Goal: Task Accomplishment & Management: Use online tool/utility

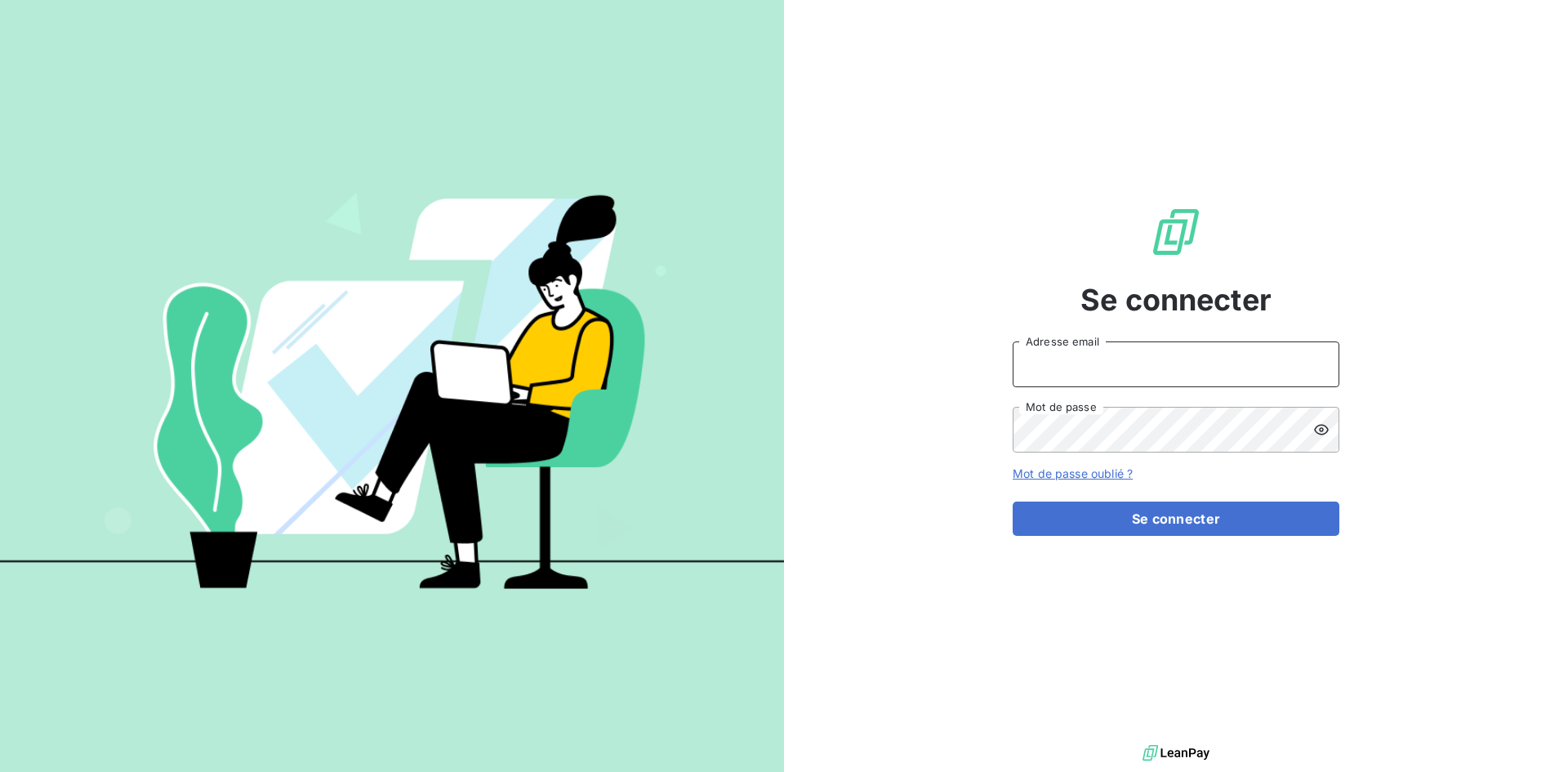
drag, startPoint x: 1087, startPoint y: 370, endPoint x: 1088, endPoint y: 379, distance: 9.1
click at [1087, 370] on input "Adresse email" at bounding box center [1176, 364] width 327 height 46
type input "[EMAIL_ADDRESS][DOMAIN_NAME]"
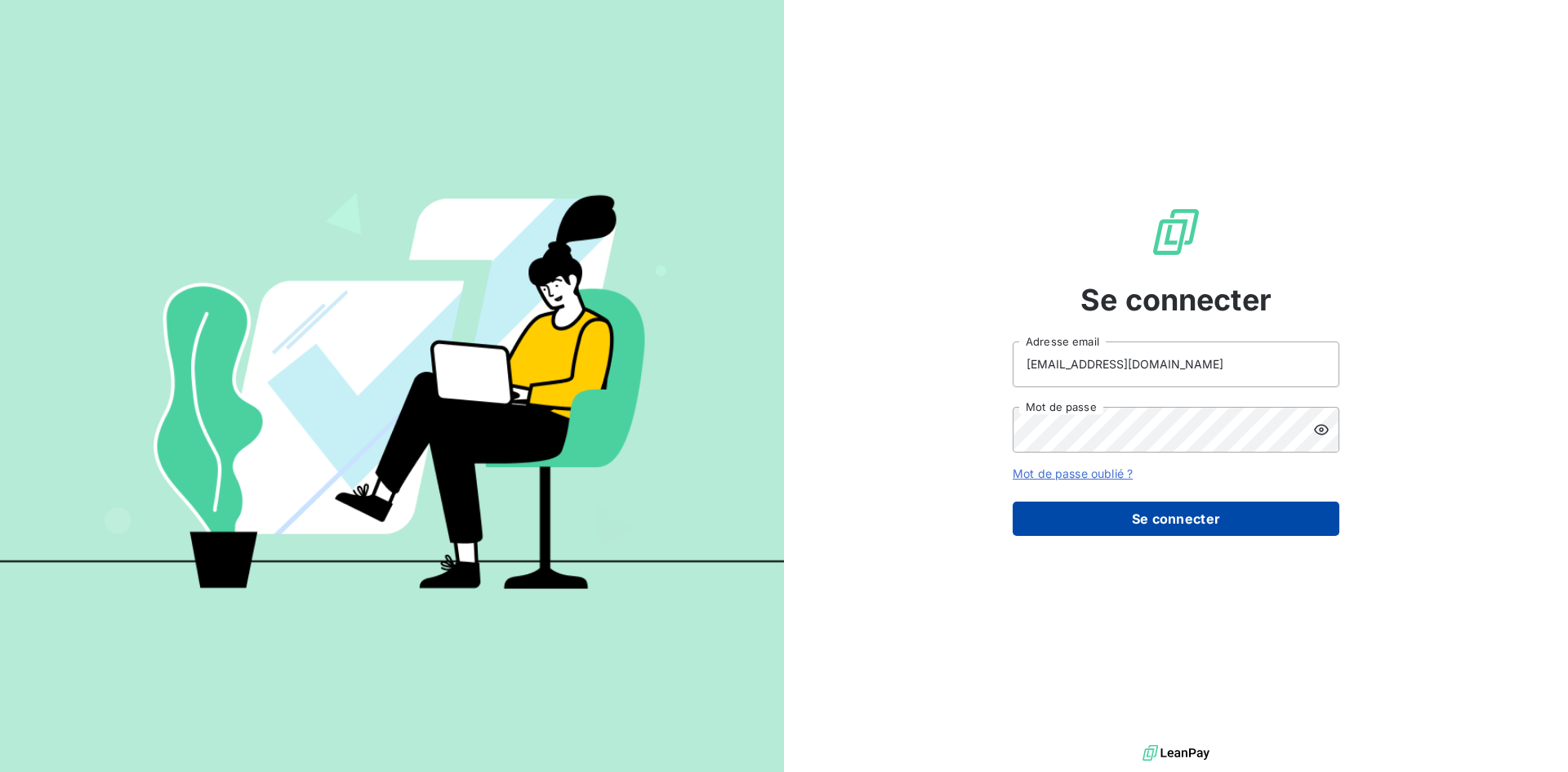
click at [1097, 506] on button "Se connecter" at bounding box center [1176, 518] width 327 height 34
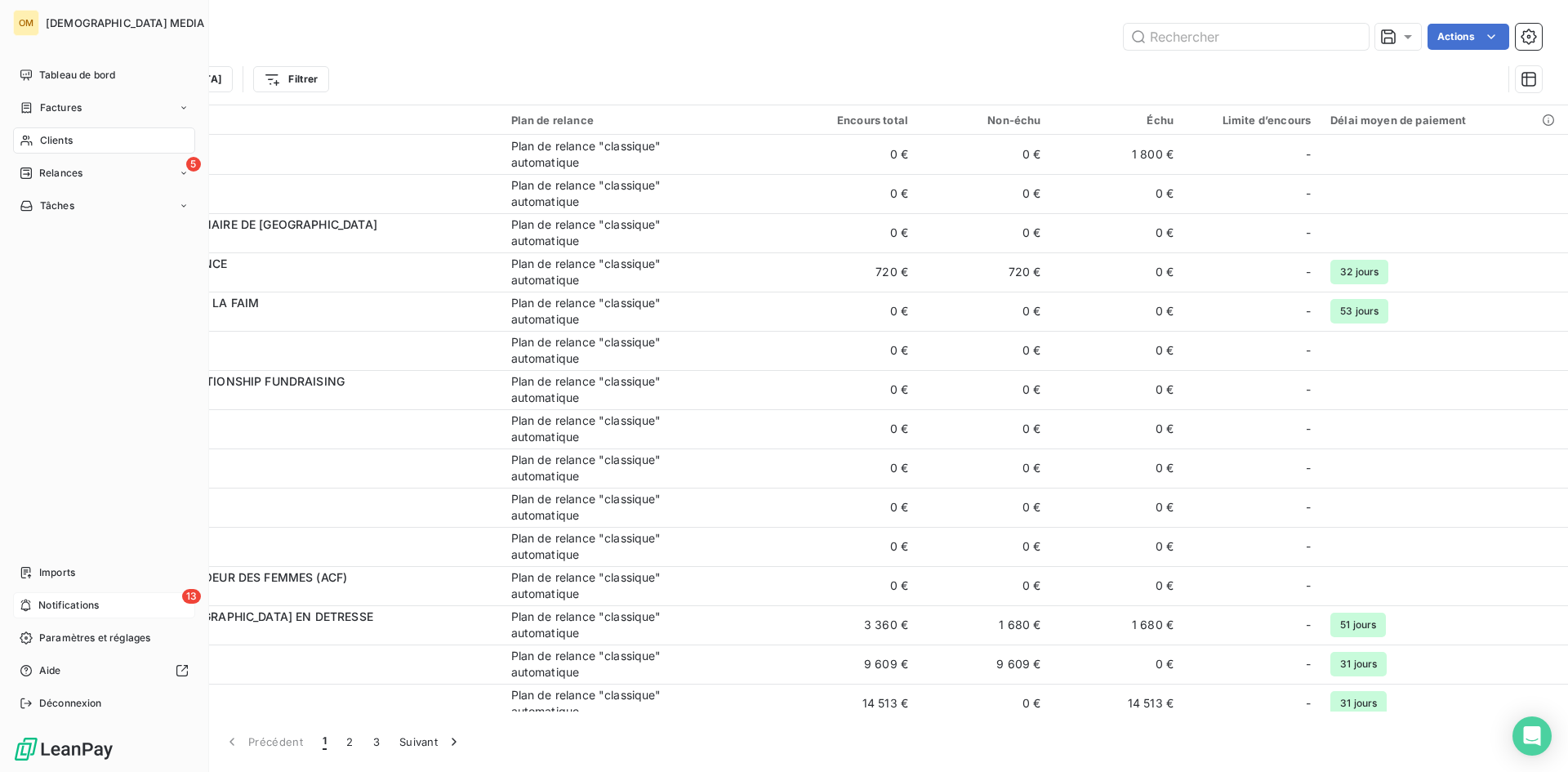
click at [54, 602] on span "Notifications" at bounding box center [69, 605] width 60 height 15
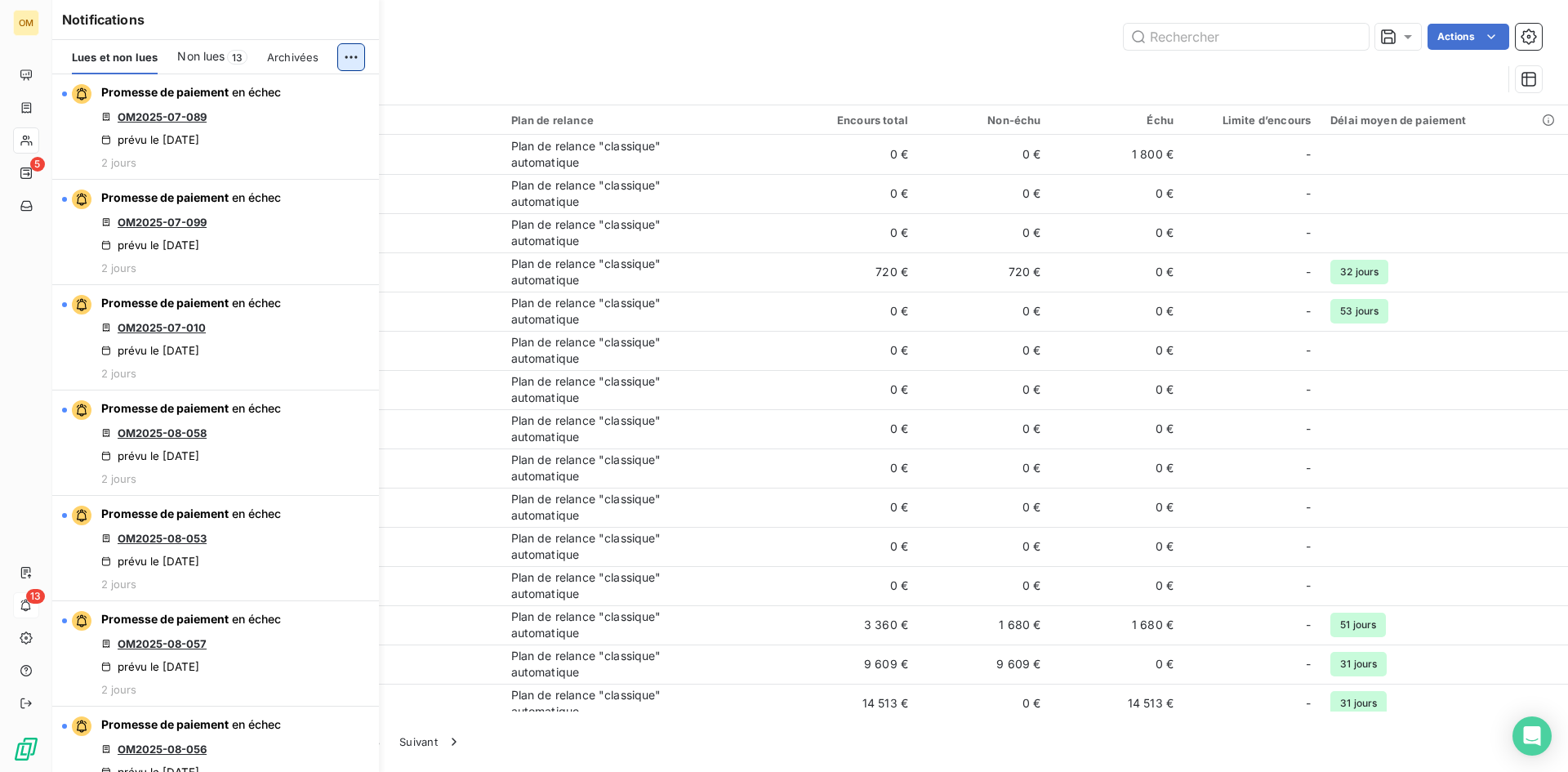
click at [355, 50] on html "OM 5 13 Clients Actions Trier Filtrer Client 262 Plan de relance Encours total …" at bounding box center [784, 386] width 1568 height 772
drag, startPoint x: 326, startPoint y: 87, endPoint x: 52, endPoint y: 72, distance: 274.4
click at [325, 87] on div "Tout marquer comme lu" at bounding box center [242, 92] width 229 height 27
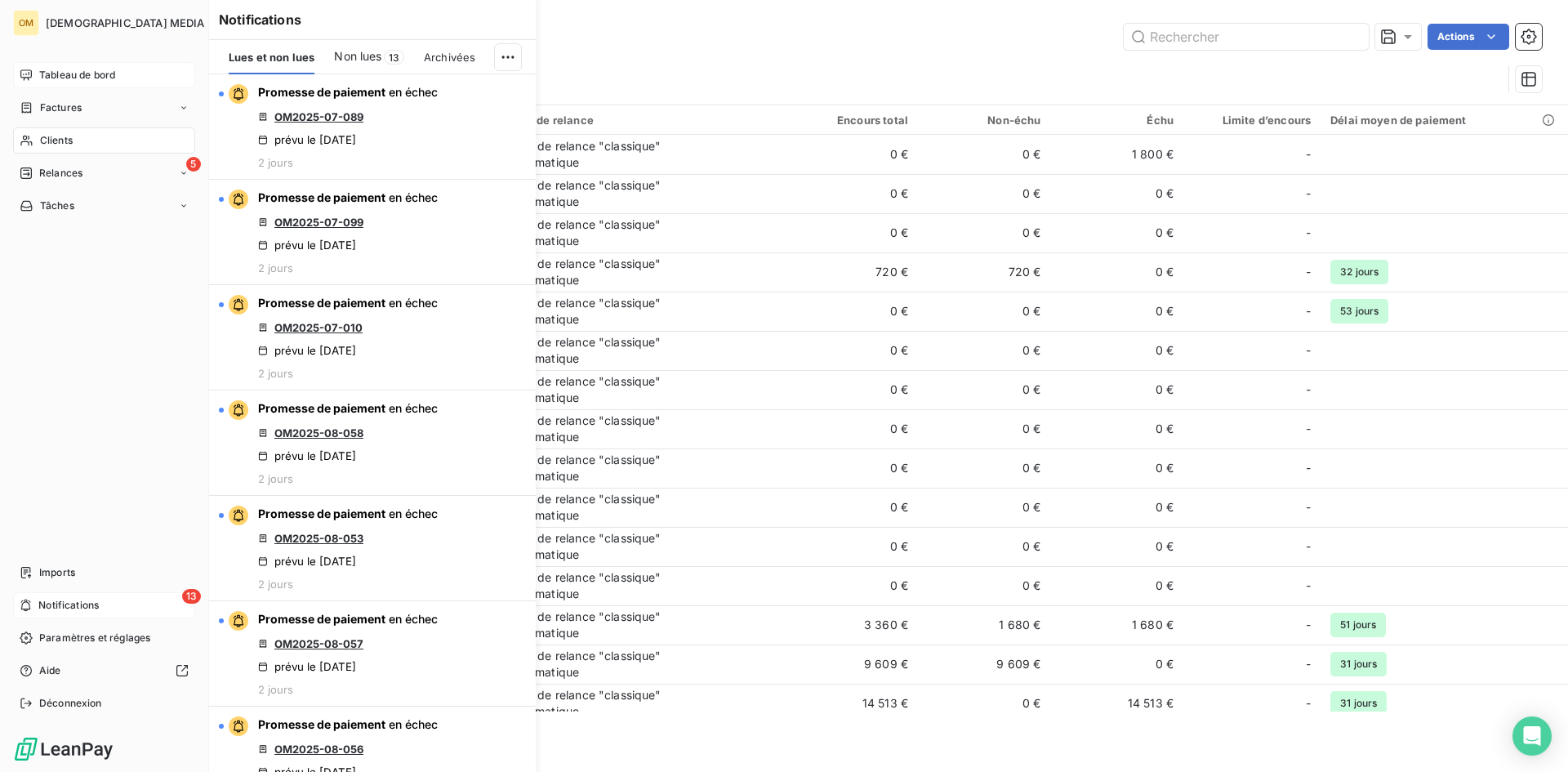
click at [22, 64] on div "Tableau de bord" at bounding box center [103, 75] width 182 height 27
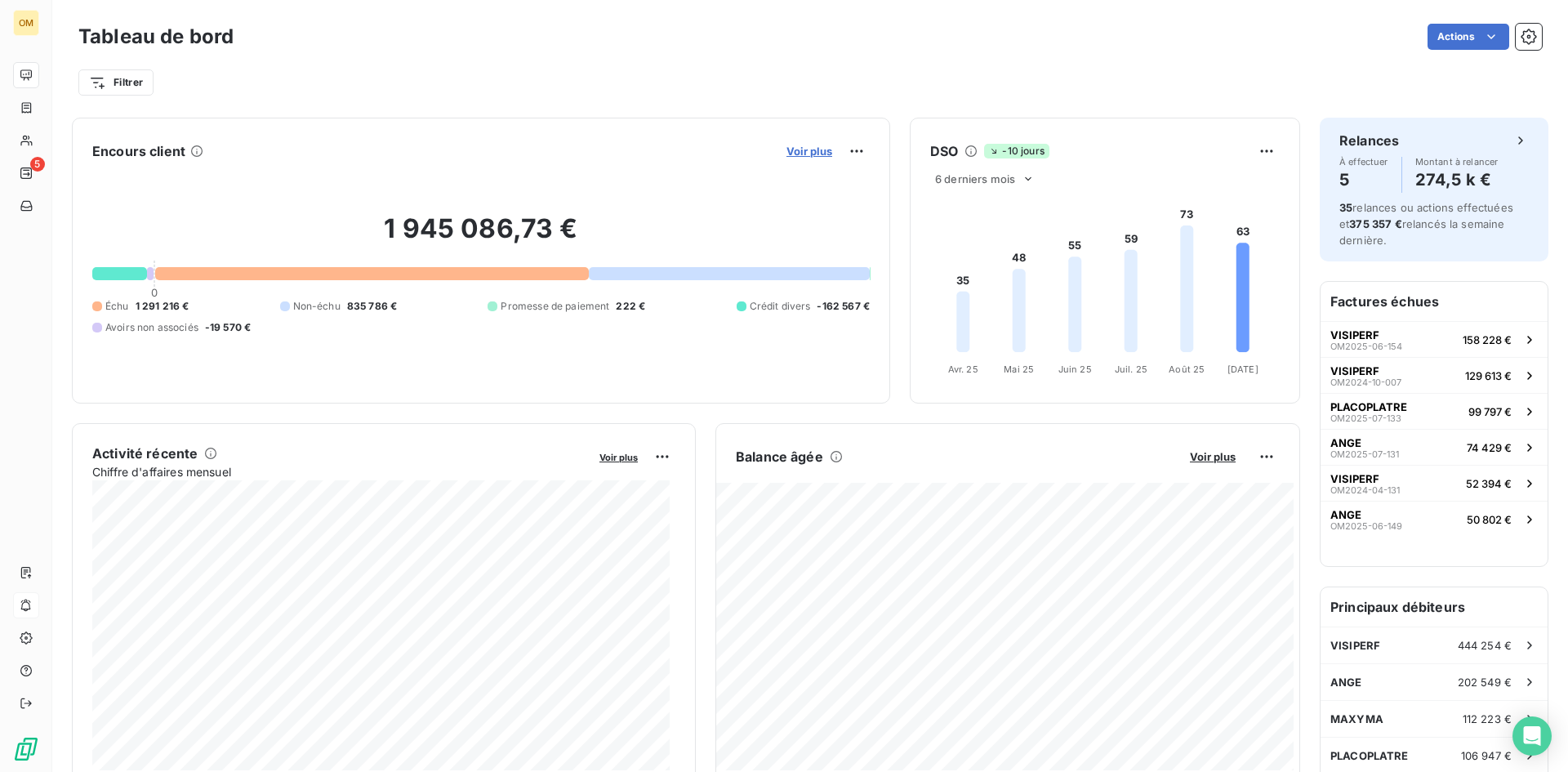
click at [806, 147] on span "Voir plus" at bounding box center [809, 151] width 46 height 13
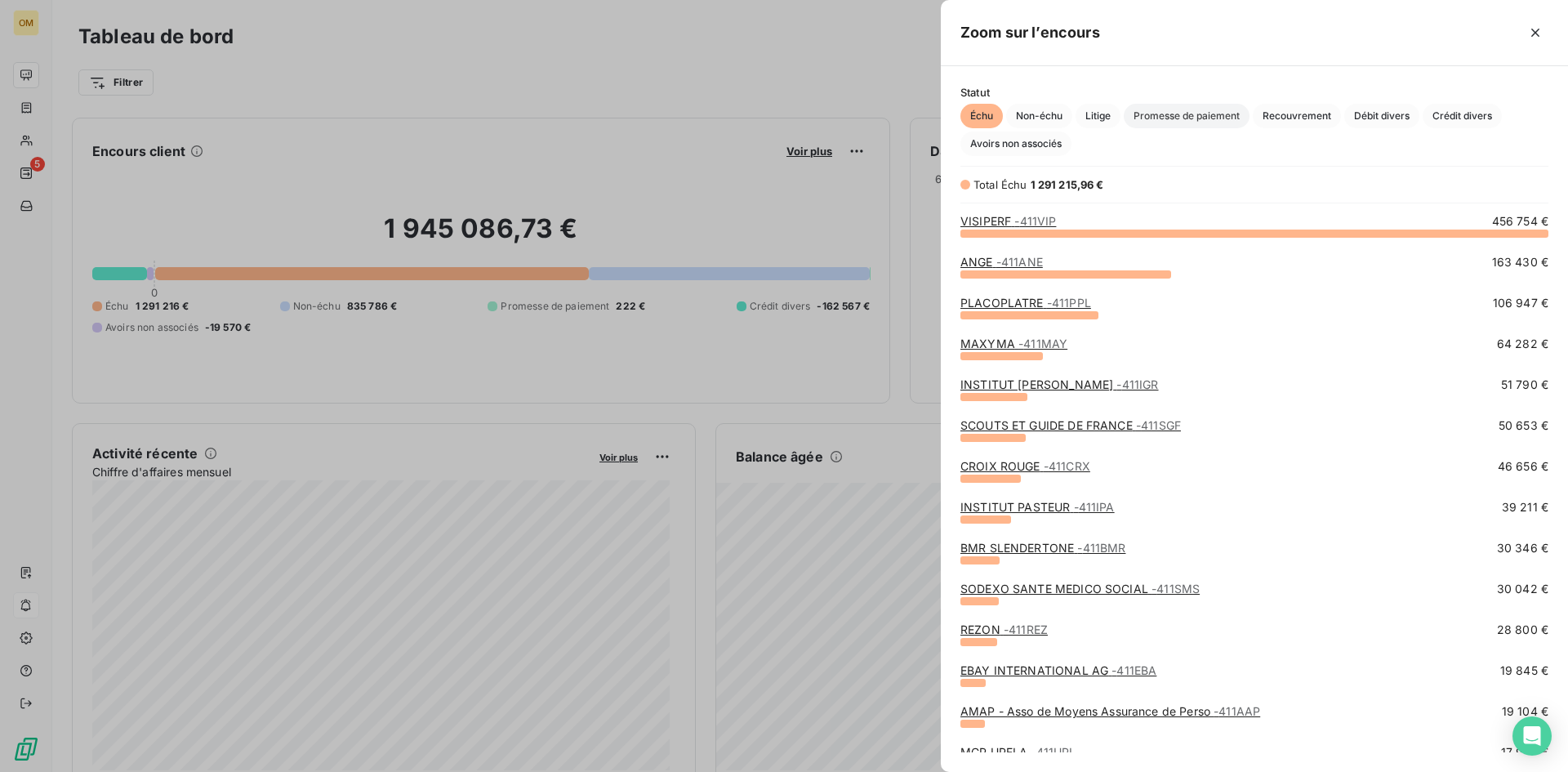
scroll to position [527, 615]
click at [1138, 116] on span "Promesse de paiement" at bounding box center [1186, 115] width 125 height 25
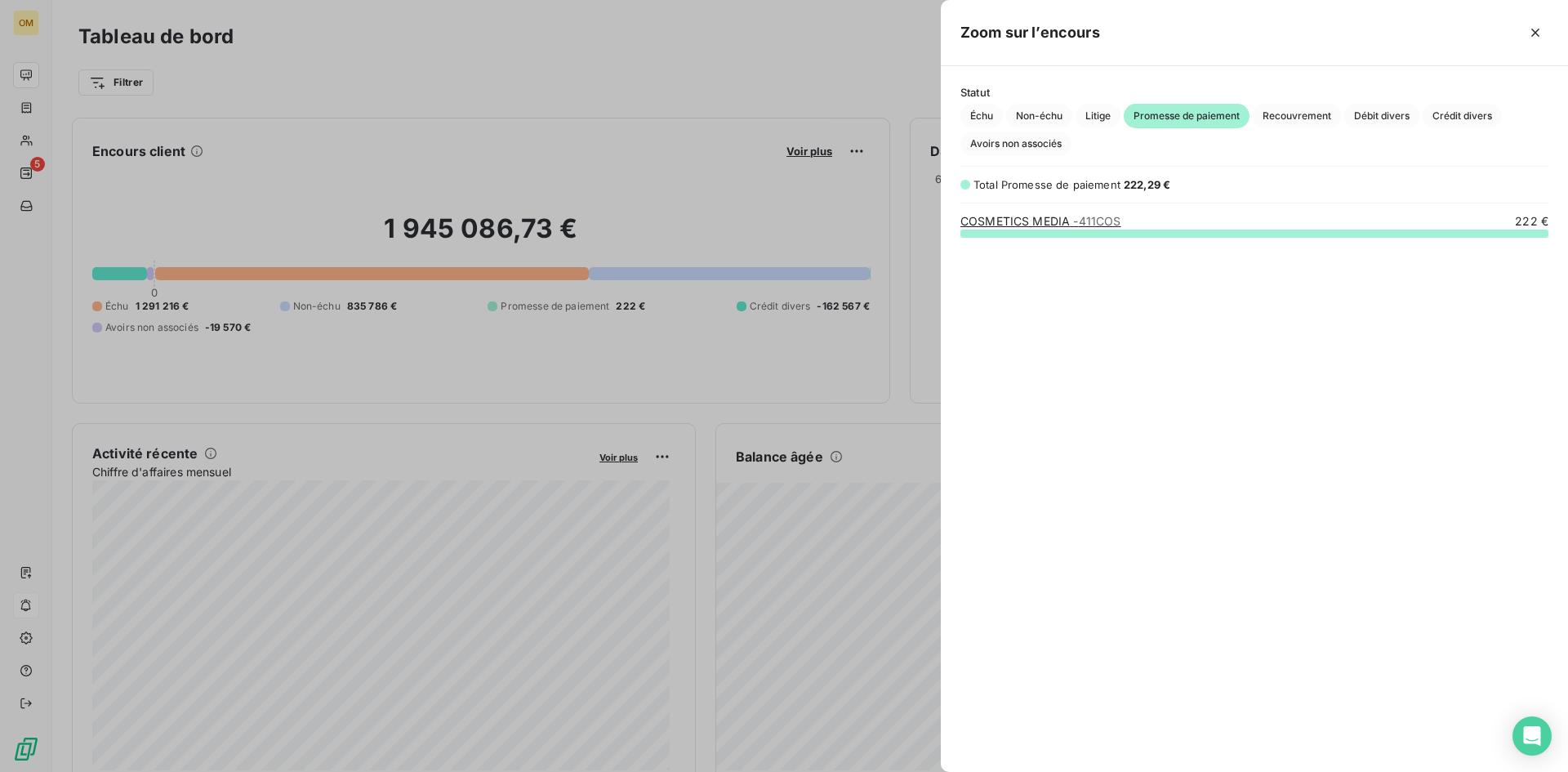
click at [1040, 223] on link "COSMETICS MEDIA - 411COS" at bounding box center [1040, 221] width 160 height 14
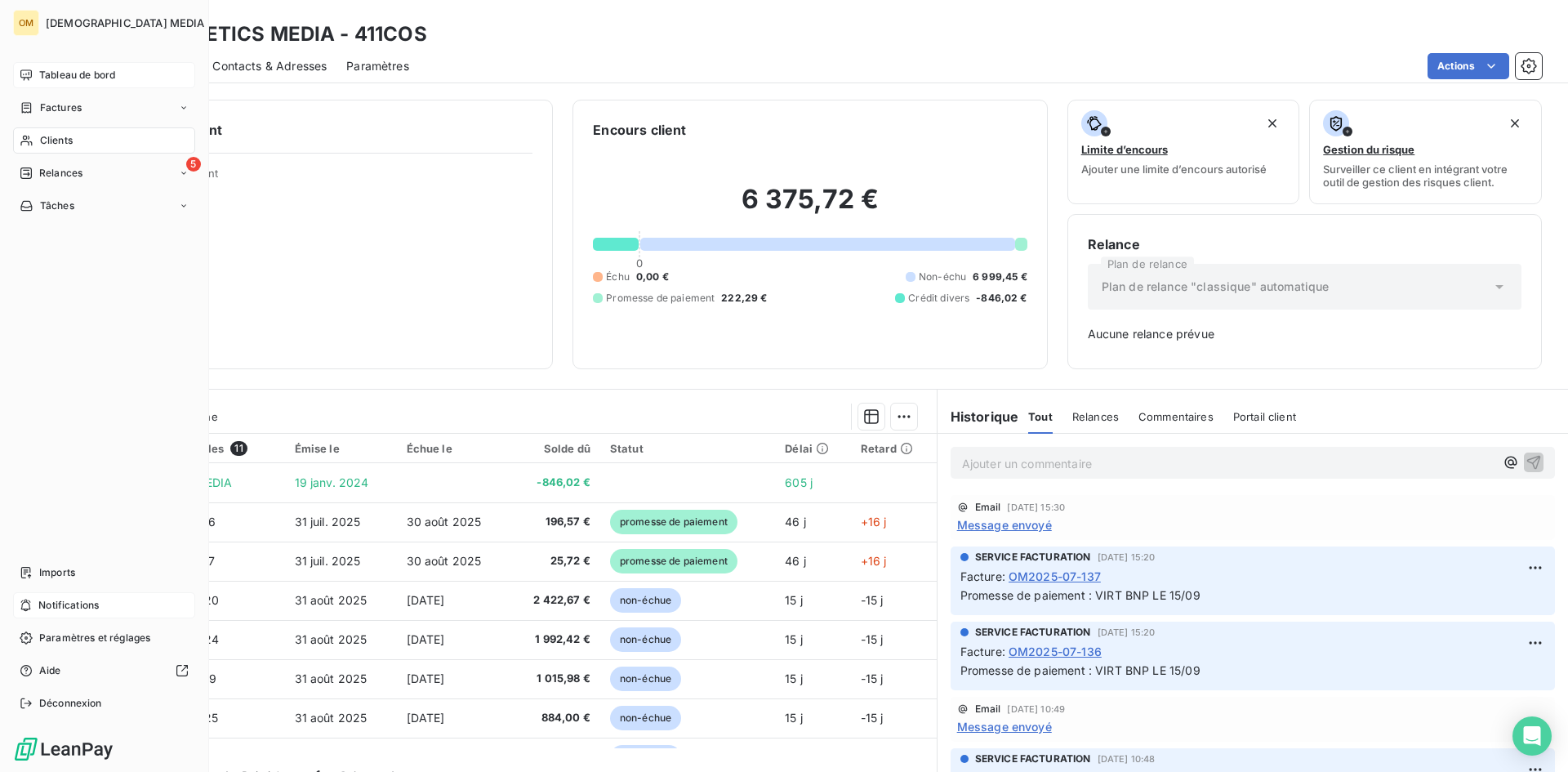
click at [44, 73] on span "Tableau de bord" at bounding box center [77, 75] width 76 height 15
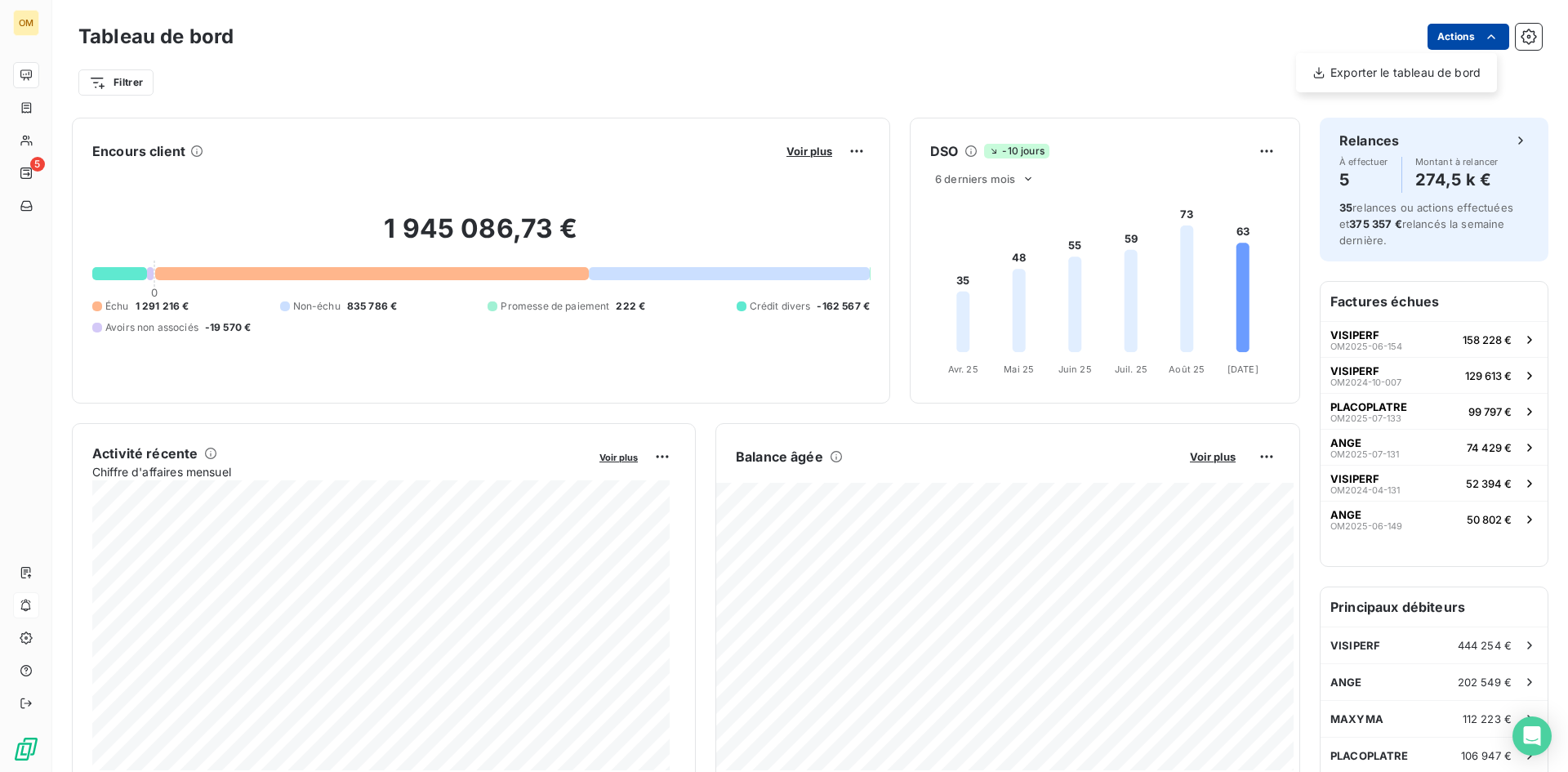
click at [1454, 30] on html "OM 5 Tableau de bord Actions Exporter le tableau de bord Filtrer Encours client…" at bounding box center [784, 386] width 1568 height 772
click at [1155, 70] on html "OM 5 Tableau de bord Actions Exporter le tableau de bord Filtrer Encours client…" at bounding box center [784, 386] width 1568 height 772
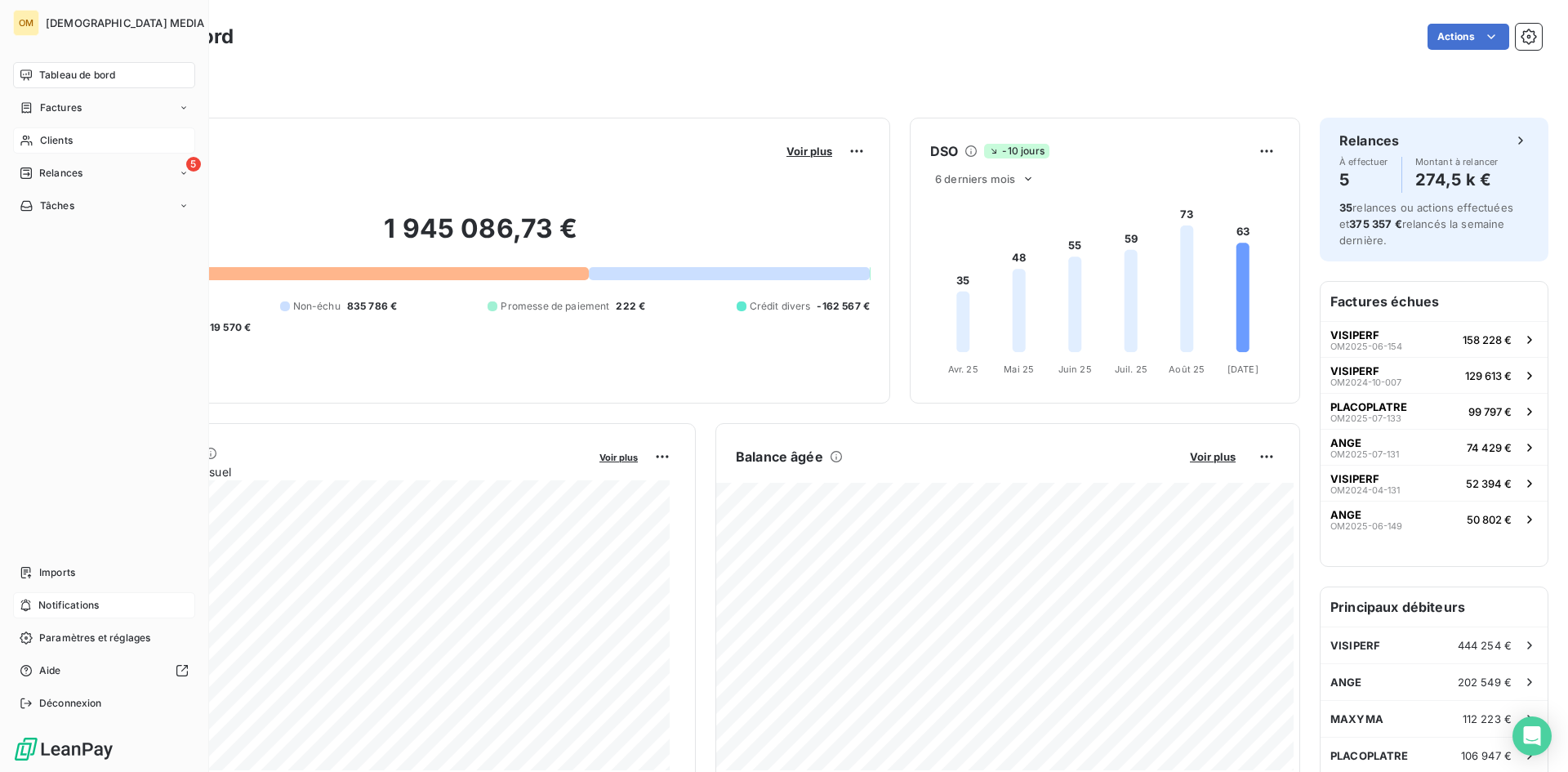
click at [18, 147] on div "Clients" at bounding box center [103, 140] width 182 height 27
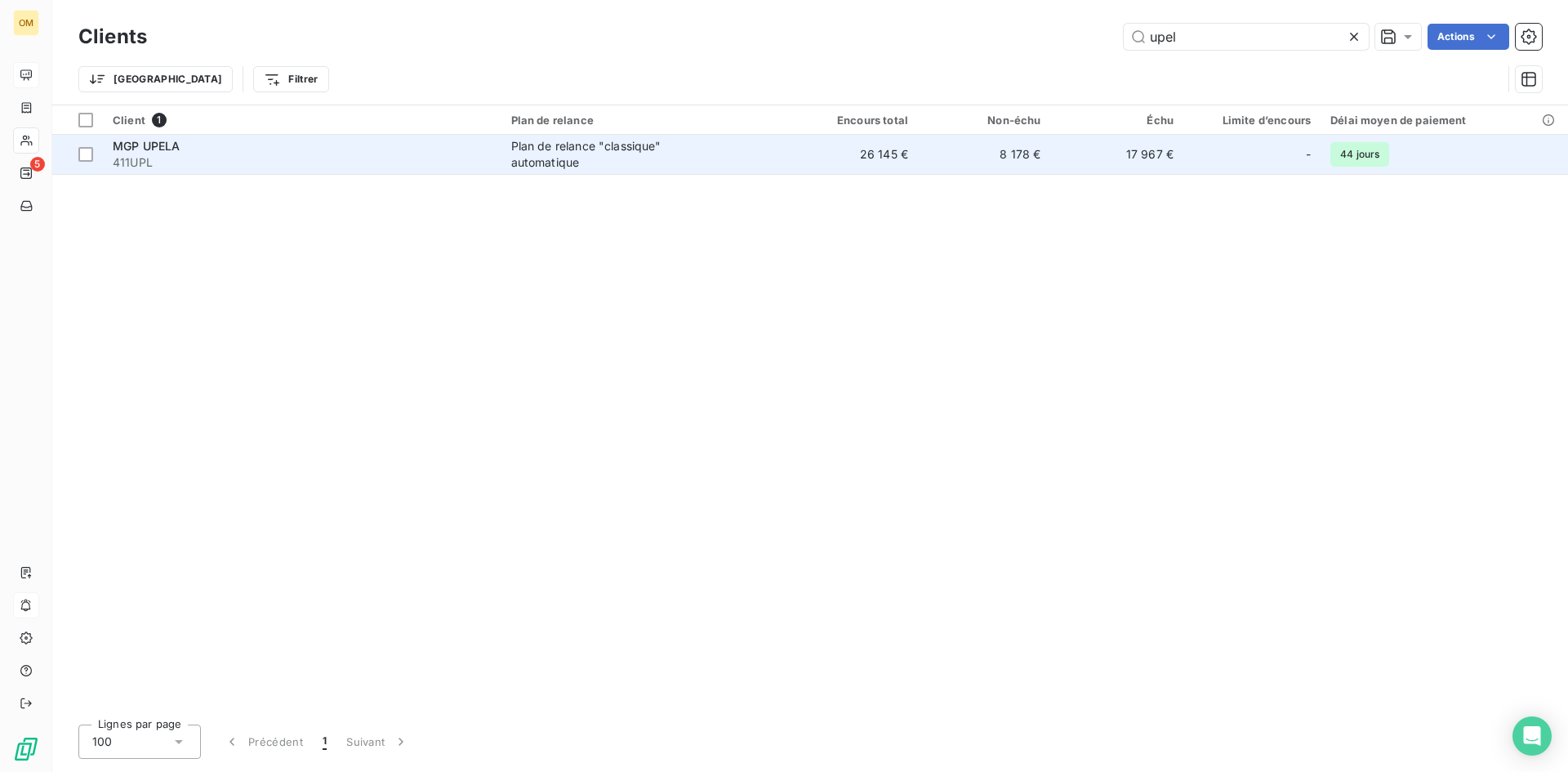
type input "upel"
click at [633, 162] on div "Plan de relance "classique" automatique" at bounding box center [613, 155] width 204 height 33
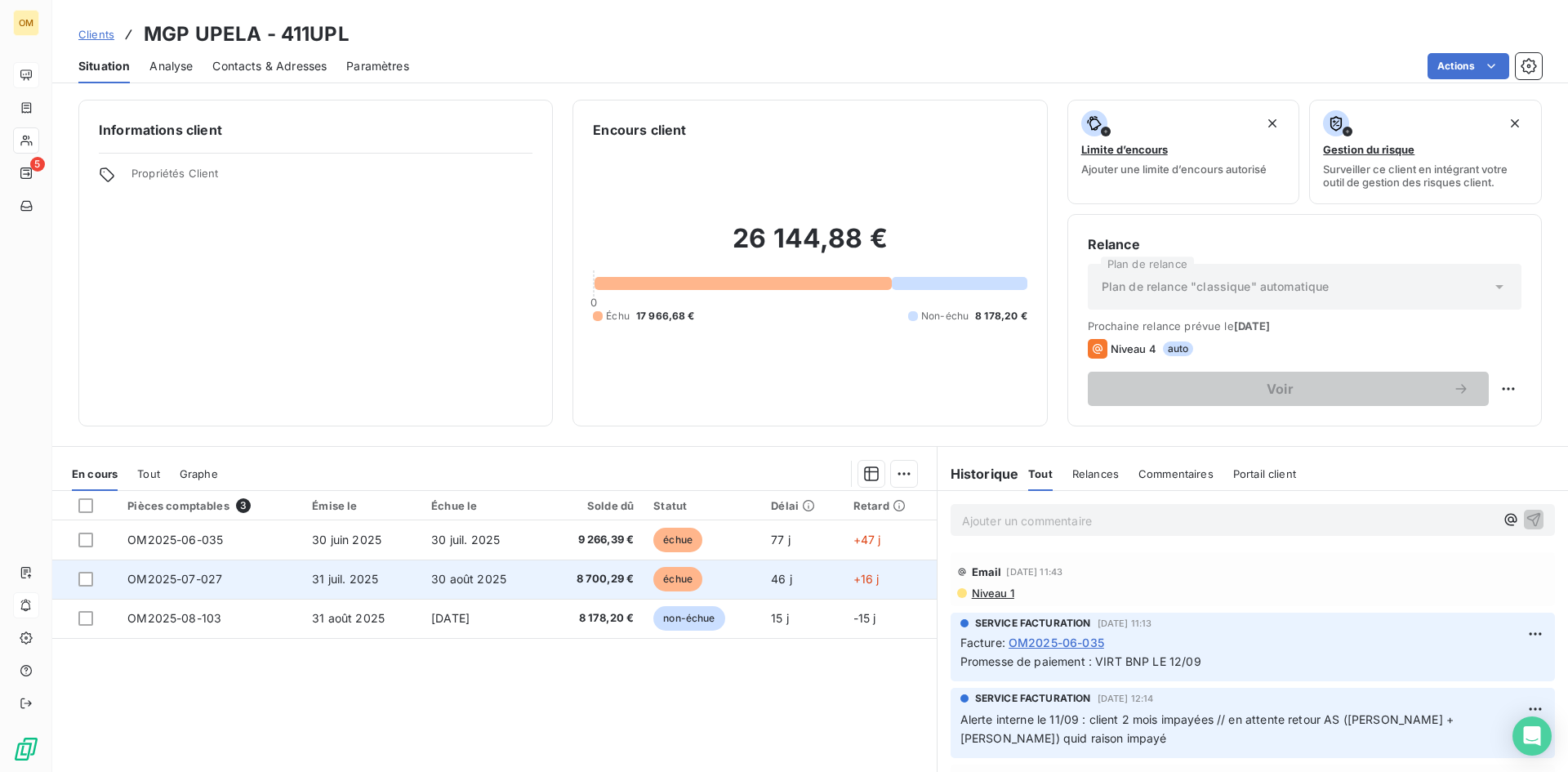
click at [710, 571] on td "échue" at bounding box center [702, 579] width 118 height 39
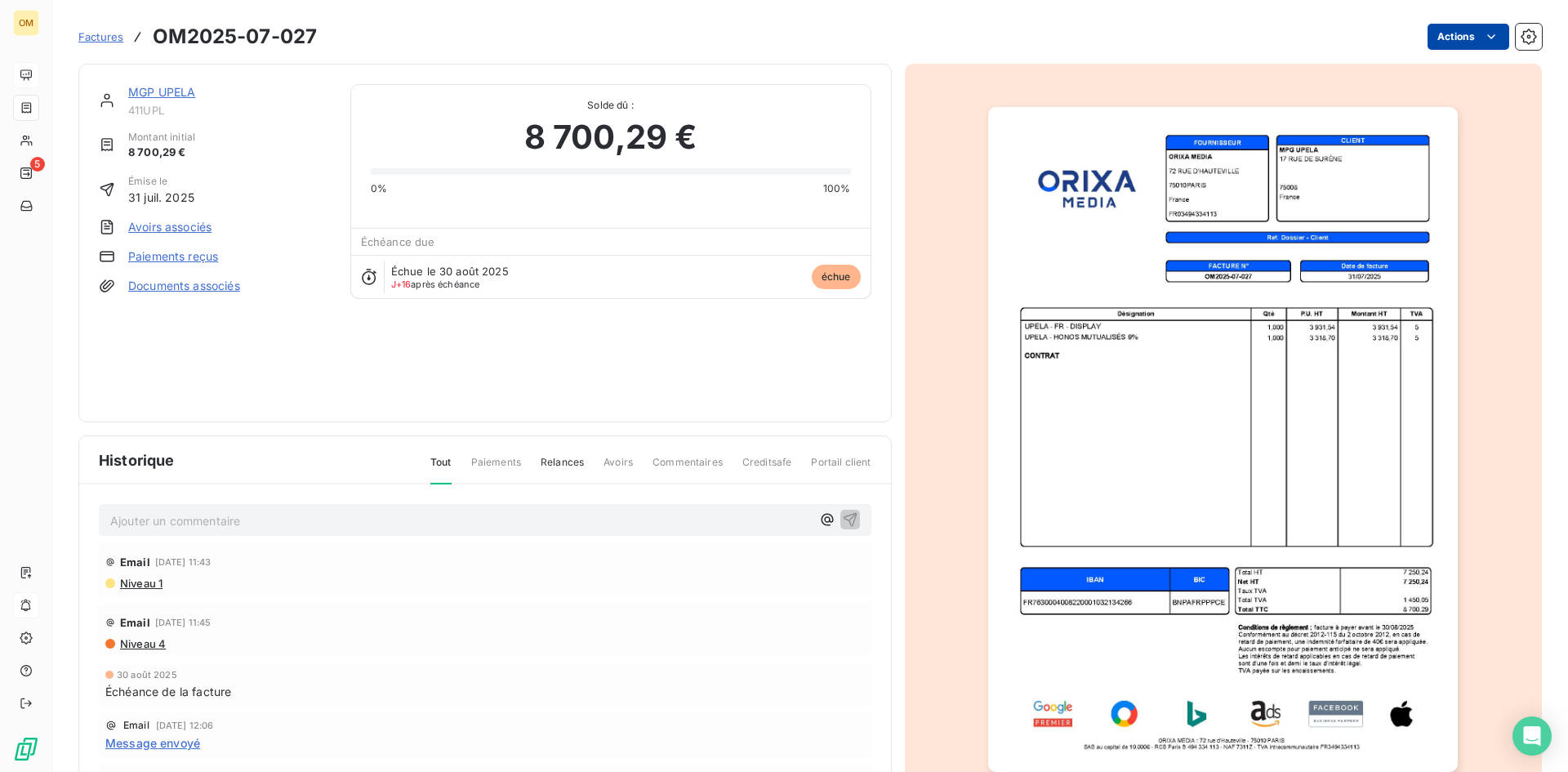
click at [1443, 36] on html "OM 5 Factures OM2025-07-027 Actions MGP UPELA 411UPL Montant initial 8 700,29 €…" at bounding box center [784, 386] width 1568 height 772
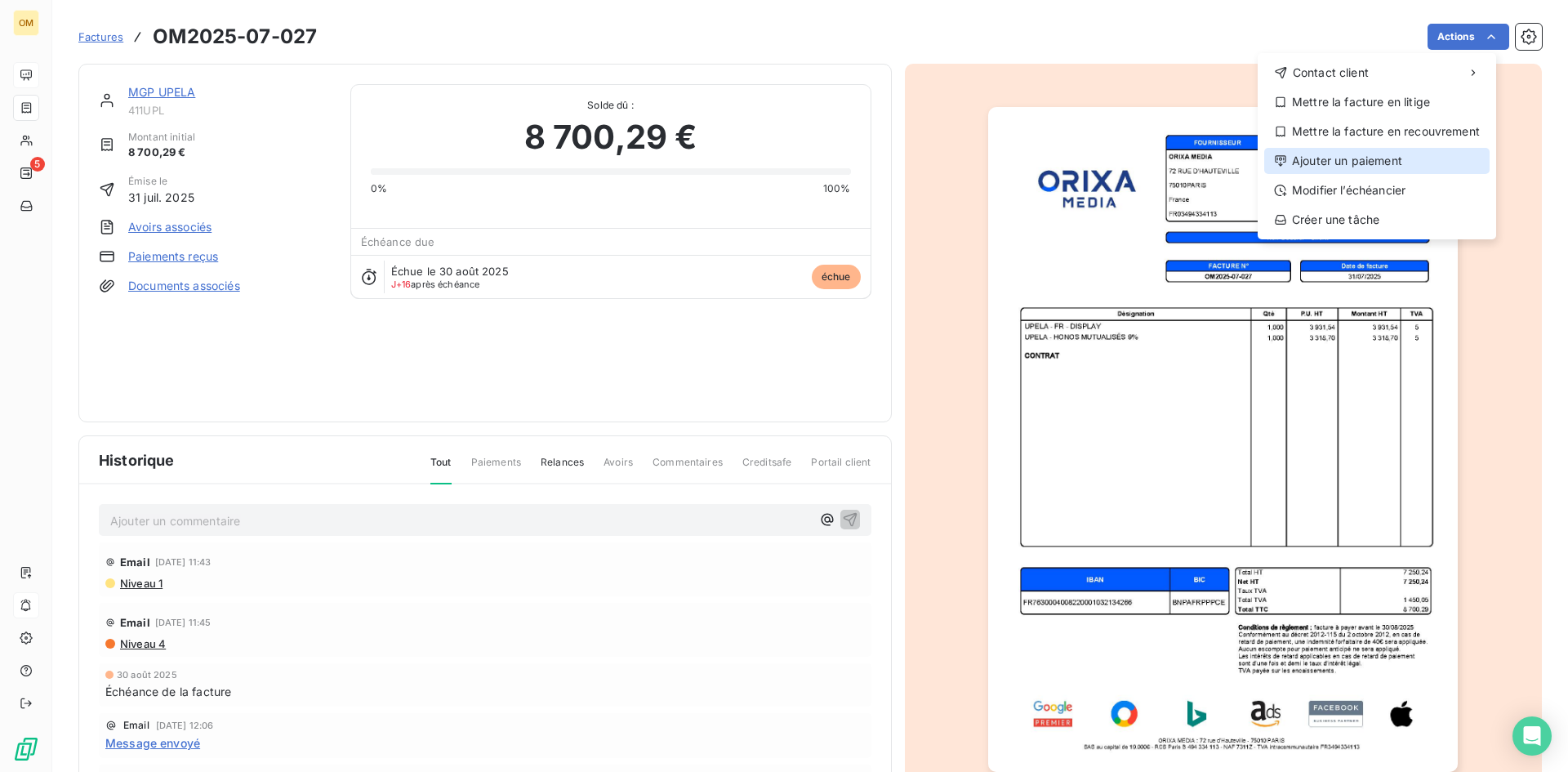
click at [1355, 157] on div "Ajouter un paiement" at bounding box center [1377, 161] width 225 height 27
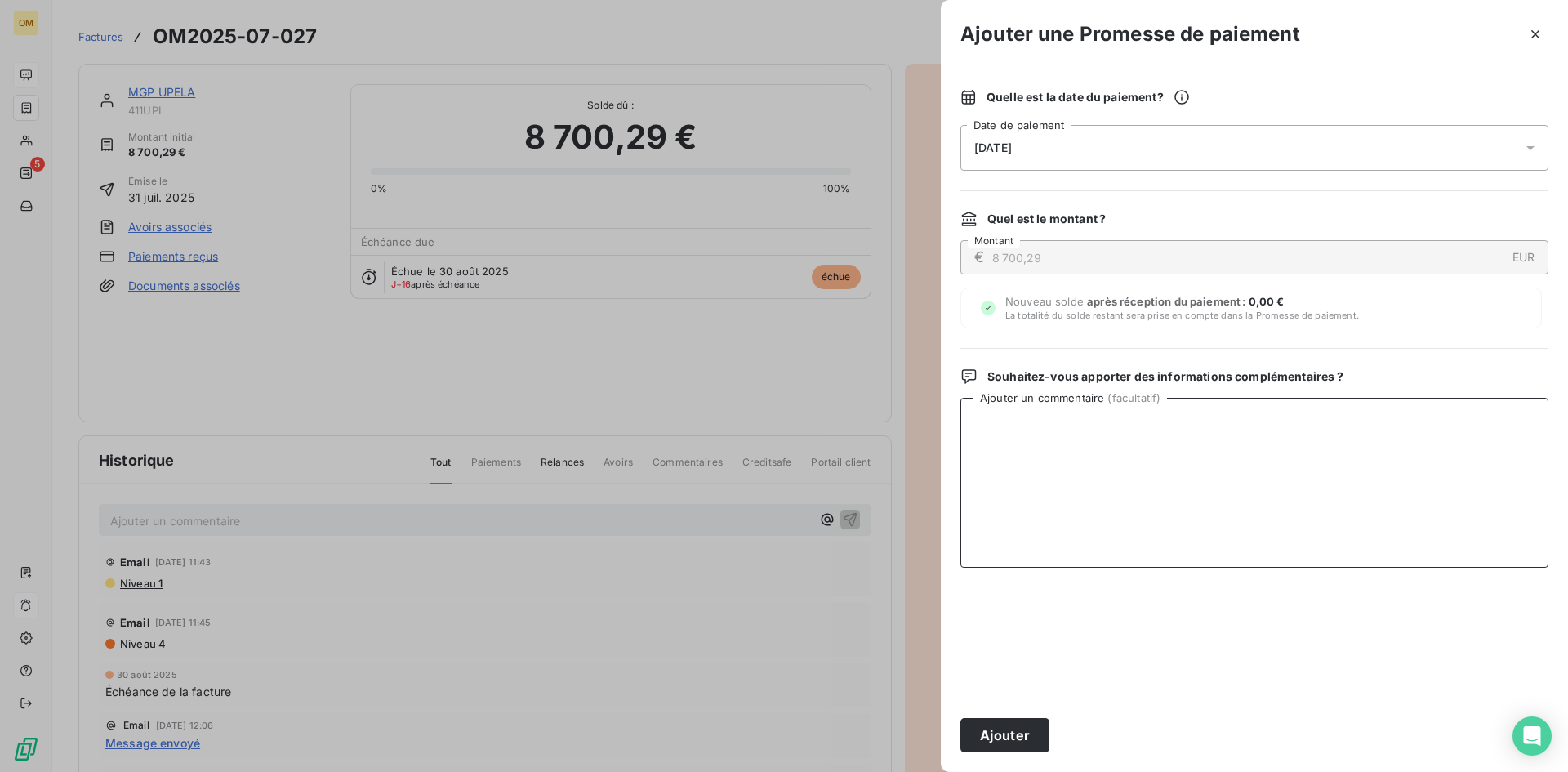
click at [1096, 477] on textarea "Ajouter un commentaire ( facultatif )" at bounding box center [1254, 484] width 589 height 170
drag, startPoint x: 1082, startPoint y: 421, endPoint x: 691, endPoint y: 442, distance: 391.6
click at [691, 771] on div "Ajouter une Promesse de paiement Quelle est la date du paiement ? [DATE] Date d…" at bounding box center [784, 772] width 1568 height 0
type textarea "VIRT BNP LE 15/09"
click at [1007, 729] on button "Ajouter" at bounding box center [1004, 734] width 89 height 34
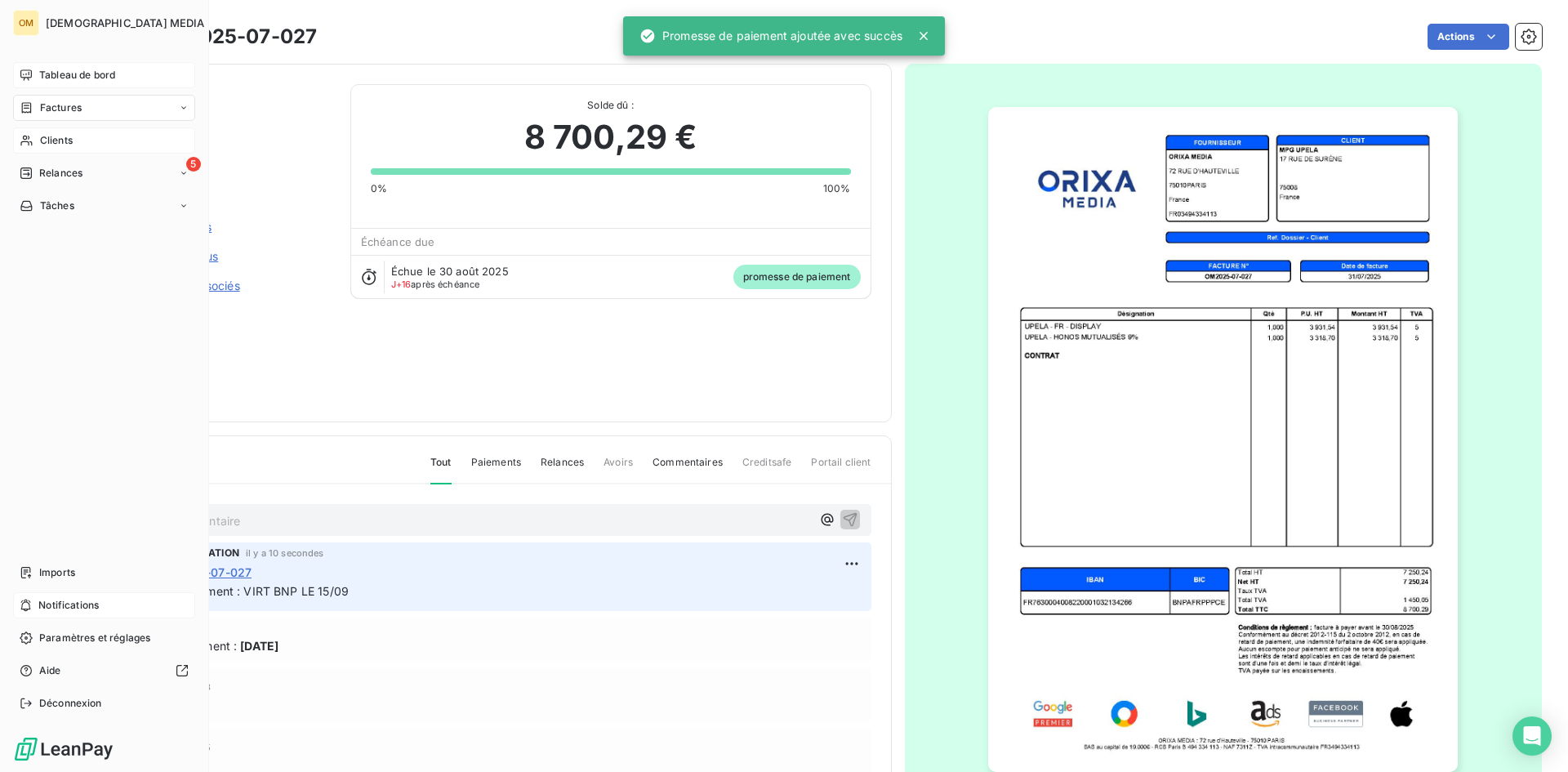
click at [34, 141] on div "Clients" at bounding box center [103, 140] width 182 height 27
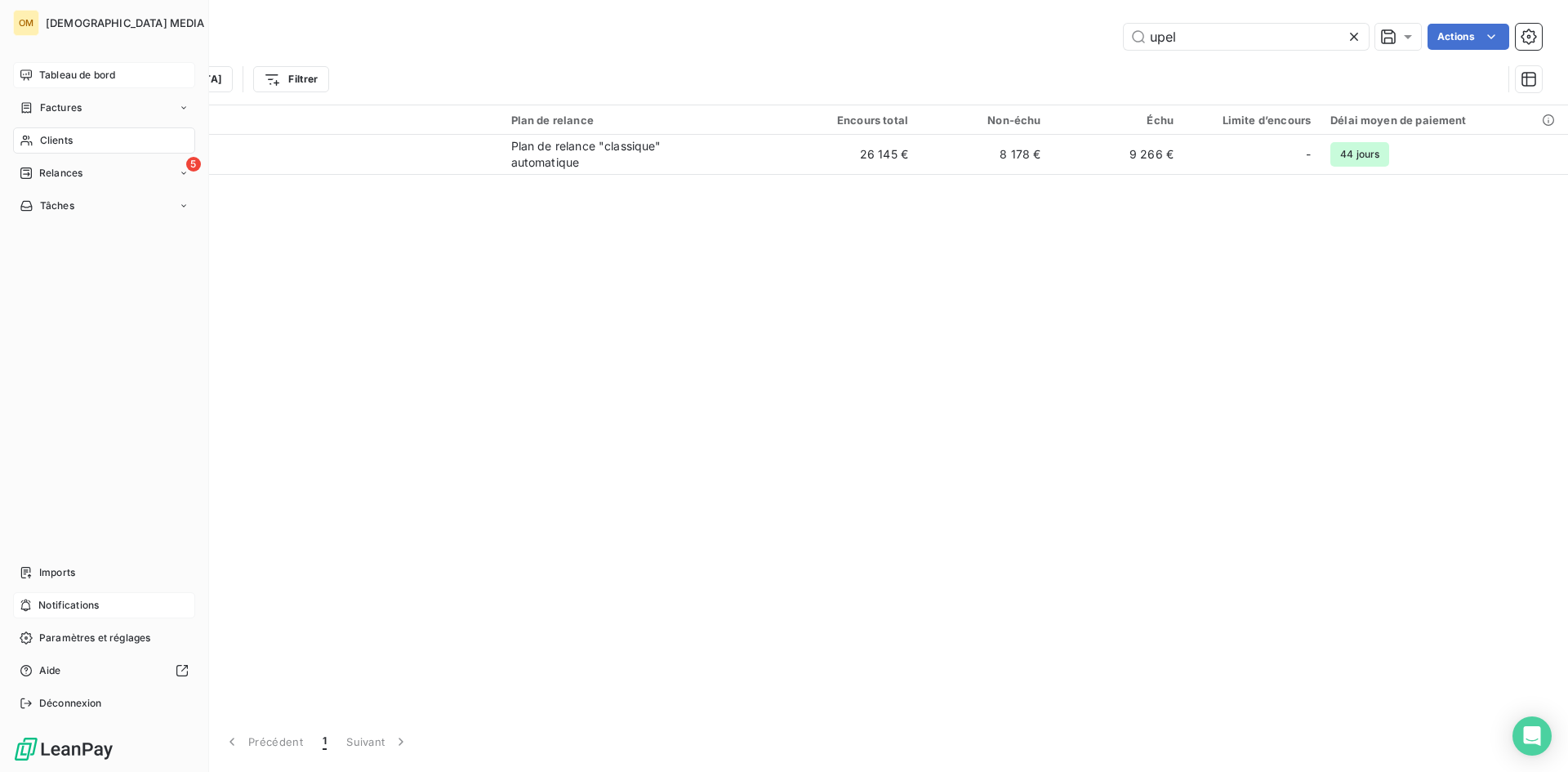
click at [59, 81] on span "Tableau de bord" at bounding box center [77, 75] width 76 height 15
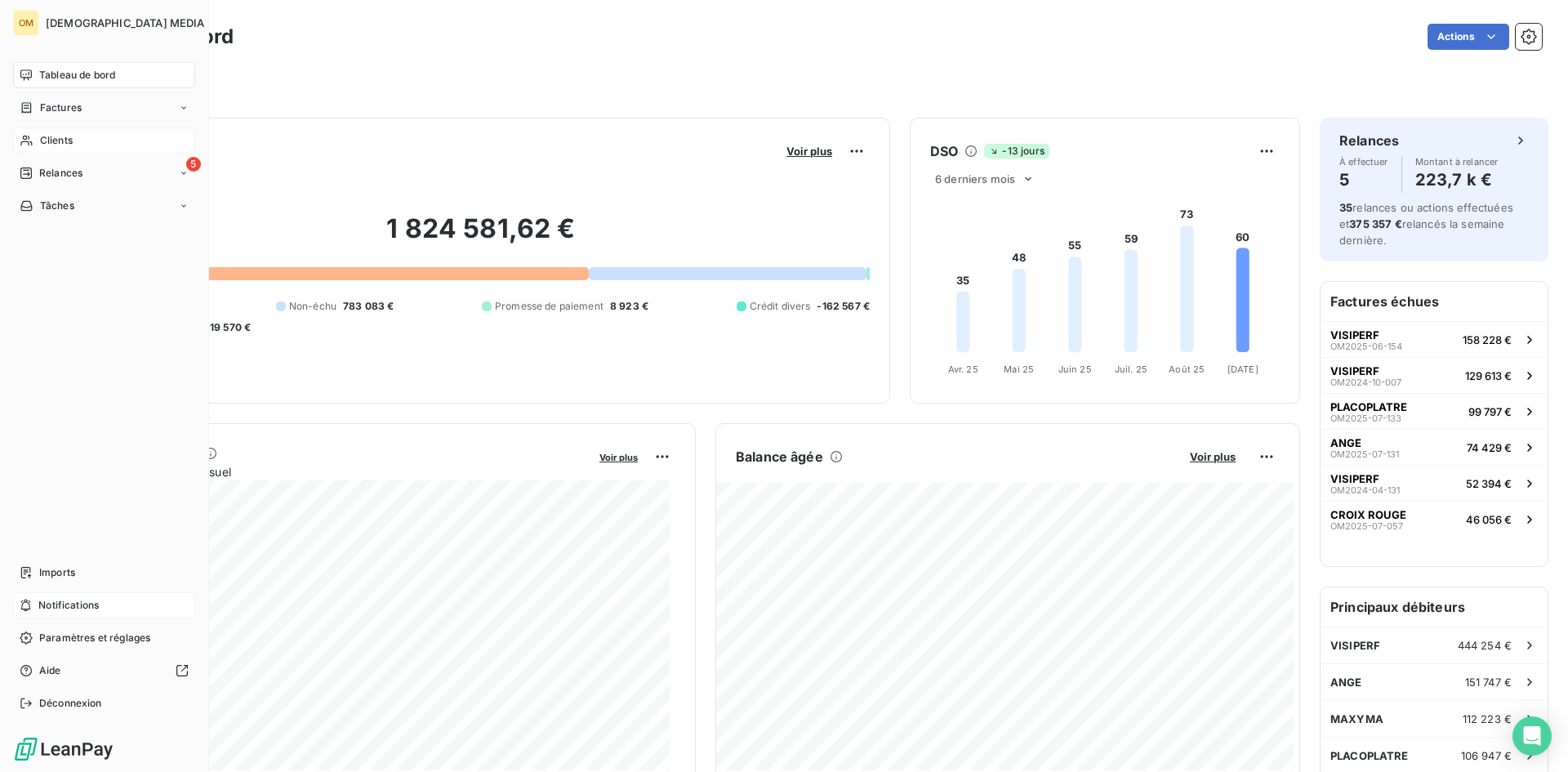
click at [39, 150] on div "Clients" at bounding box center [103, 140] width 182 height 27
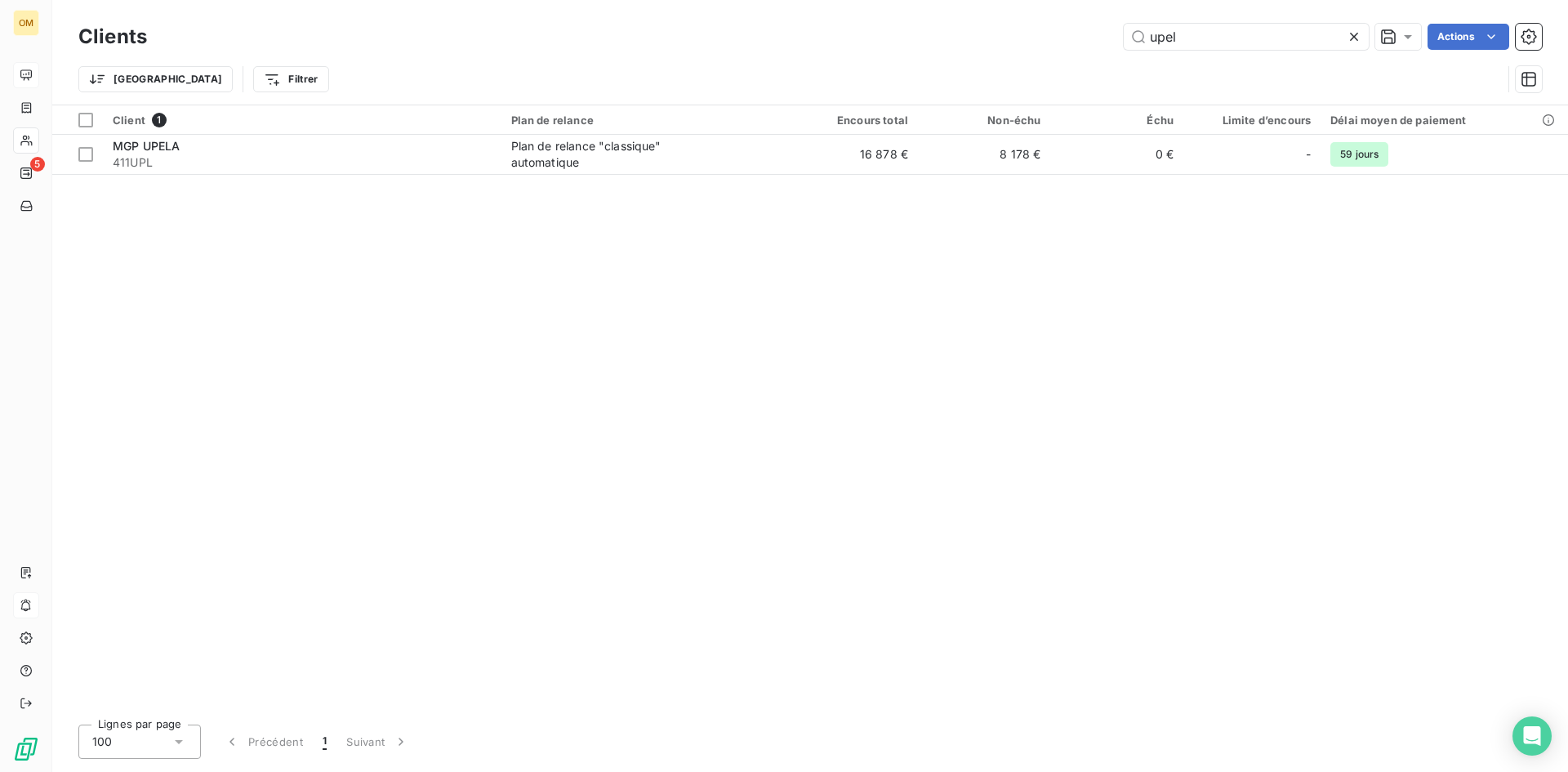
drag, startPoint x: 1181, startPoint y: 38, endPoint x: 1068, endPoint y: 38, distance: 113.0
click at [1068, 38] on div "upel Actions" at bounding box center [854, 37] width 1376 height 27
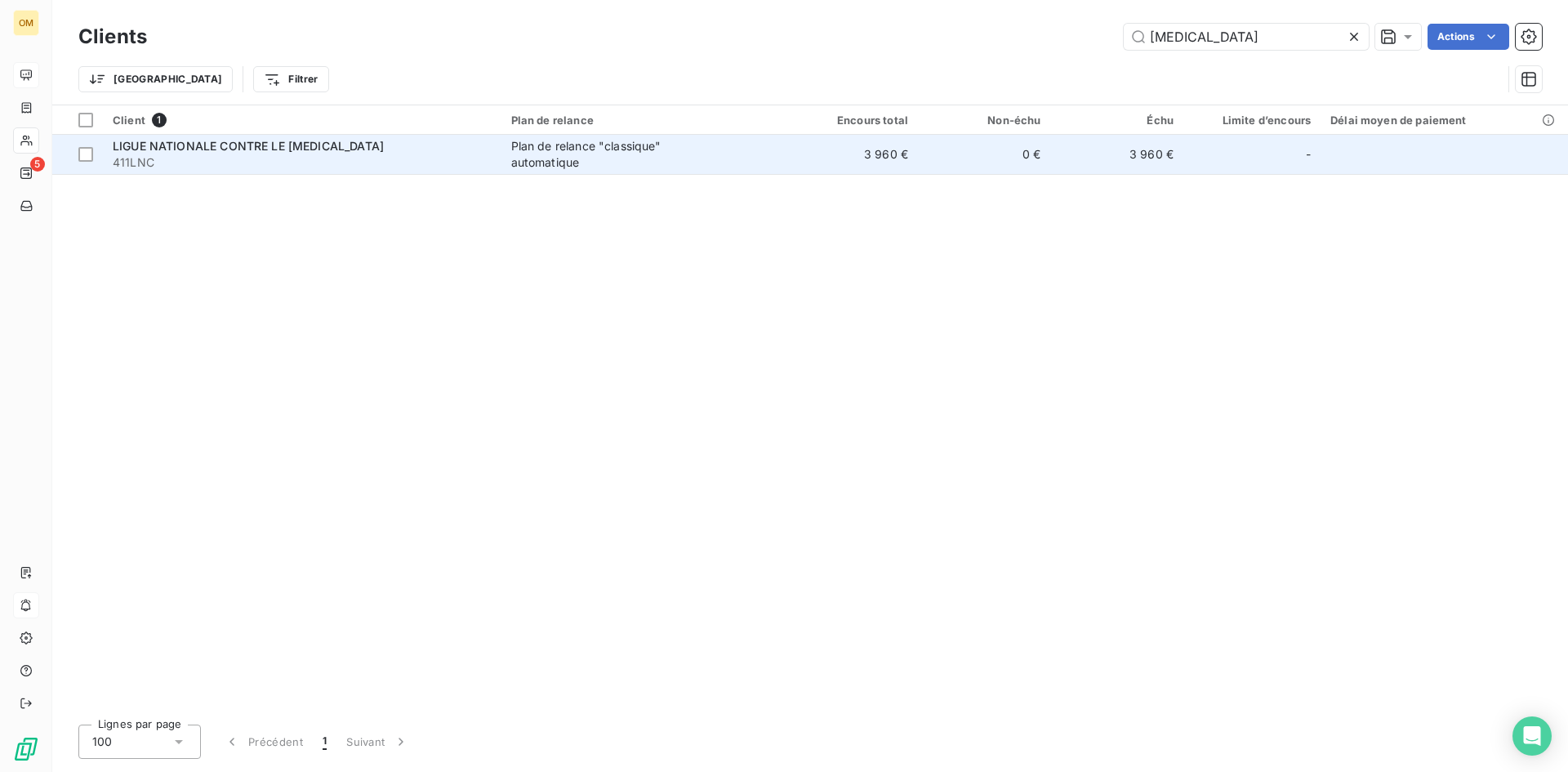
type input "[MEDICAL_DATA]"
click at [558, 151] on div "Plan de relance "classique" automatique" at bounding box center [613, 155] width 204 height 33
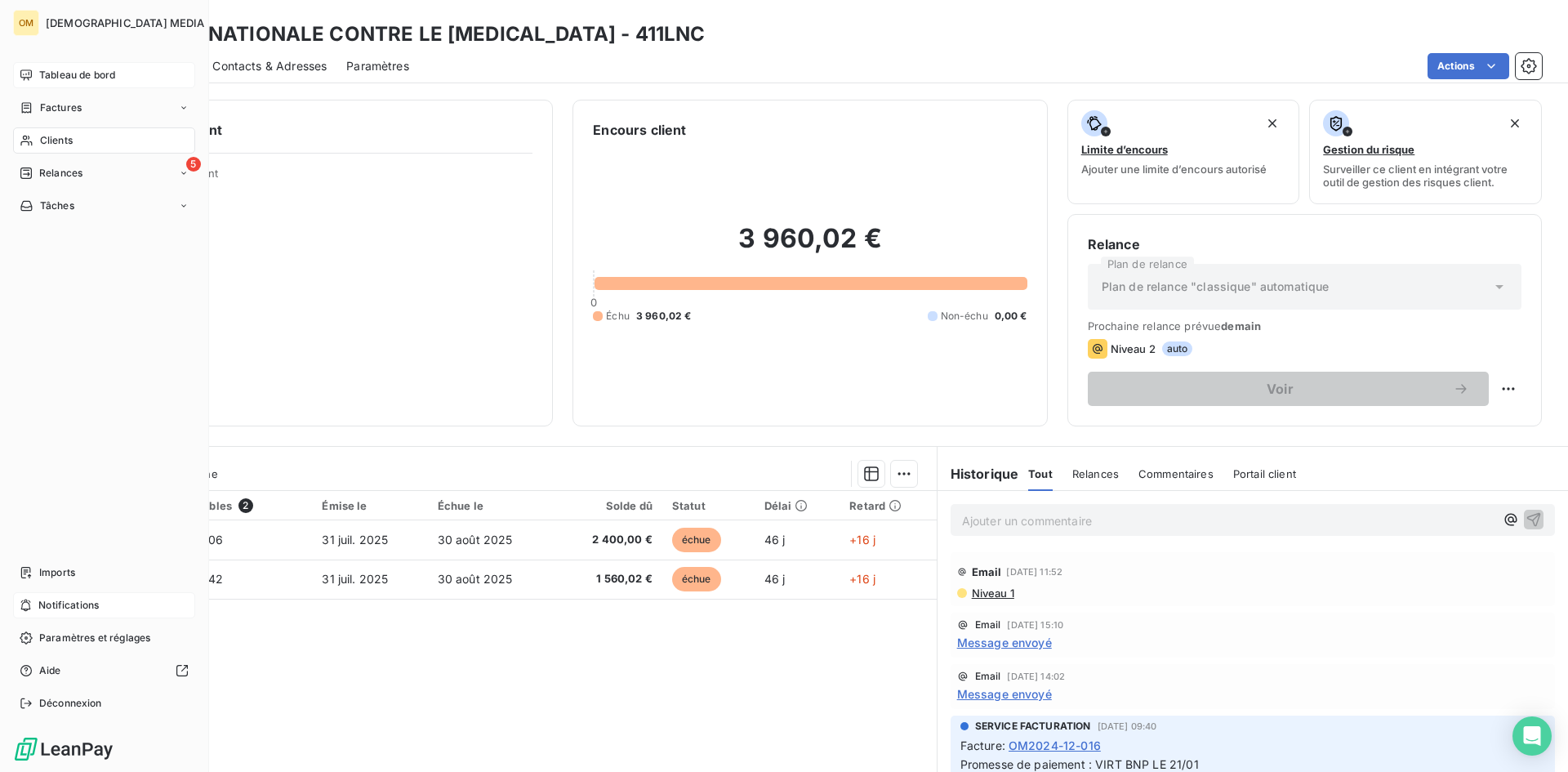
click at [34, 133] on div "Clients" at bounding box center [103, 140] width 182 height 27
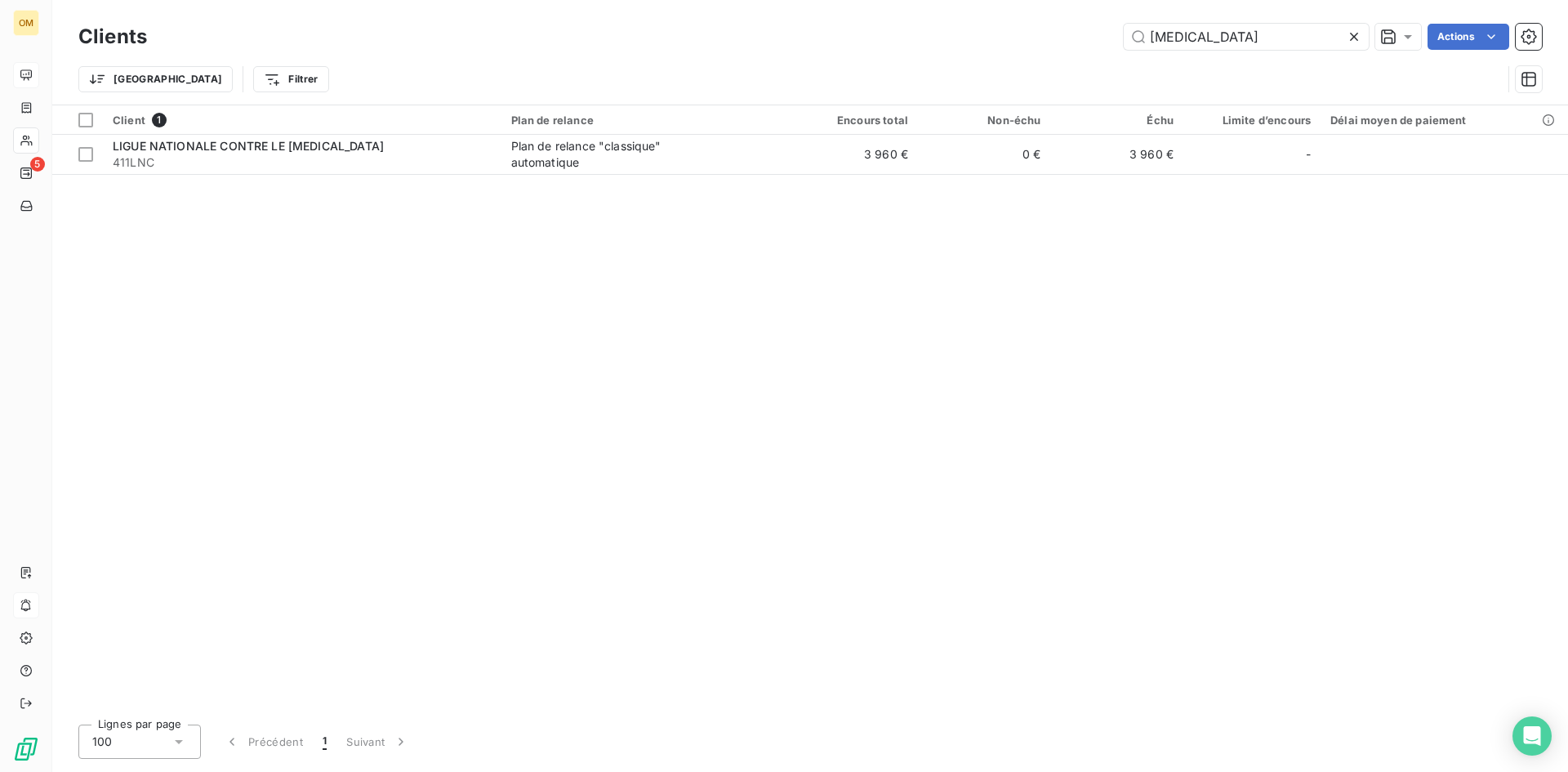
drag, startPoint x: 1226, startPoint y: 38, endPoint x: 708, endPoint y: -16, distance: 520.8
click at [708, 0] on html "OM 5 Clients [MEDICAL_DATA] Actions Trier Filtrer Client 1 Plan de relance Enco…" at bounding box center [784, 386] width 1568 height 772
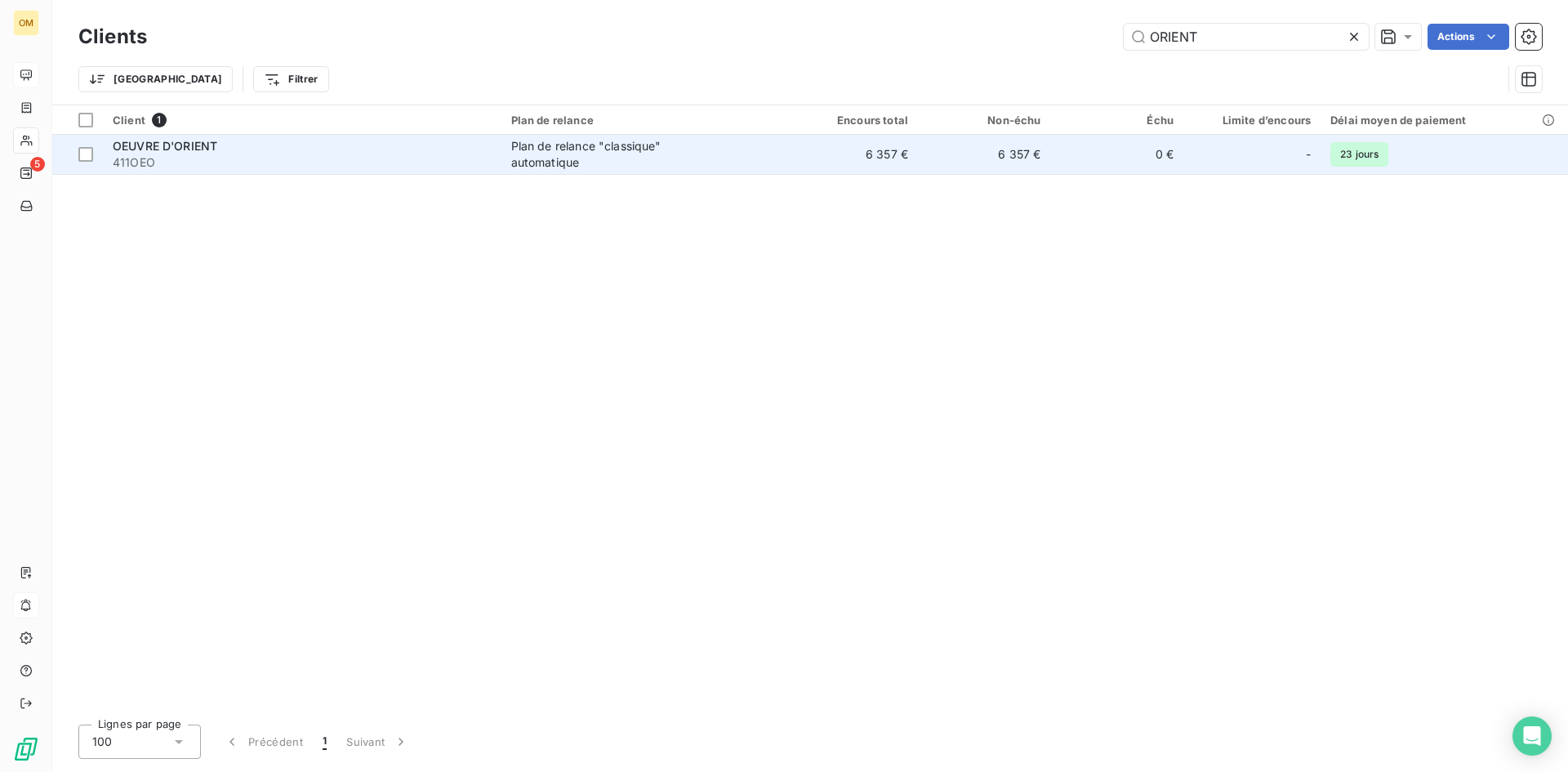
type input "ORIENT"
click at [315, 138] on div "OEUVRE D'ORIENT" at bounding box center [302, 147] width 379 height 16
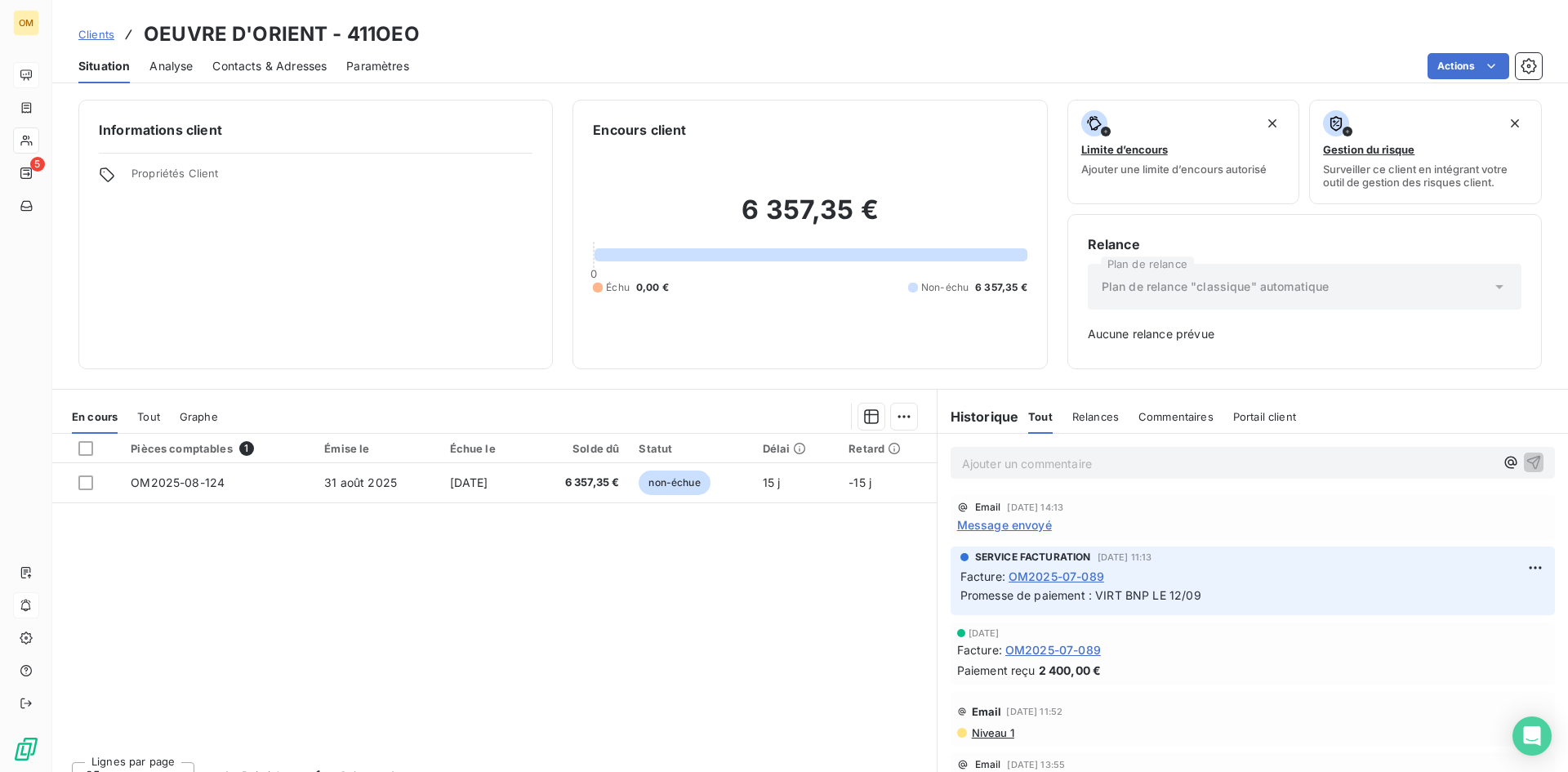
click at [1012, 529] on span "Message envoyé" at bounding box center [1005, 525] width 95 height 17
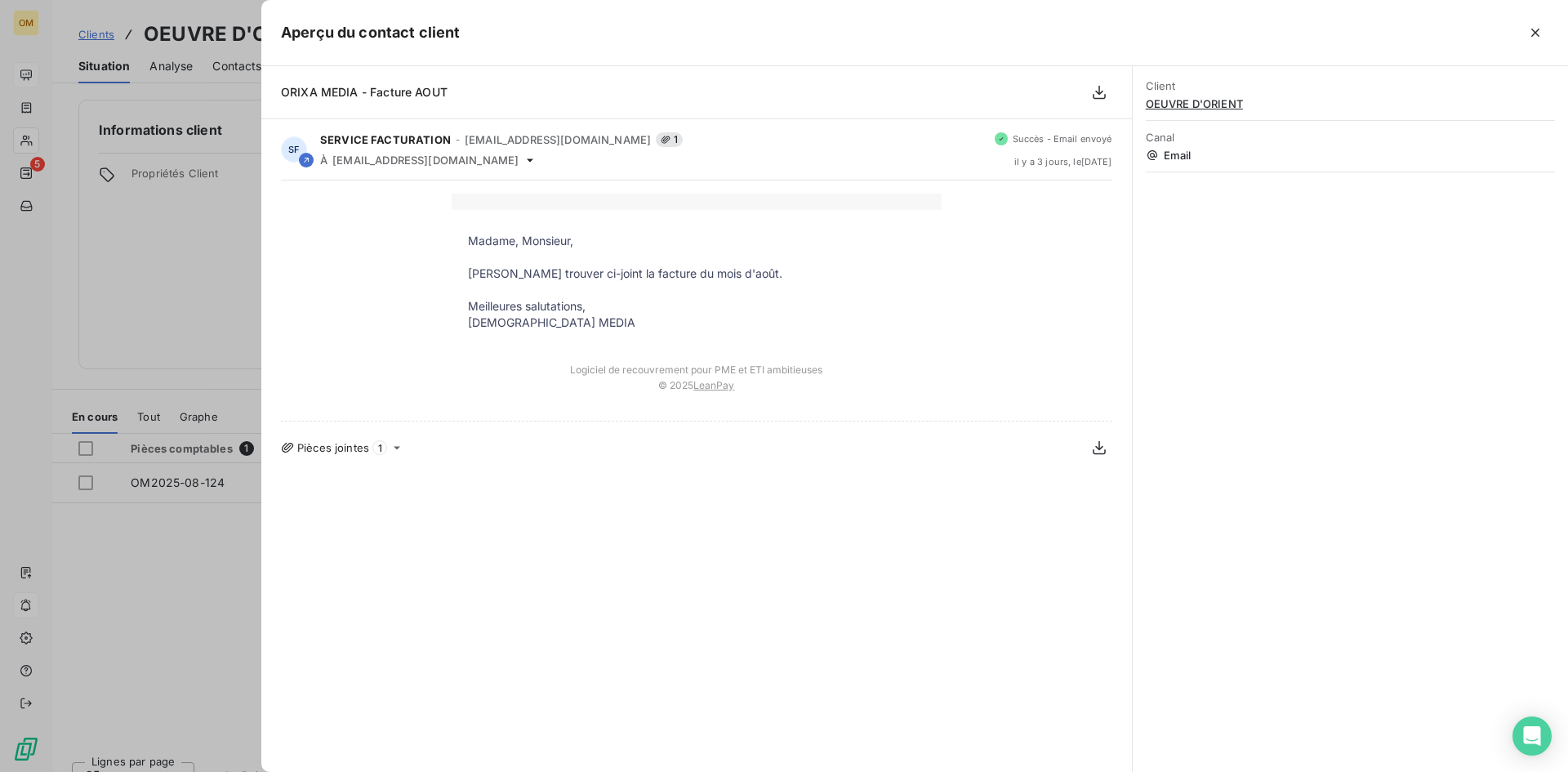
click at [427, 92] on span "ORIXA MEDIA - Facture AOUT" at bounding box center [364, 92] width 167 height 14
copy div "ORIXA MEDIA - Facture AOUT"
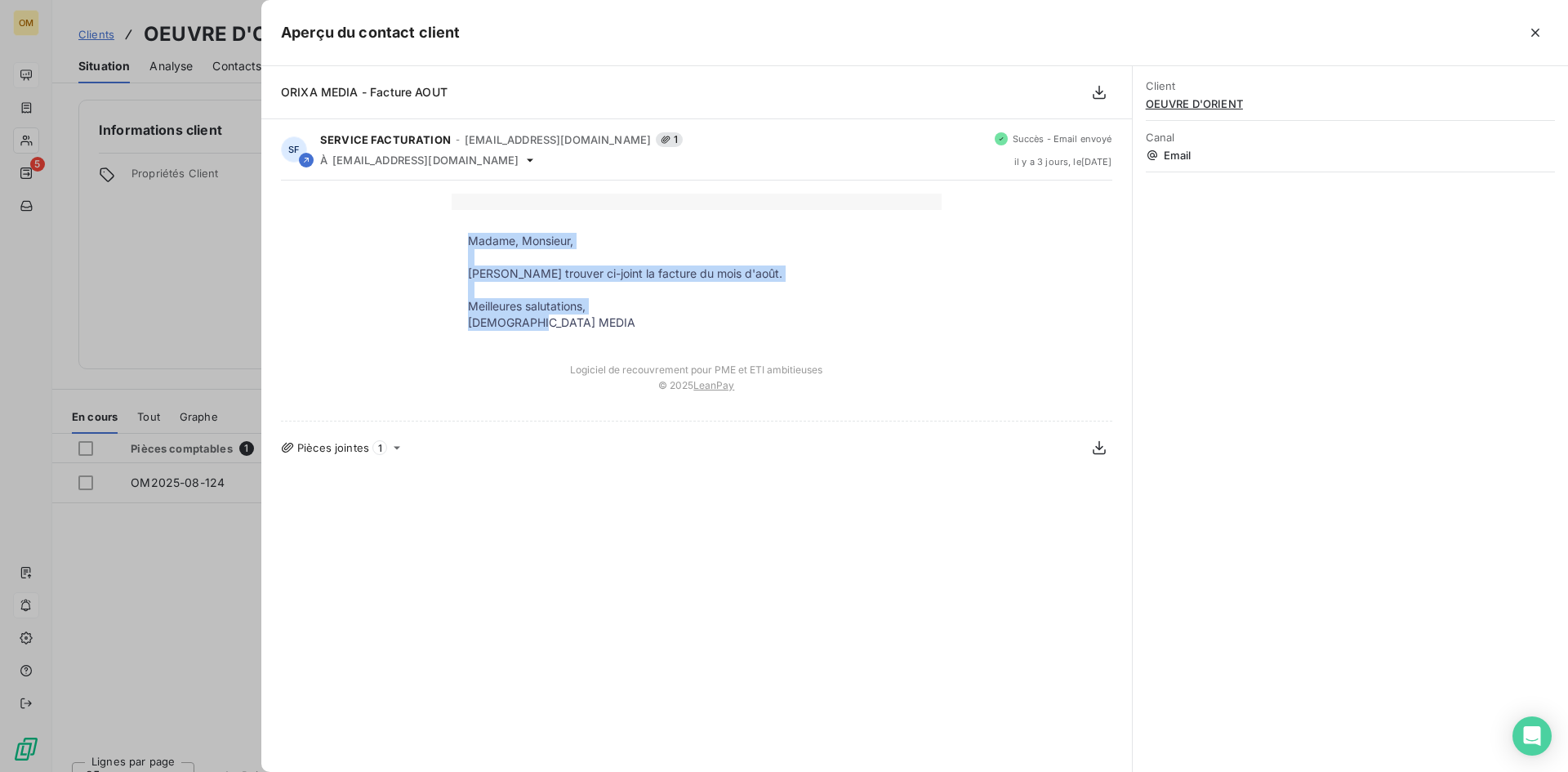
drag, startPoint x: 469, startPoint y: 239, endPoint x: 546, endPoint y: 323, distance: 114.0
click at [546, 323] on tbody "Madame, Monsieur, Veuillez trouver ci-joint la facture du mois d'août. Meilleur…" at bounding box center [696, 281] width 490 height 98
copy tbody "Madame, Monsieur, [PERSON_NAME] trouver ci-joint la facture du mois d'août. Mei…"
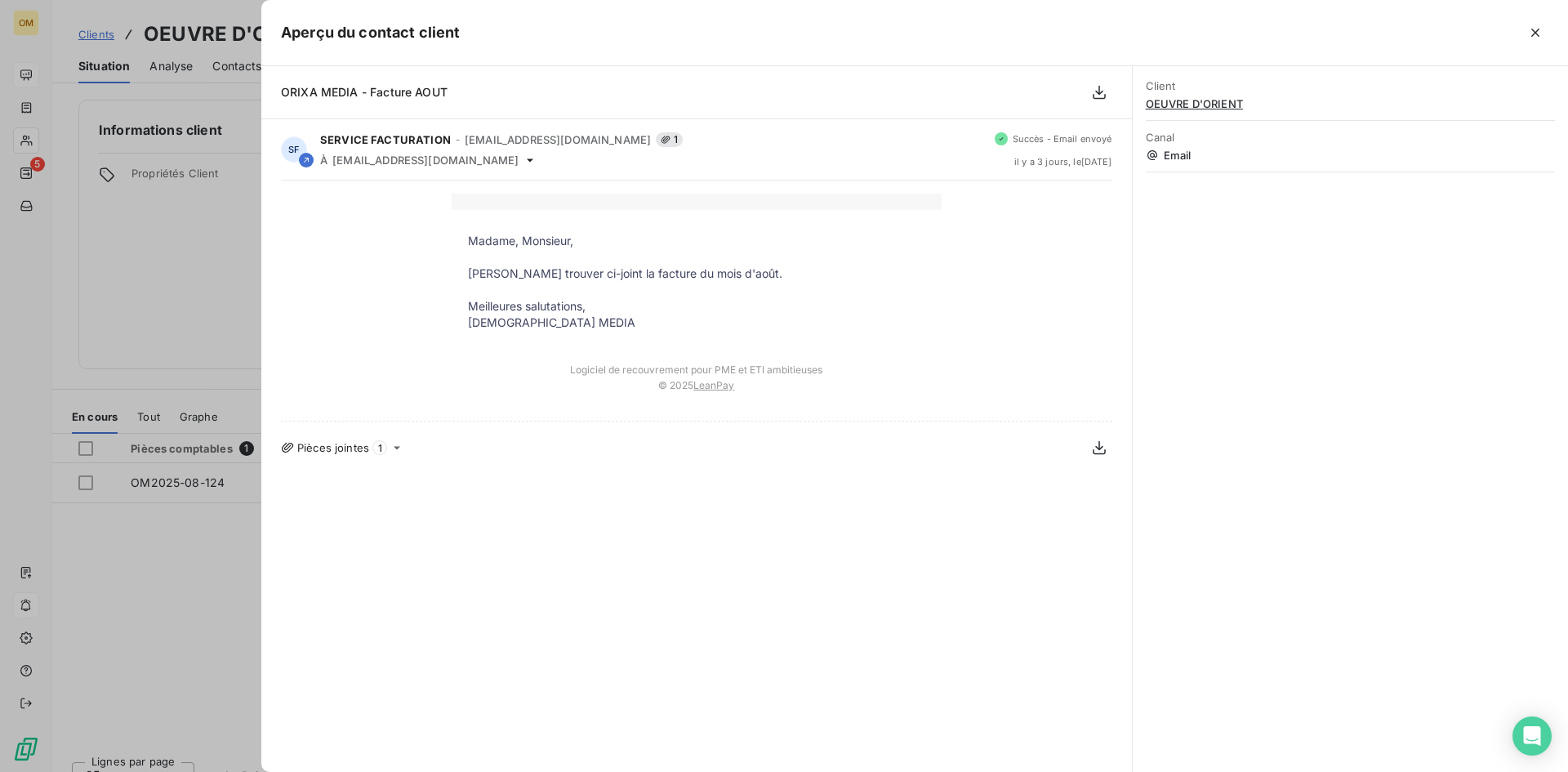
click at [38, 141] on div at bounding box center [784, 386] width 1568 height 772
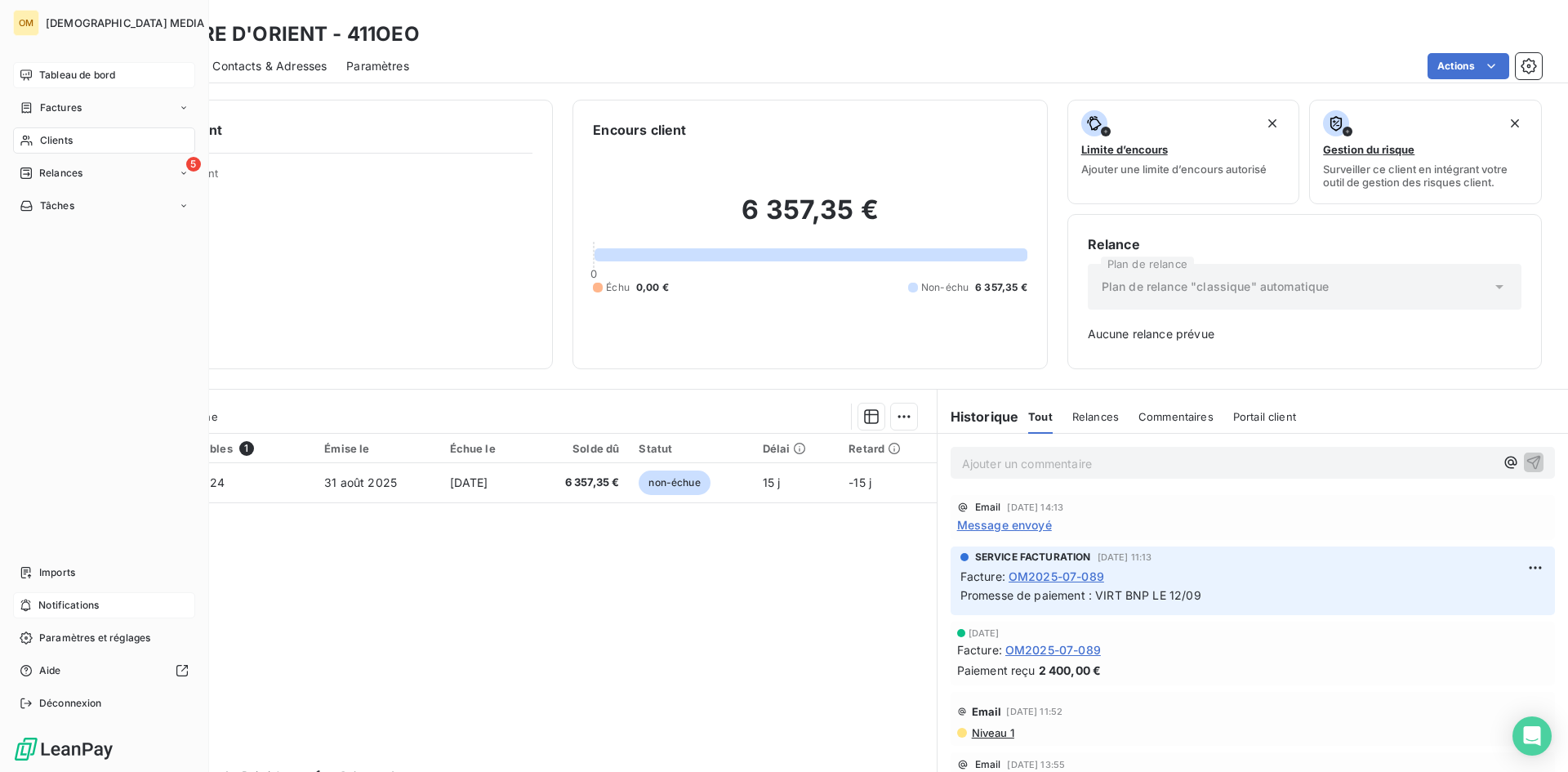
click at [38, 141] on div "OM ORIXA MEDIA Tableau de bord Factures Clients 5 Relances Tâches Imports Notif…" at bounding box center [104, 386] width 209 height 772
click at [28, 140] on icon at bounding box center [26, 140] width 14 height 13
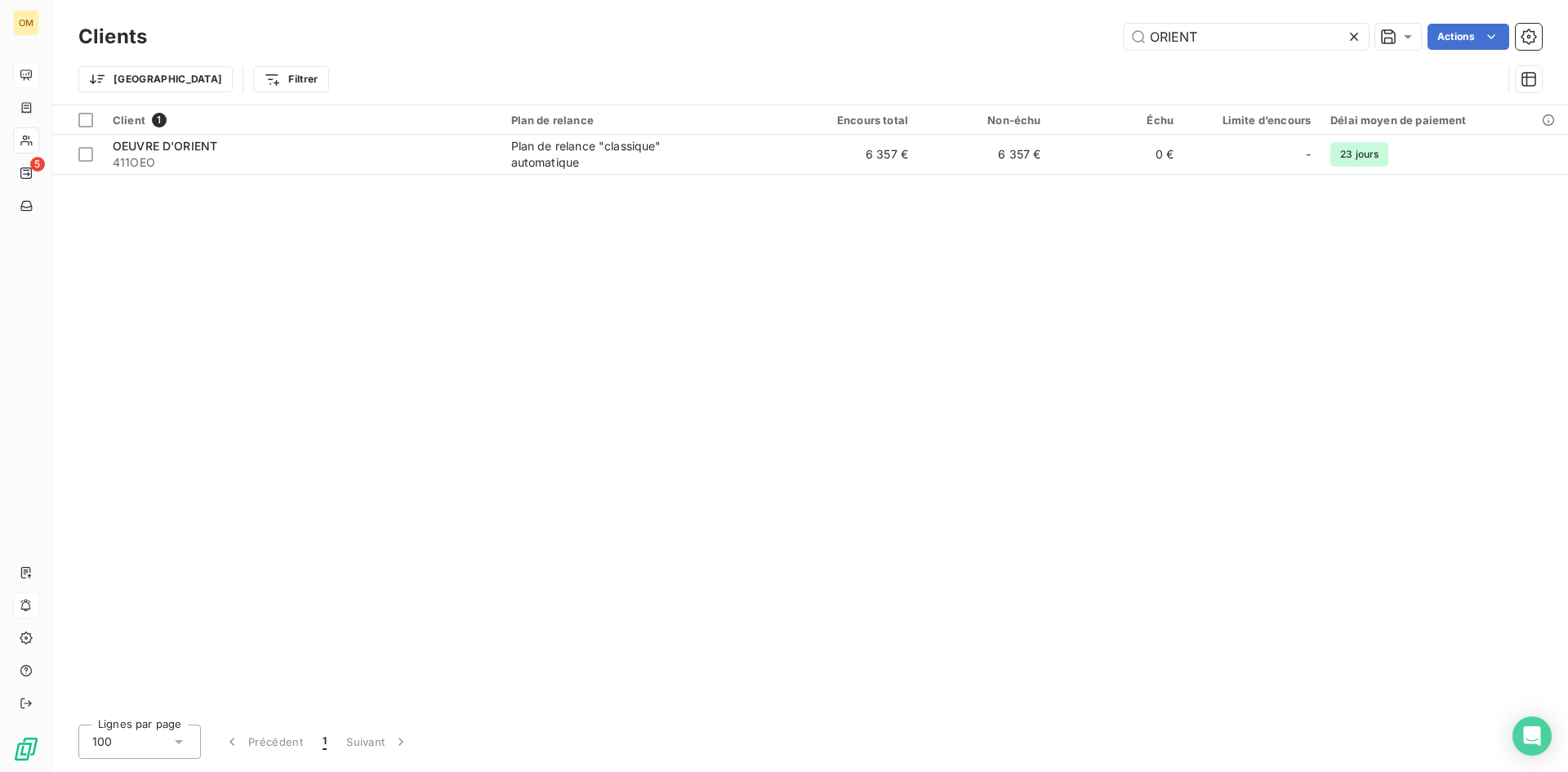
drag, startPoint x: 1197, startPoint y: 38, endPoint x: 849, endPoint y: 62, distance: 348.8
click at [850, 62] on div "Clients ORIENT Actions Trier Filtrer" at bounding box center [810, 61] width 1464 height 85
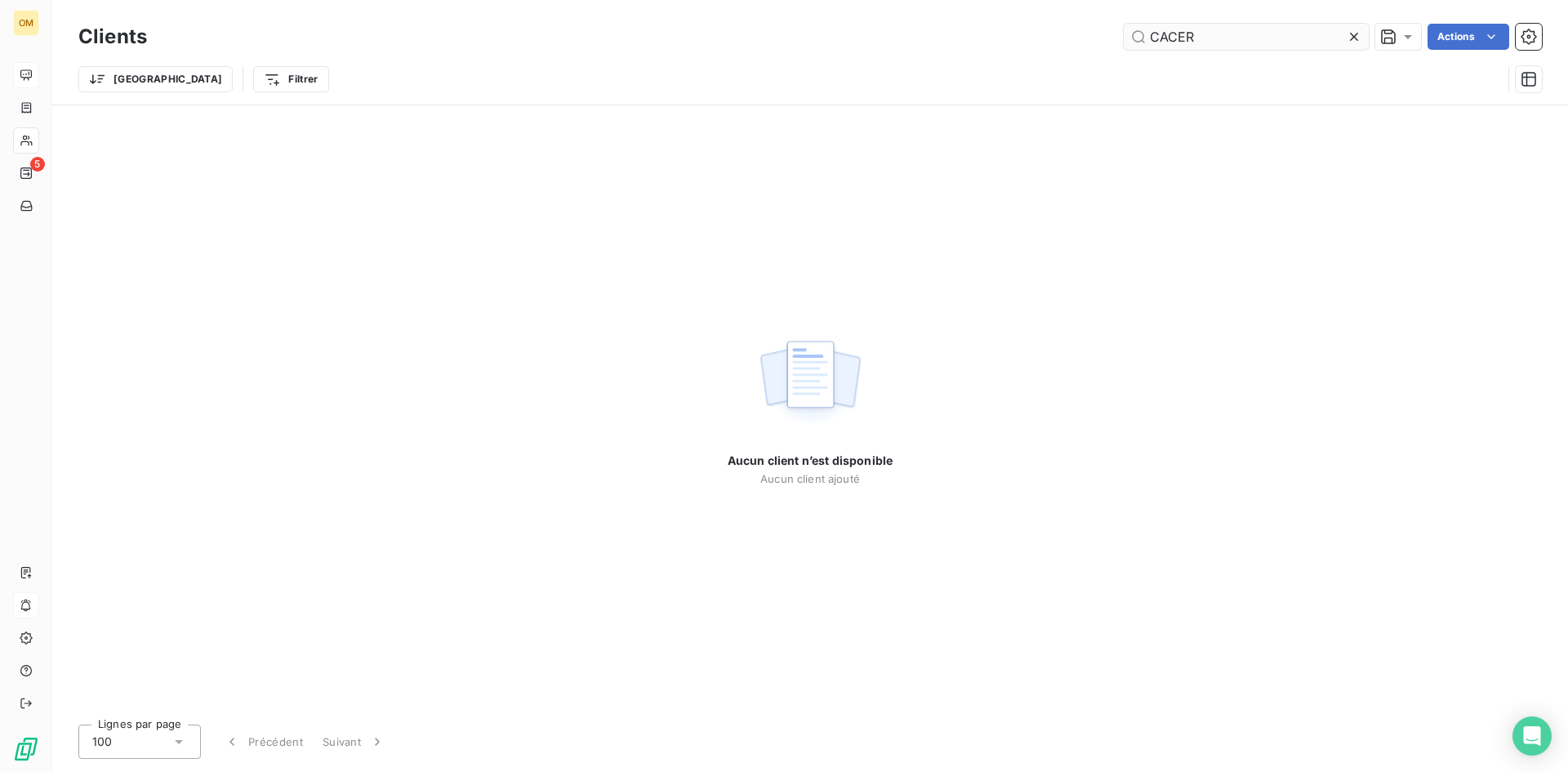
click at [1161, 41] on input "CACER" at bounding box center [1247, 37] width 245 height 27
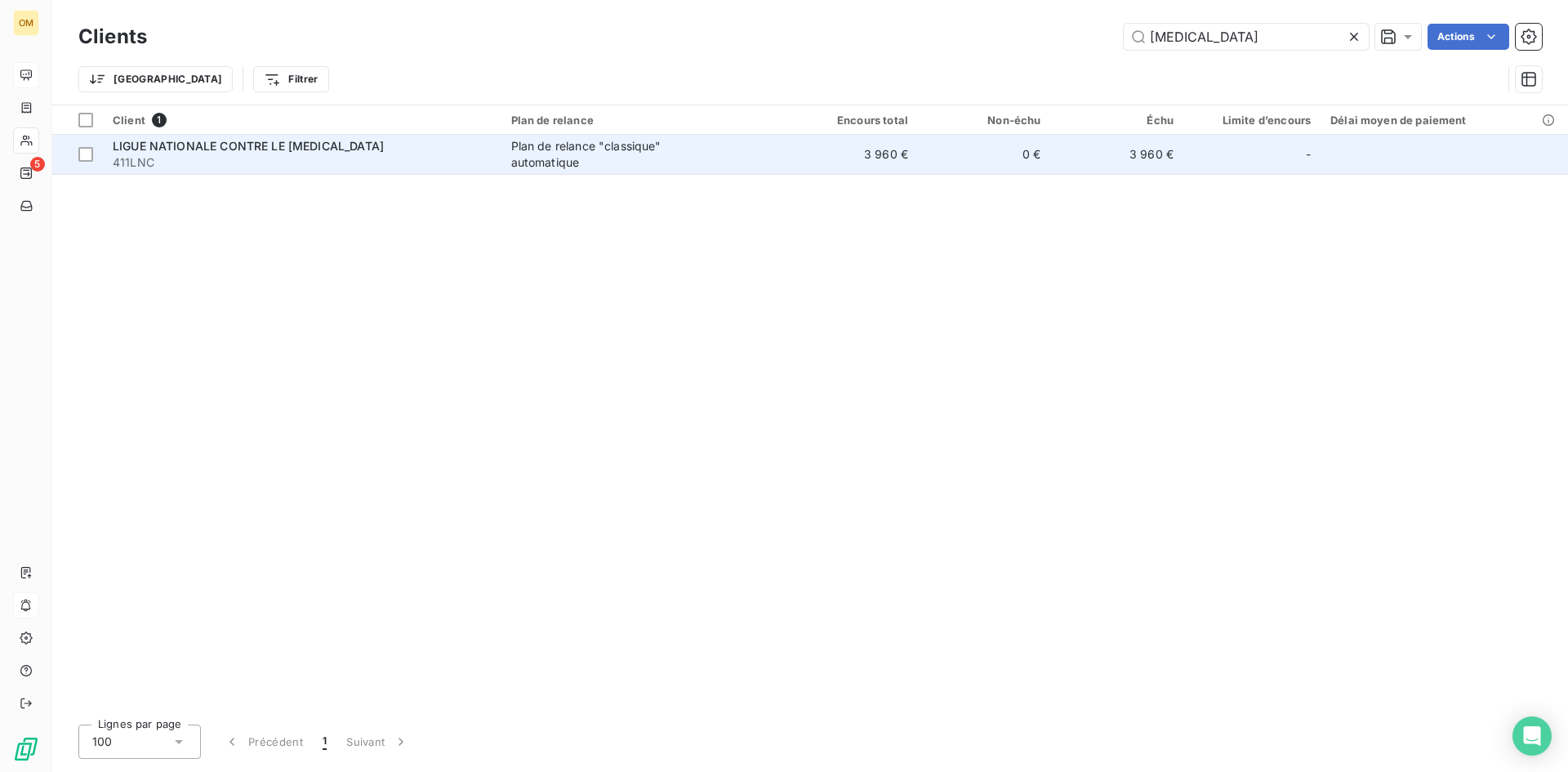
type input "[MEDICAL_DATA]"
click at [948, 148] on td "0 €" at bounding box center [984, 154] width 133 height 39
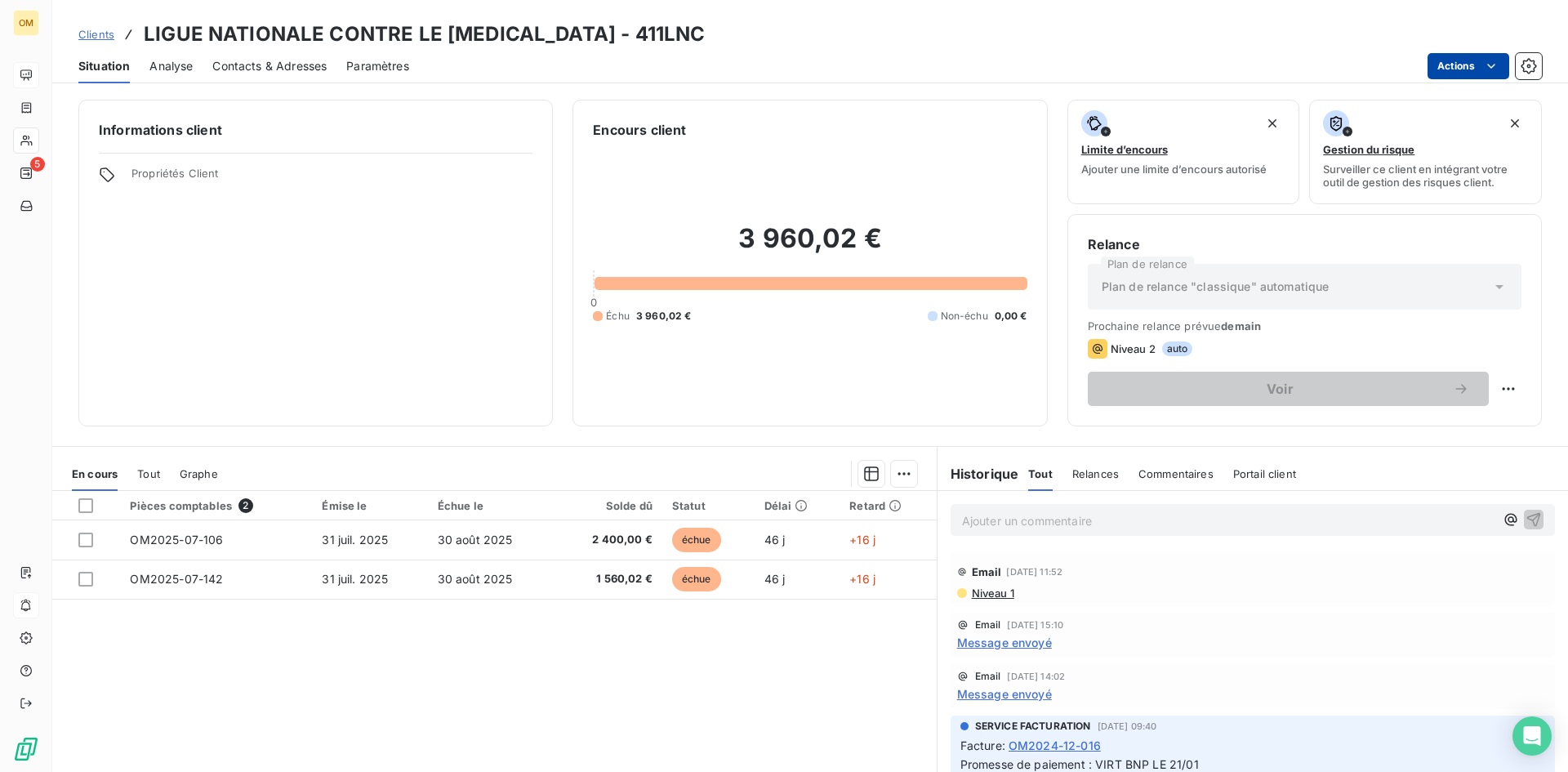
click at [1443, 60] on html "OM 5 Clients LIGUE NATIONALE CONTRE LE [MEDICAL_DATA] - 411LNC Situation Analys…" at bounding box center [784, 386] width 1568 height 772
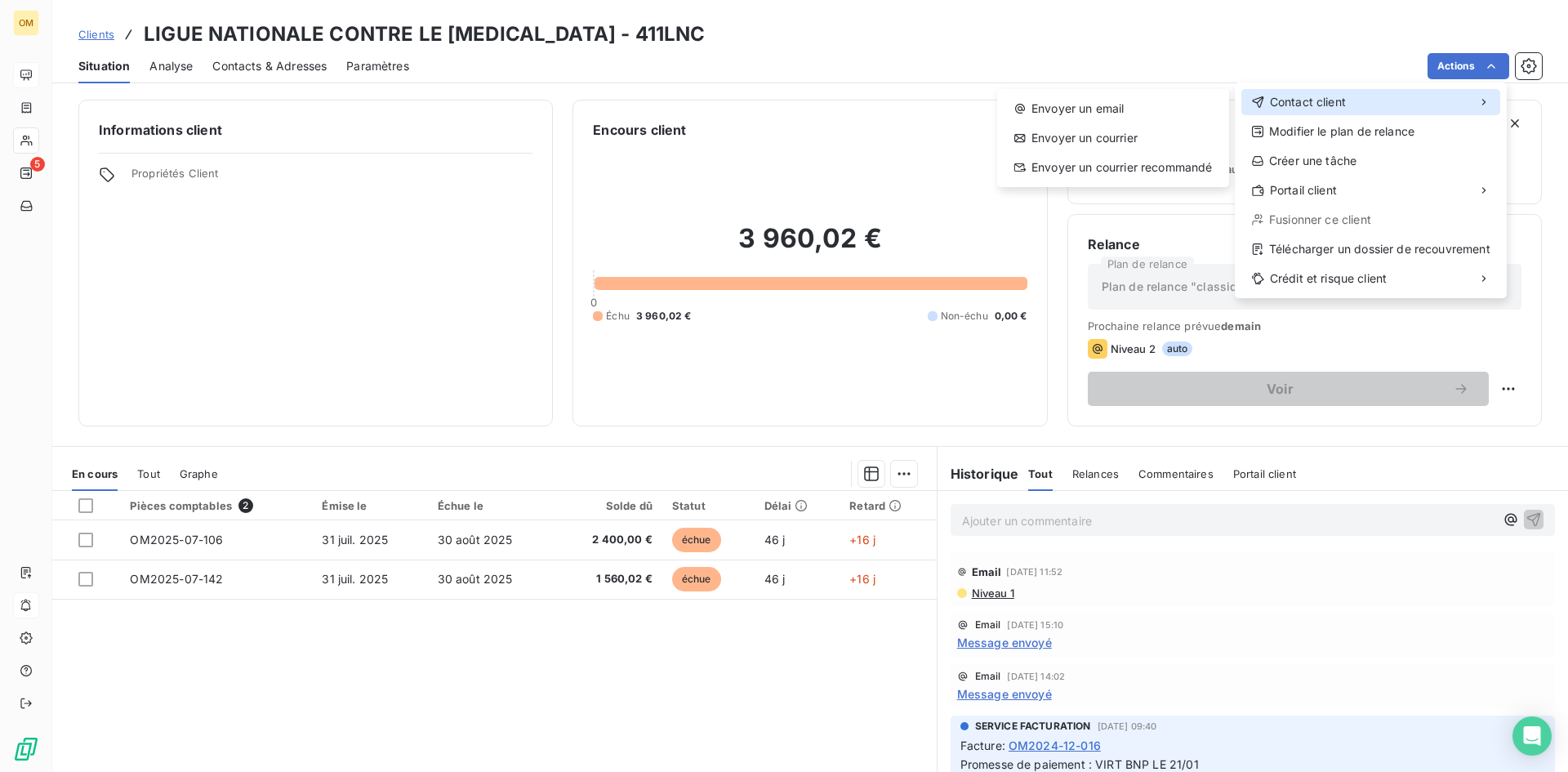
click at [1394, 114] on div "Contact client" at bounding box center [1370, 102] width 259 height 27
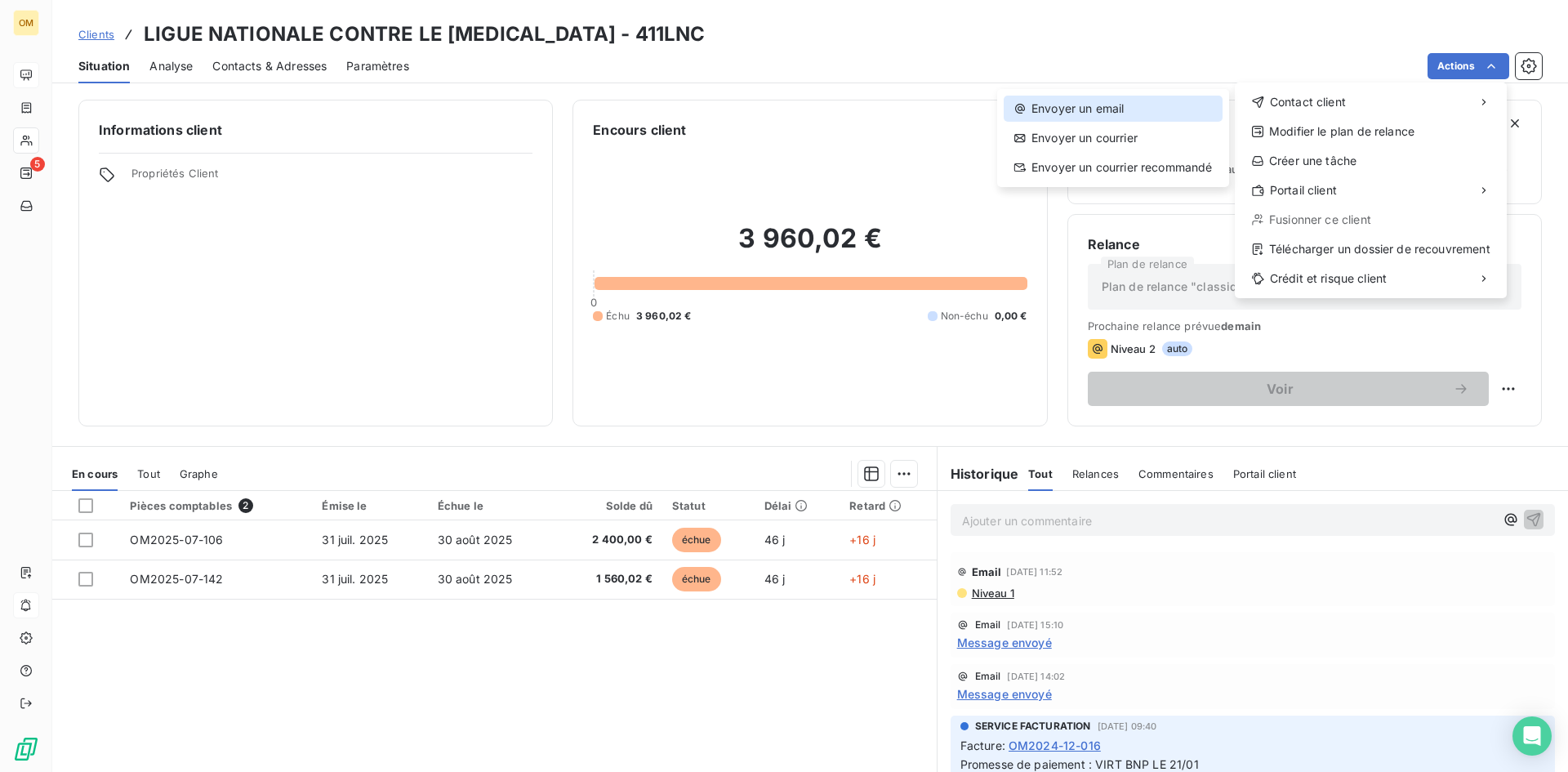
click at [1173, 103] on div "Envoyer un email" at bounding box center [1113, 108] width 219 height 27
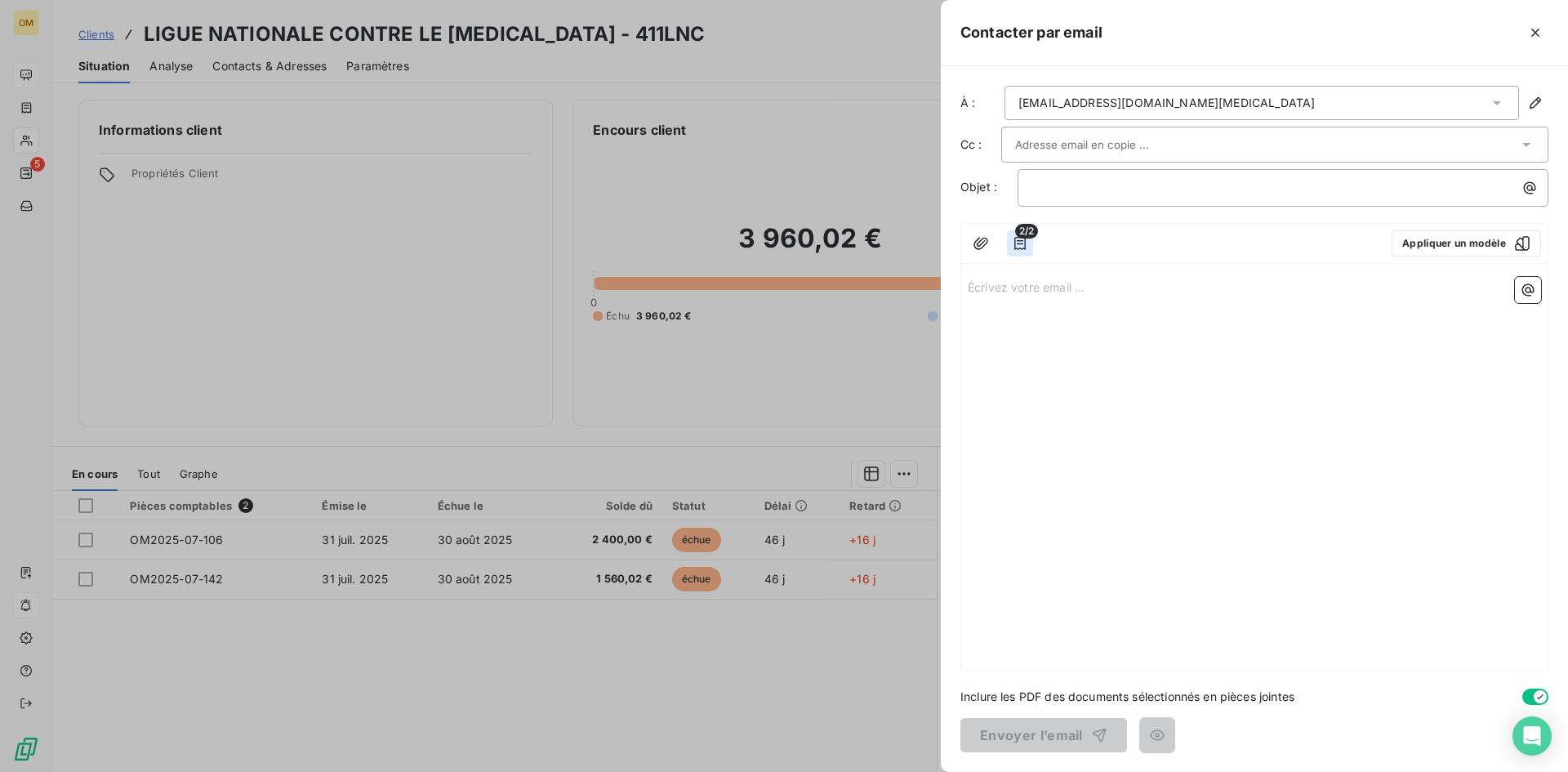
click at [1012, 245] on icon "button" at bounding box center [1021, 244] width 16 height 16
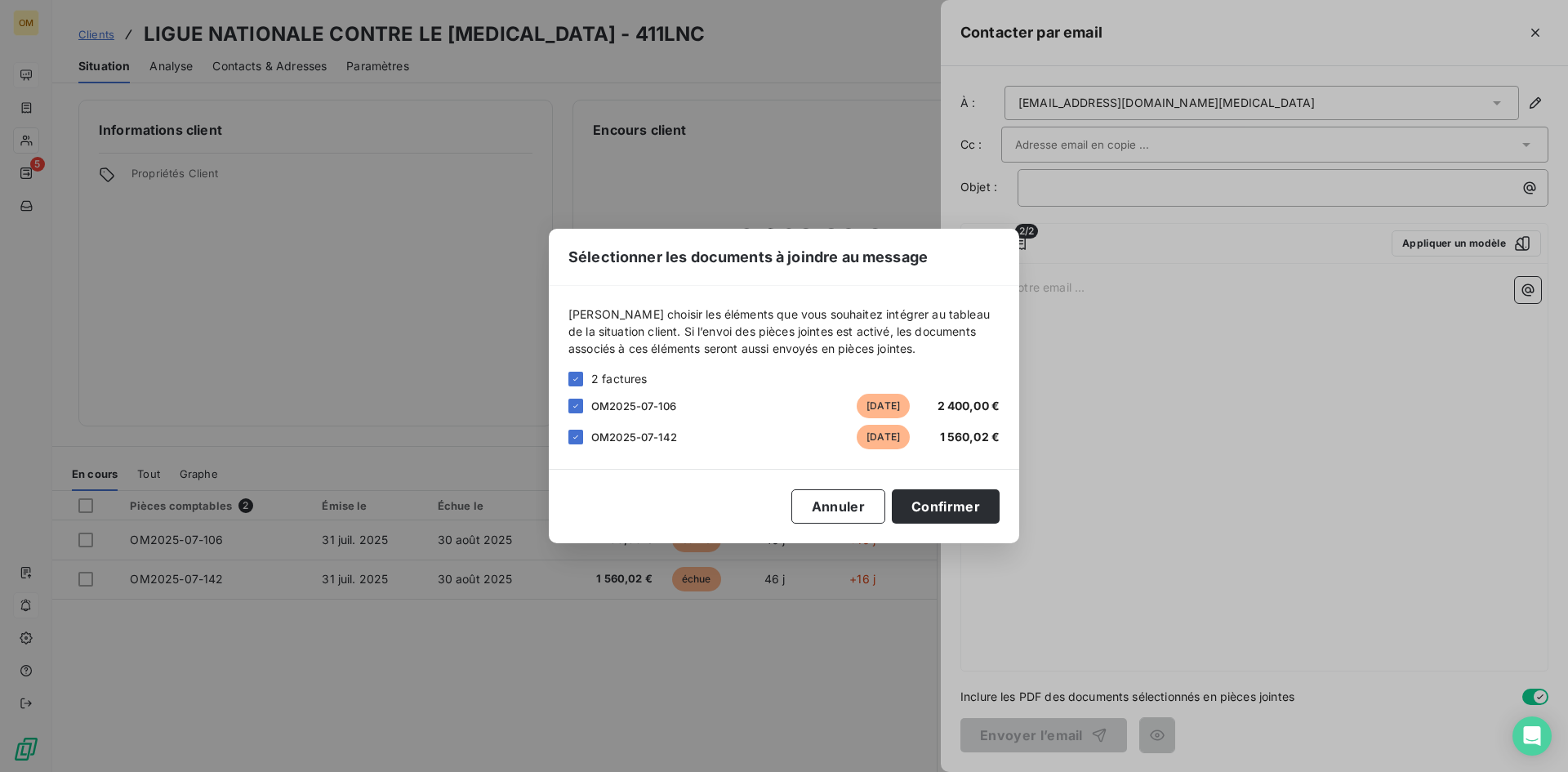
click at [567, 378] on div "[PERSON_NAME] choisir les éléments que vous souhaitez intégrer au tableau de la…" at bounding box center [784, 377] width 470 height 183
click at [577, 380] on icon at bounding box center [576, 379] width 10 height 10
click at [1173, 407] on div "Sélectionner les documents à joindre au message [PERSON_NAME] choisir les éléme…" at bounding box center [784, 386] width 1568 height 772
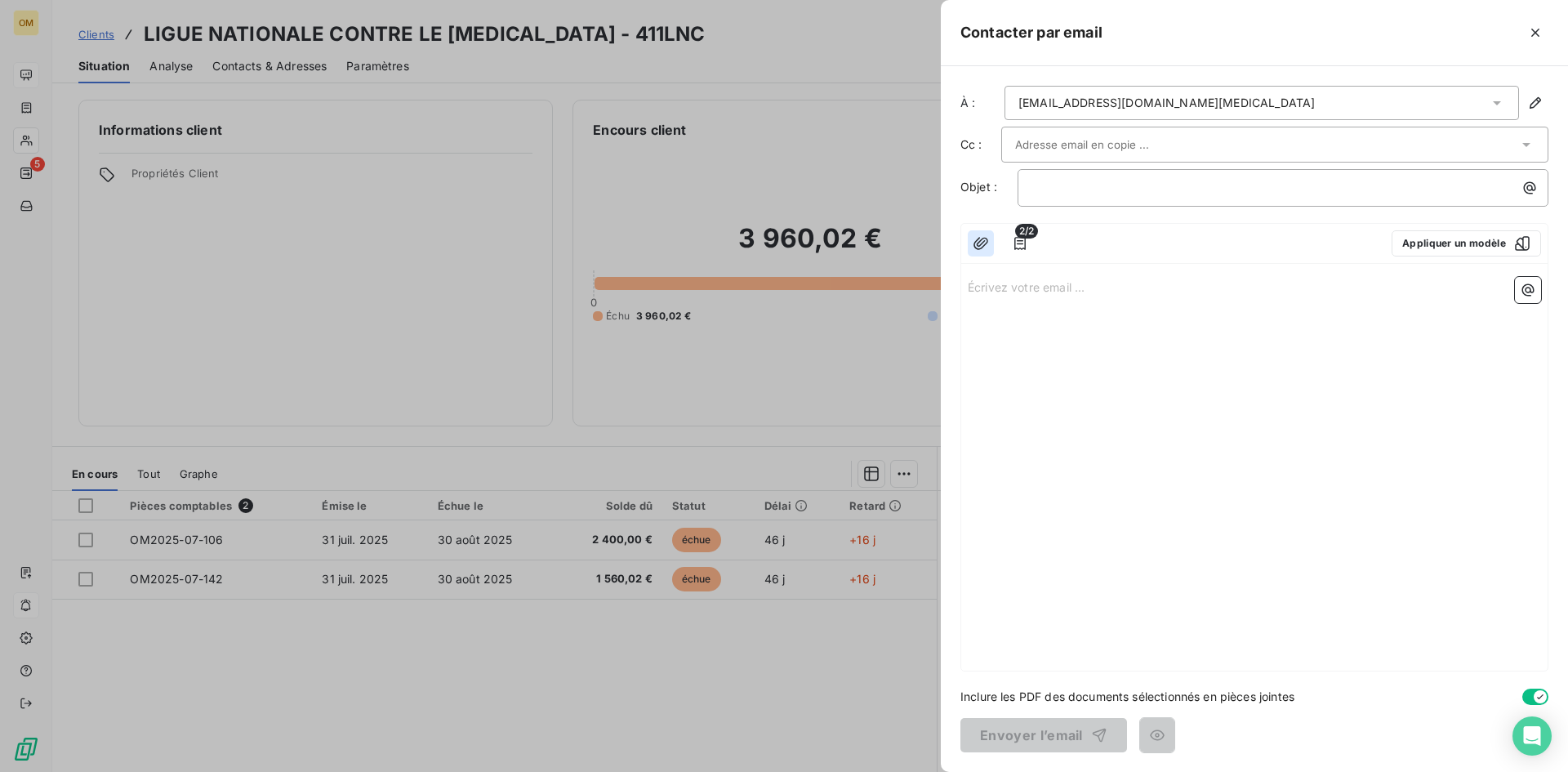
click at [984, 245] on icon "button" at bounding box center [981, 244] width 16 height 16
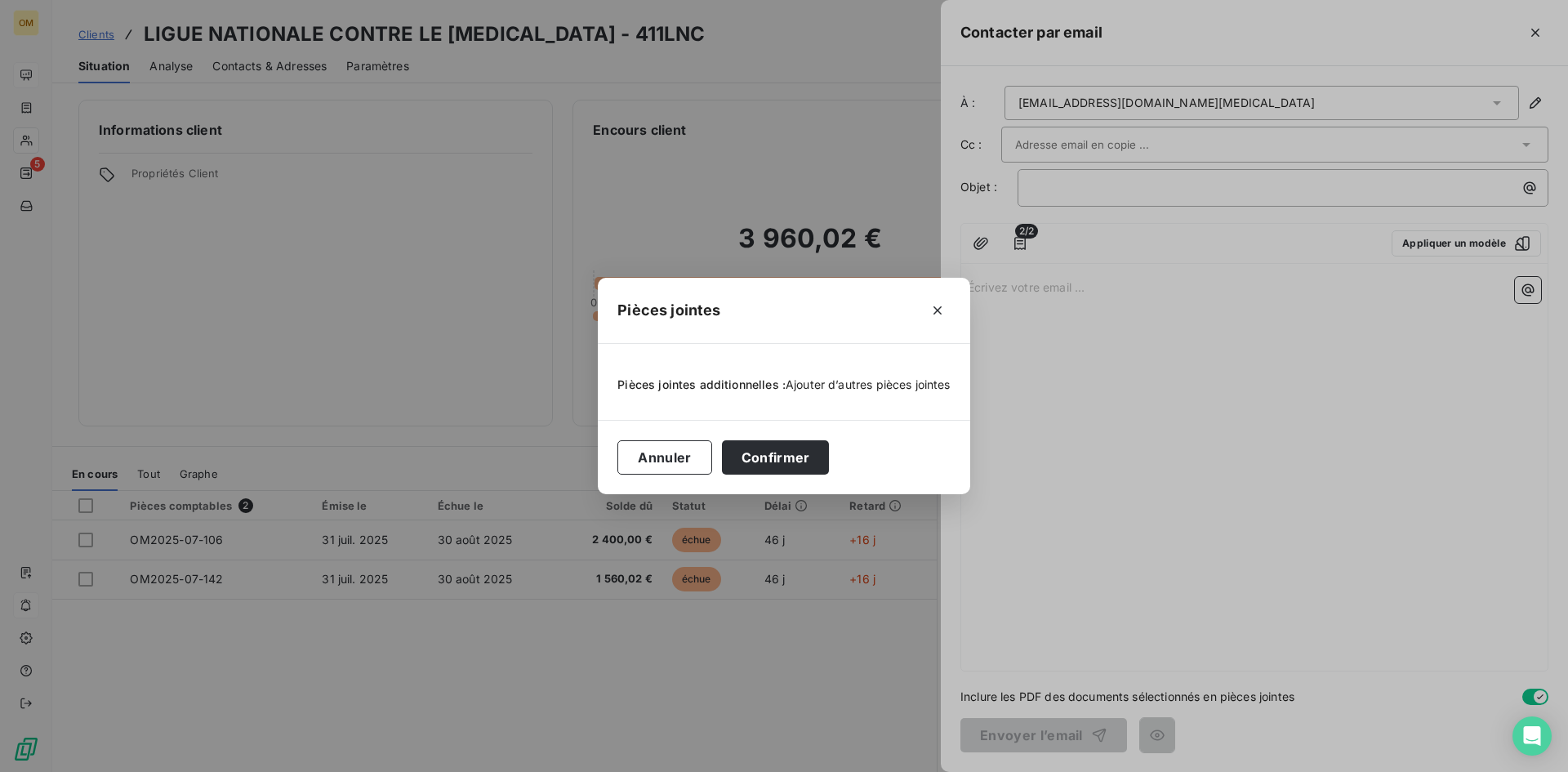
click at [805, 389] on span "Ajouter d’autres pièces jointes" at bounding box center [868, 384] width 165 height 14
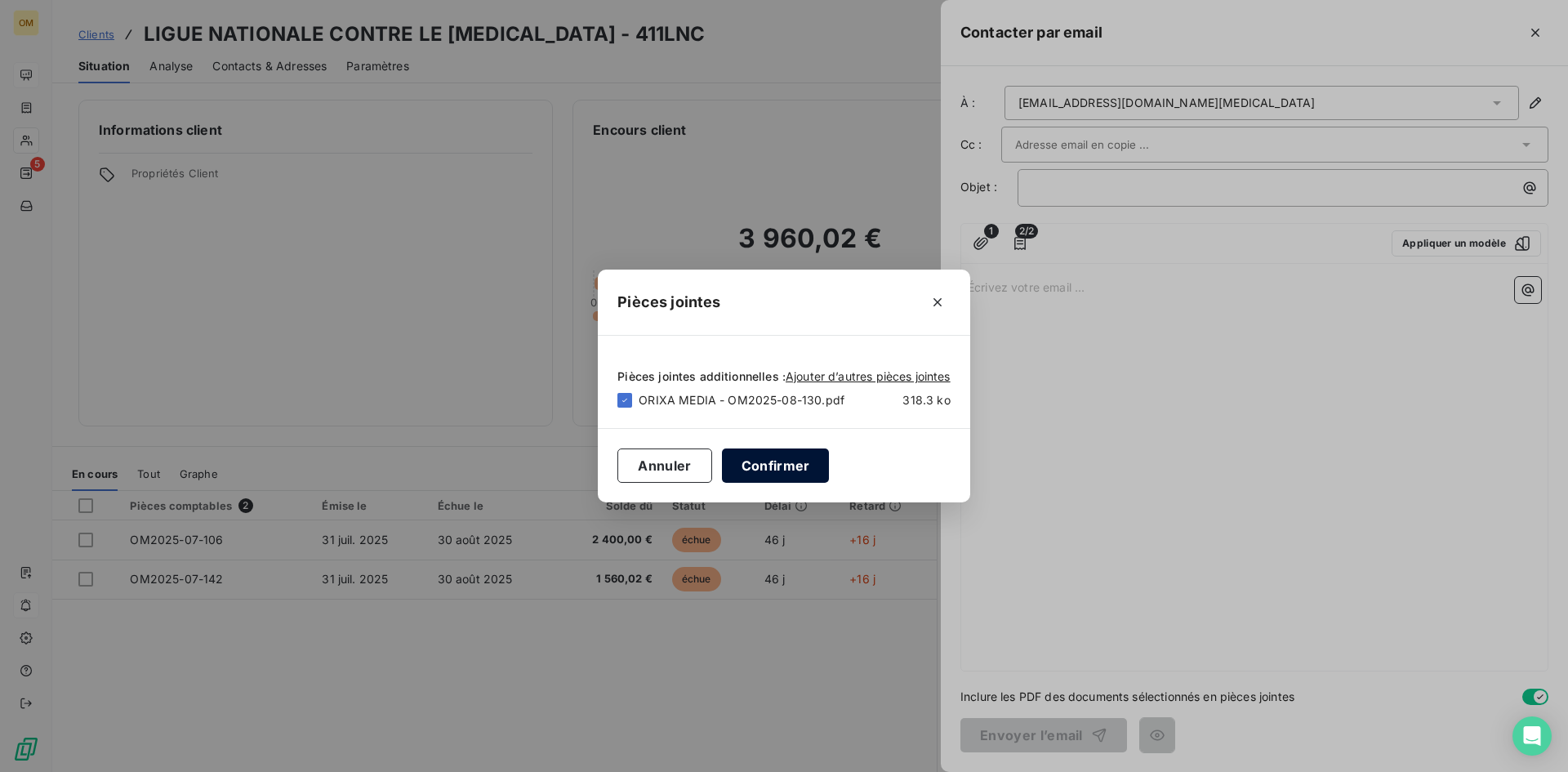
click at [793, 464] on button "Confirmer" at bounding box center [776, 465] width 108 height 34
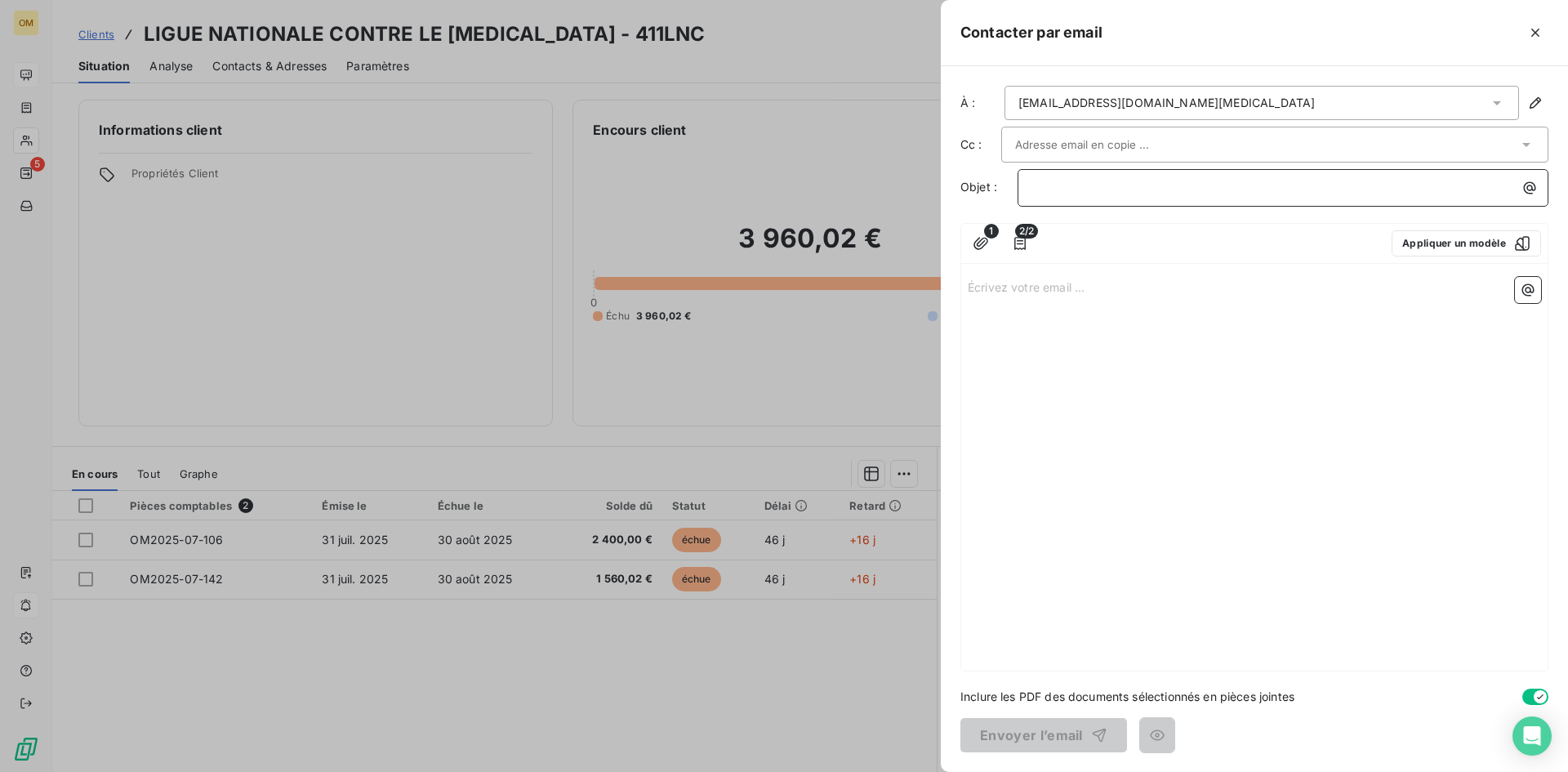
click at [1040, 193] on p "﻿" at bounding box center [1287, 188] width 512 height 19
click at [1043, 284] on p "Écrivez votre email ... ﻿" at bounding box center [1254, 287] width 573 height 19
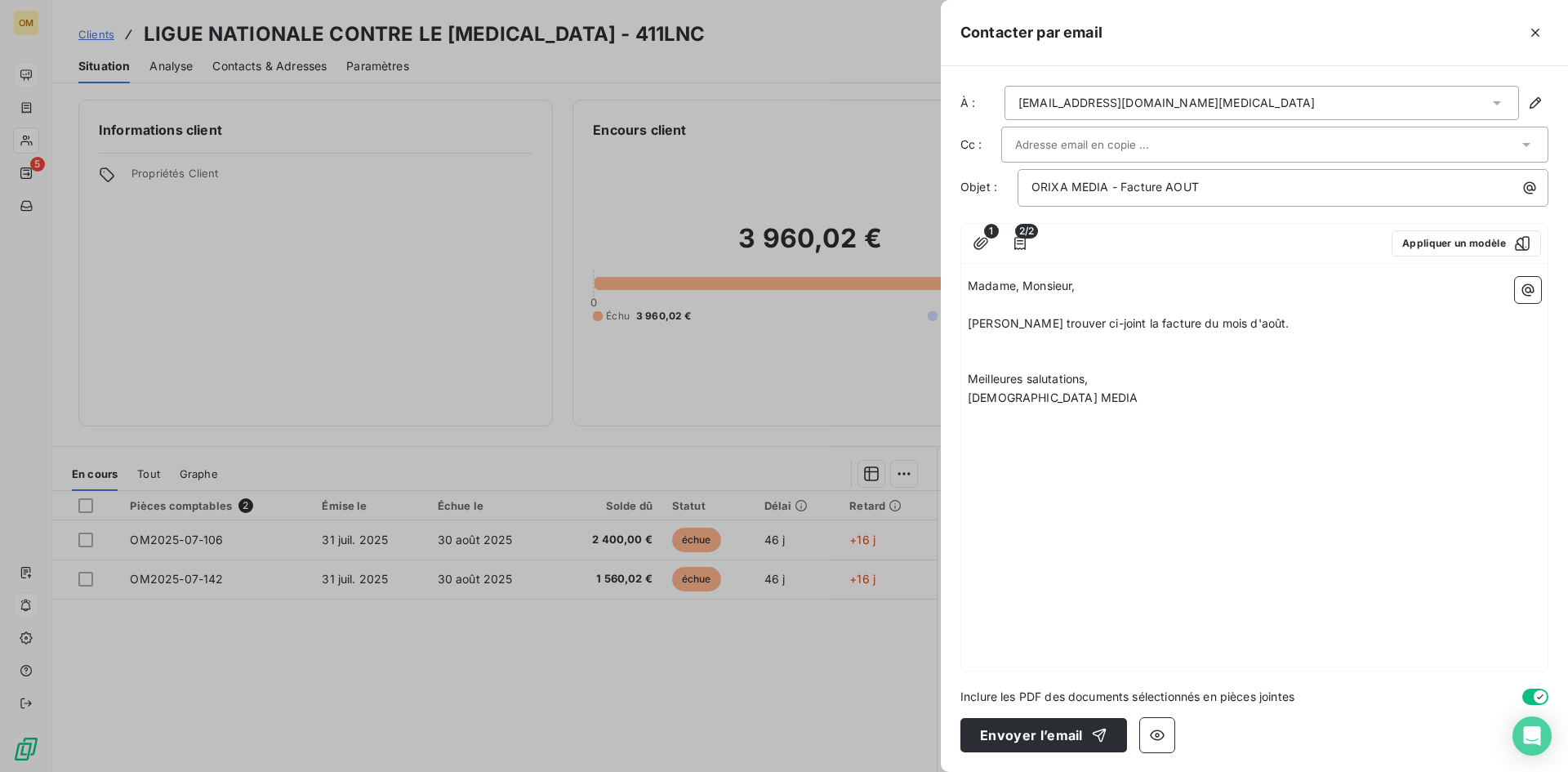
click at [1165, 446] on div "Madame, Monsieur, [PERSON_NAME] trouver ci-joint la facture du mois d'août. ﻿ ﻿…" at bounding box center [1254, 470] width 587 height 400
click at [1137, 133] on input "text" at bounding box center [1103, 145] width 176 height 25
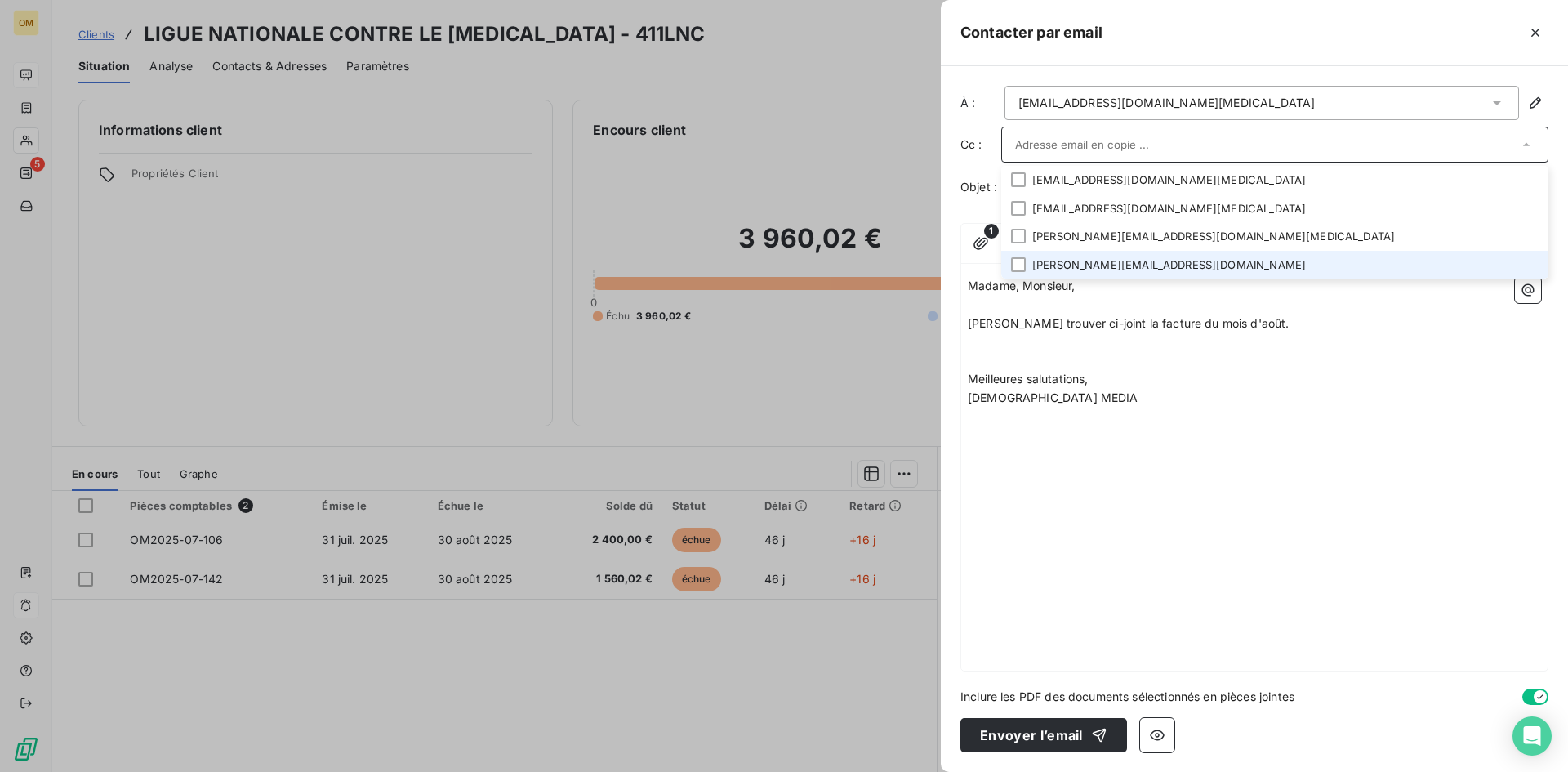
click at [1119, 269] on li "[PERSON_NAME][EMAIL_ADDRESS][DOMAIN_NAME]" at bounding box center [1275, 265] width 547 height 28
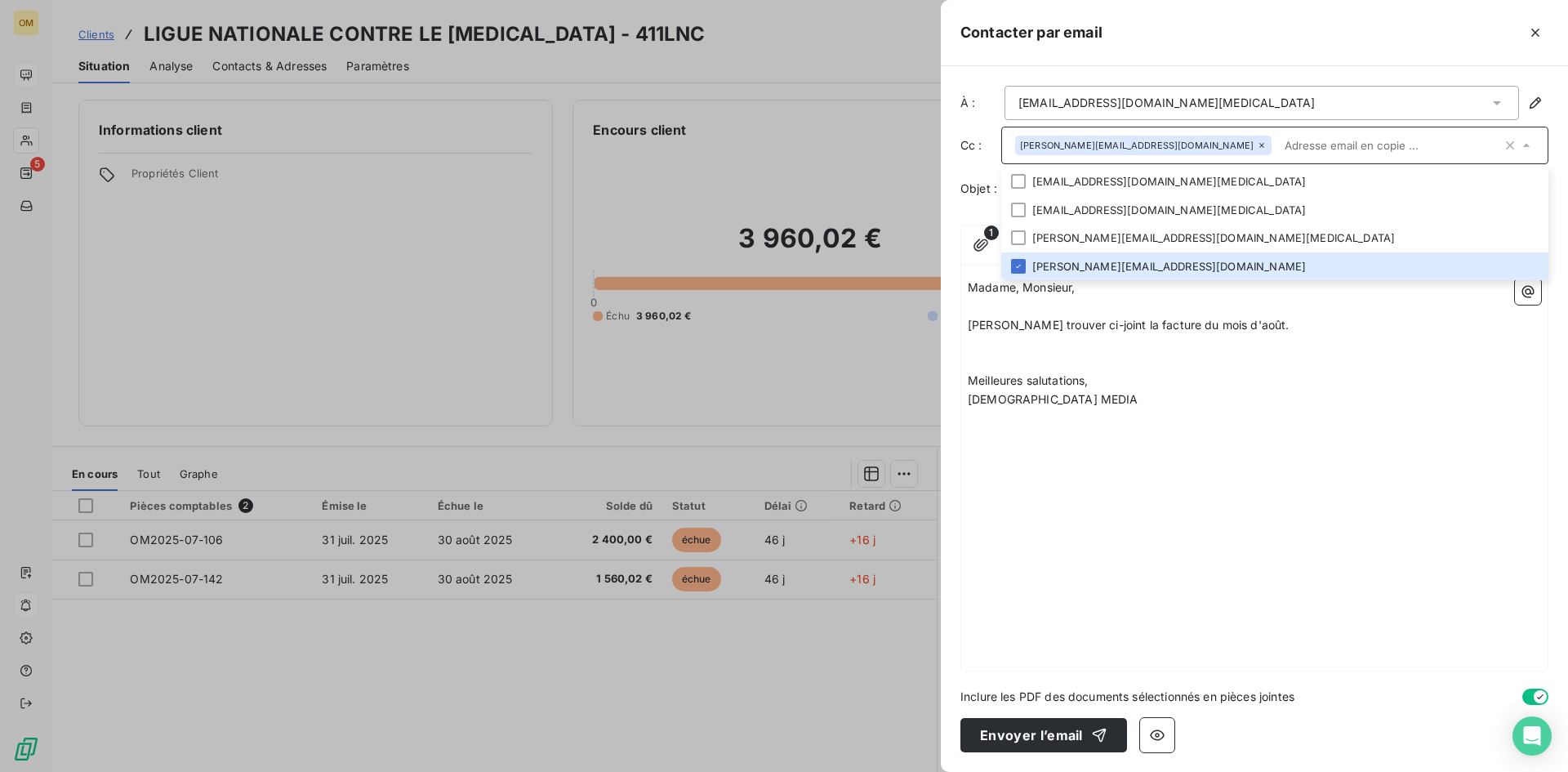
click at [1203, 398] on p "[DEMOGRAPHIC_DATA] MEDIA" at bounding box center [1254, 400] width 573 height 19
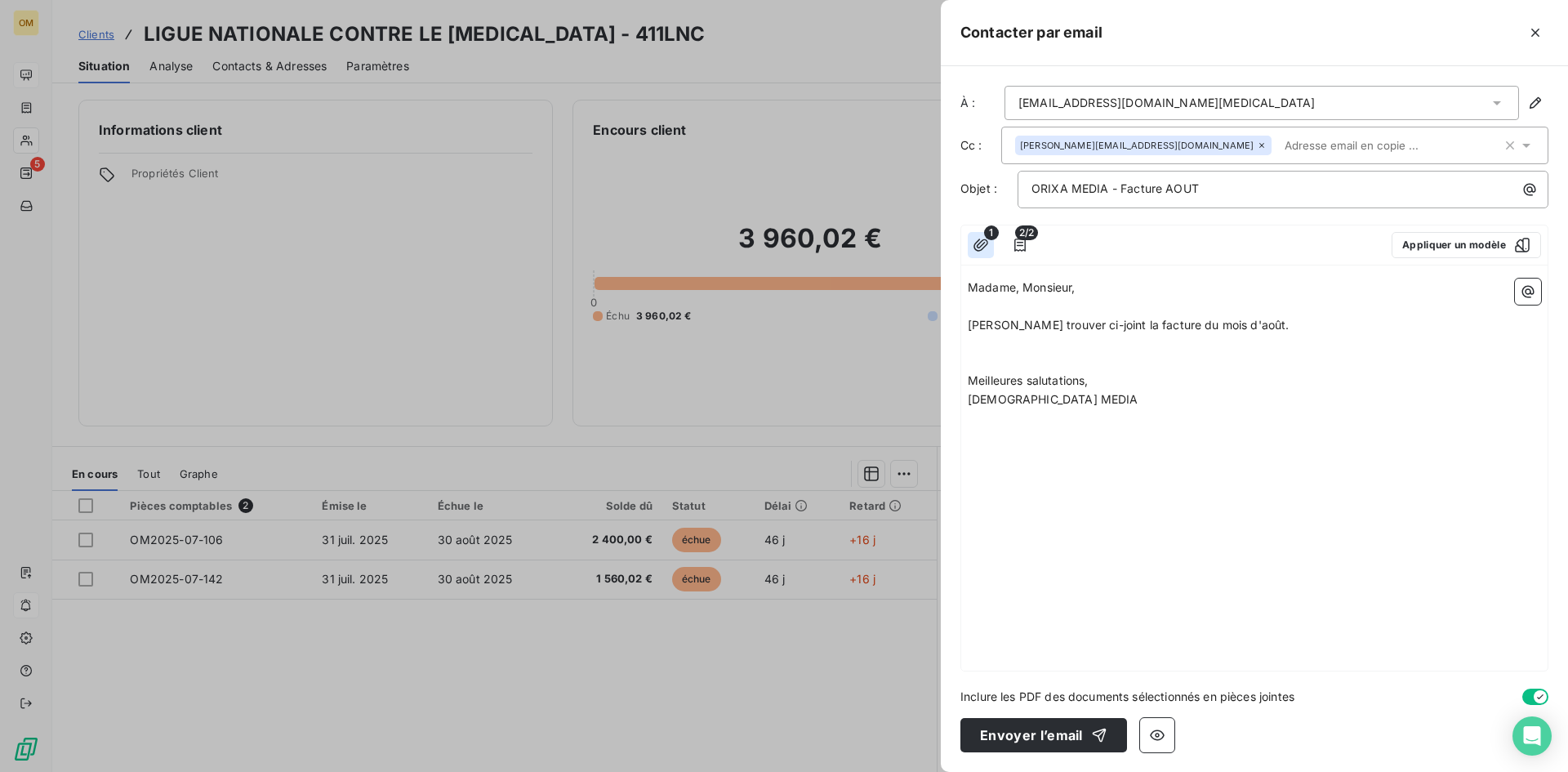
click at [976, 245] on icon "button" at bounding box center [981, 245] width 16 height 16
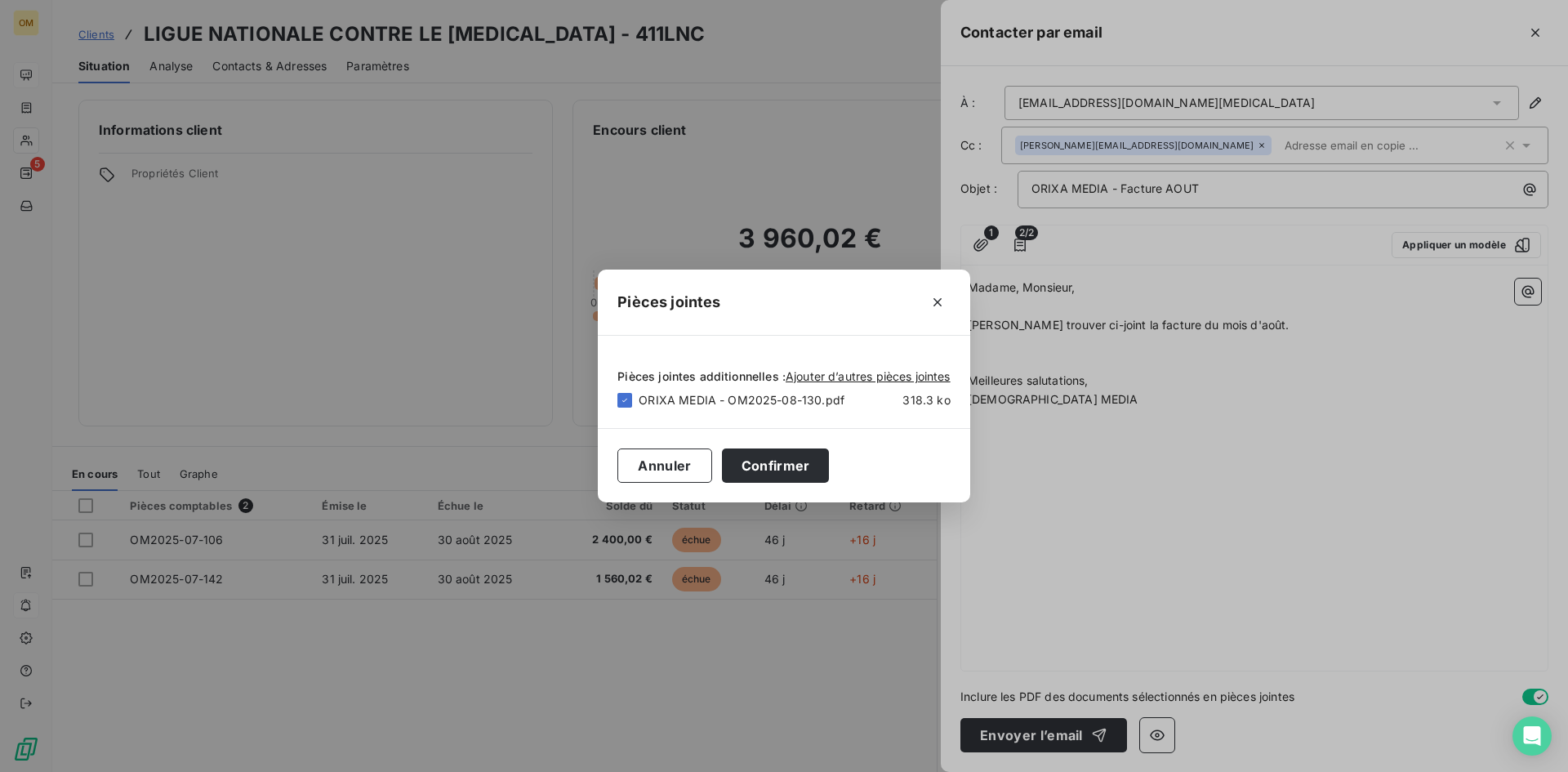
click at [1139, 357] on div "Pièces jointes Pièces jointes additionnelles : Ajouter d’autres pièces jointes …" at bounding box center [784, 386] width 1568 height 772
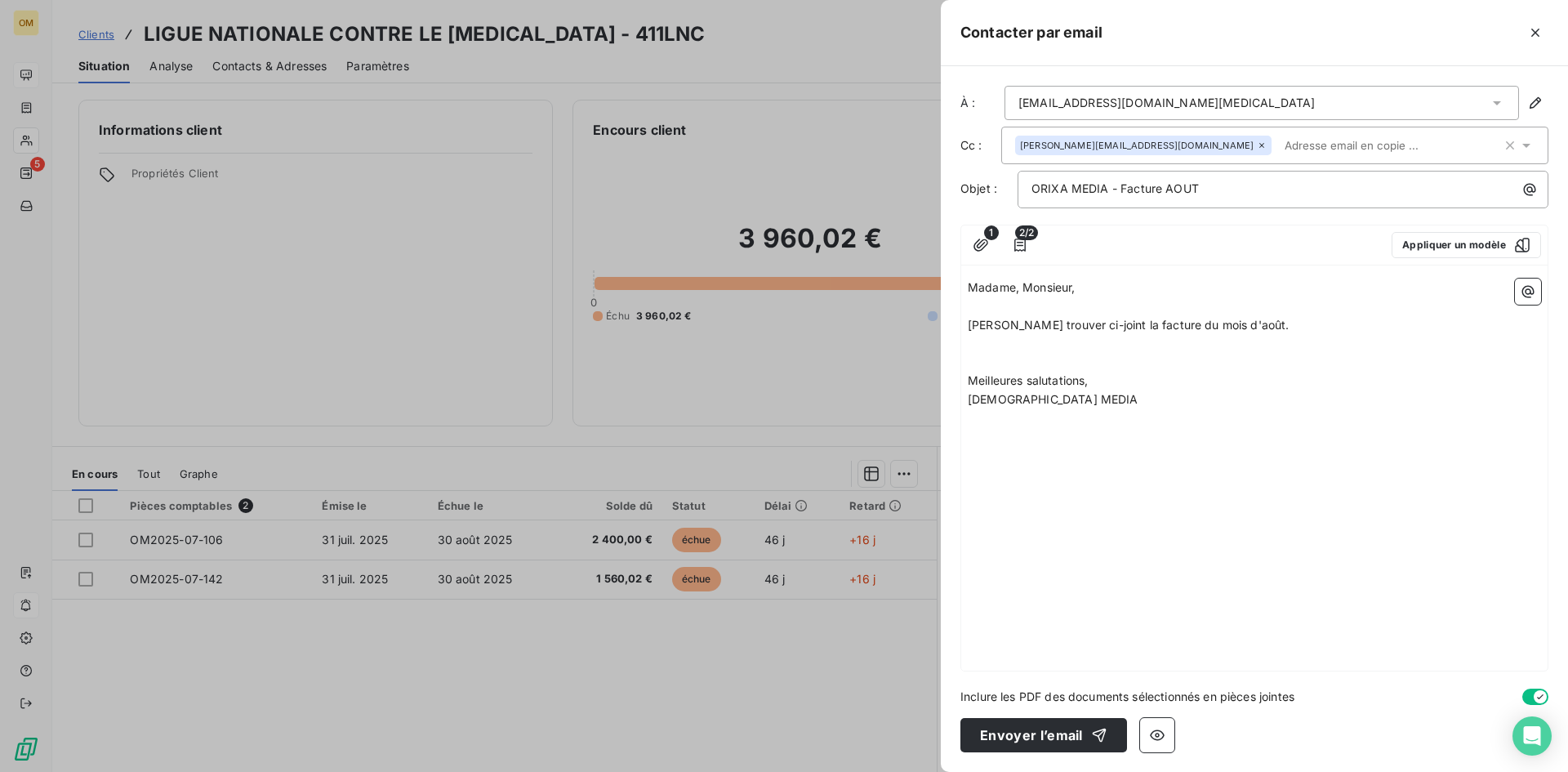
click at [1279, 143] on input "text" at bounding box center [1373, 145] width 189 height 25
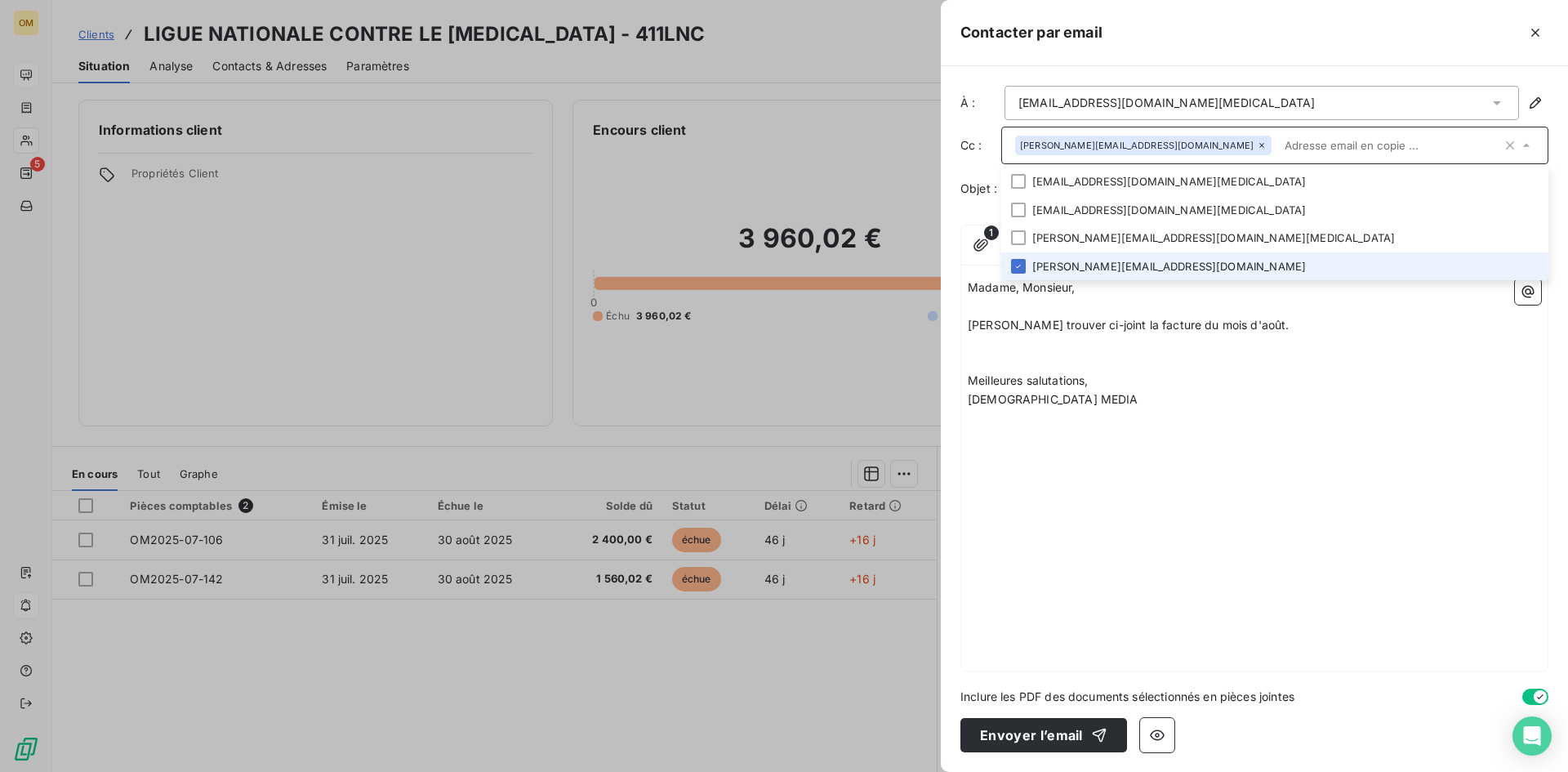
click at [1417, 527] on div "Madame, Monsieur, [PERSON_NAME] trouver ci-joint la facture du mois d'août. ﻿ ﻿…" at bounding box center [1254, 471] width 587 height 398
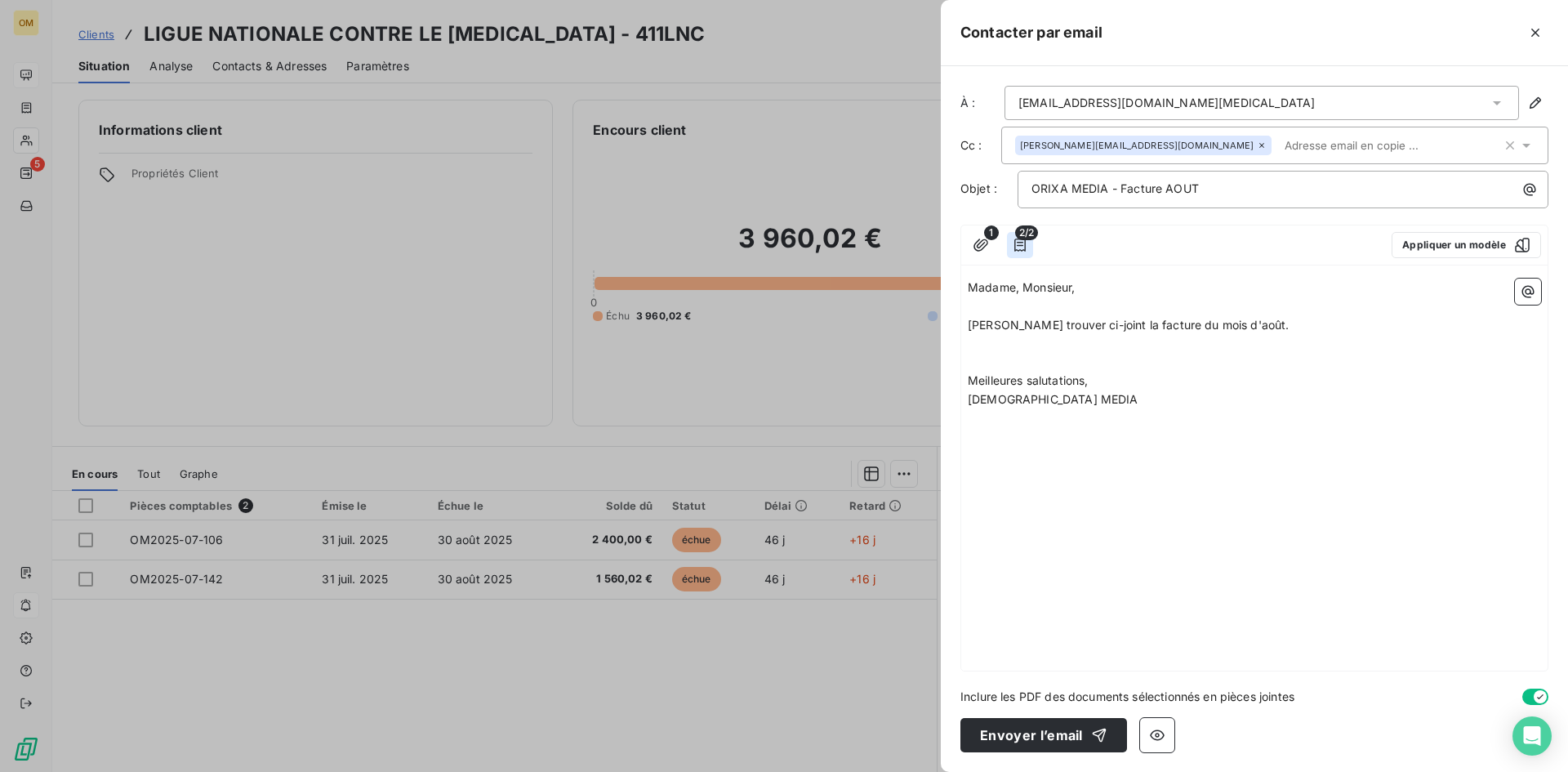
click at [1007, 245] on button "button" at bounding box center [1020, 245] width 27 height 27
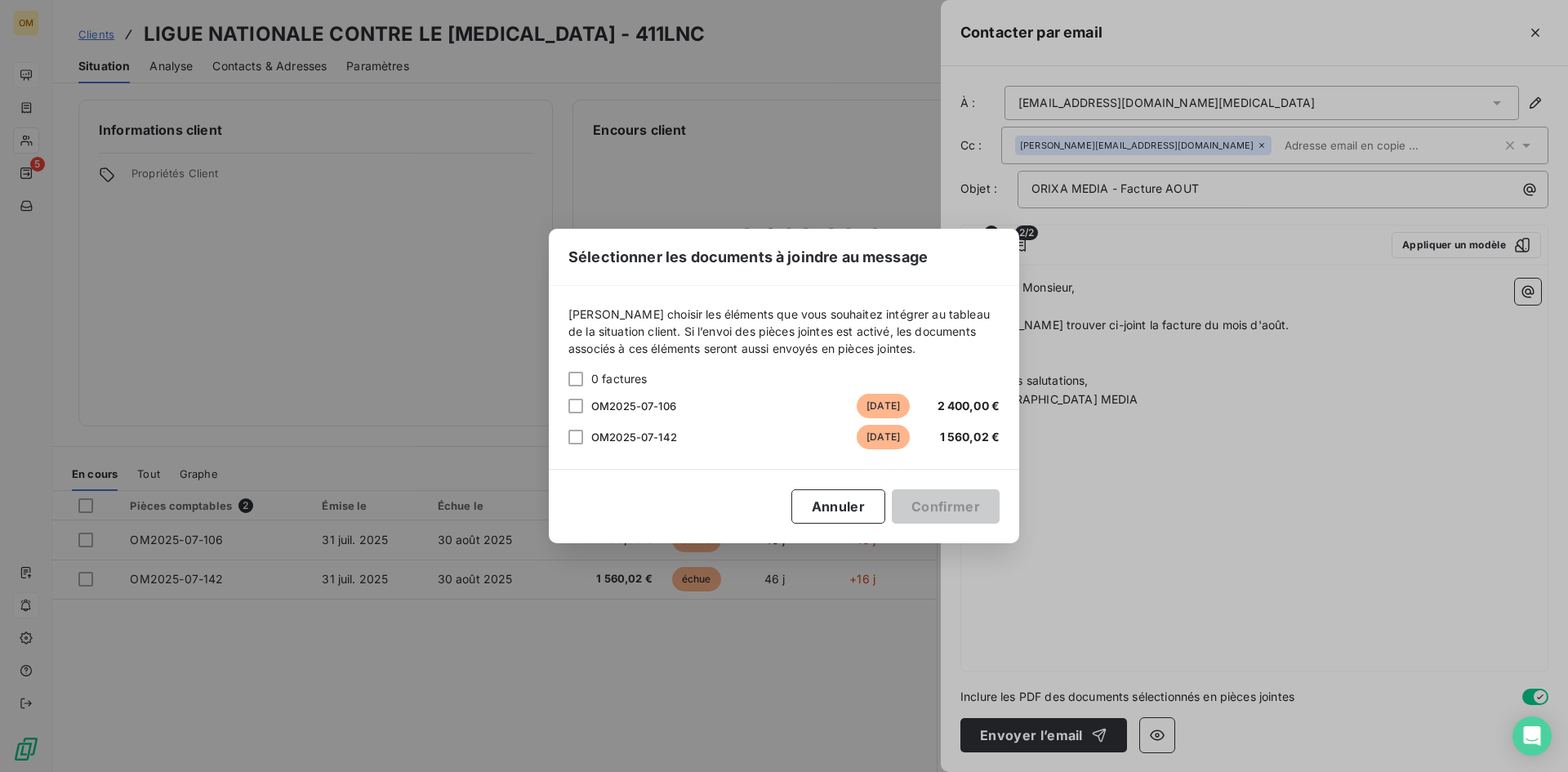
click at [1506, 460] on div "Sélectionner les documents à joindre au message [PERSON_NAME] choisir les éléme…" at bounding box center [784, 386] width 1568 height 772
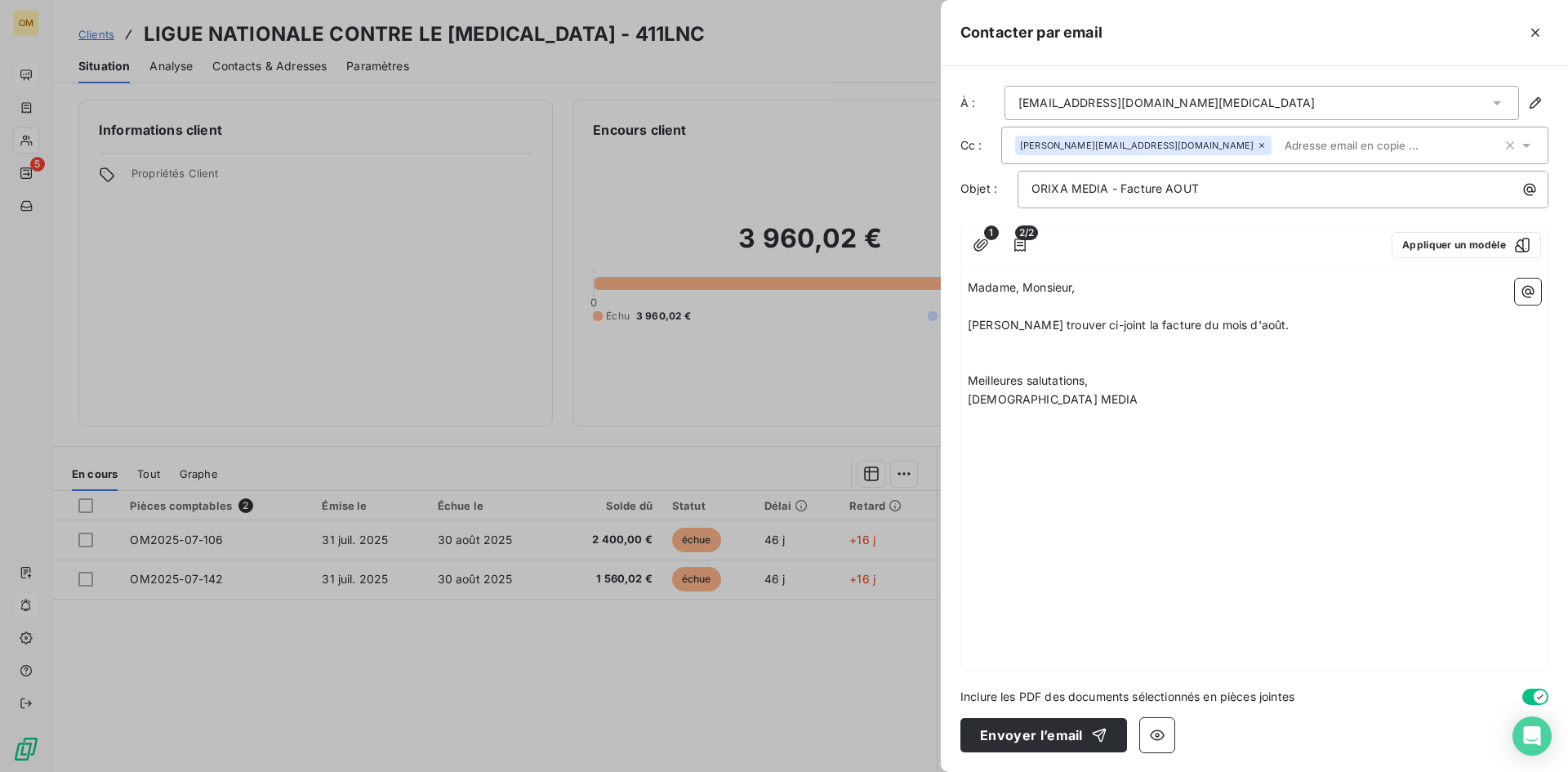
click at [968, 243] on div "1 2/2 Appliquer un modèle" at bounding box center [1254, 245] width 587 height 40
click at [983, 244] on icon "button" at bounding box center [981, 245] width 16 height 16
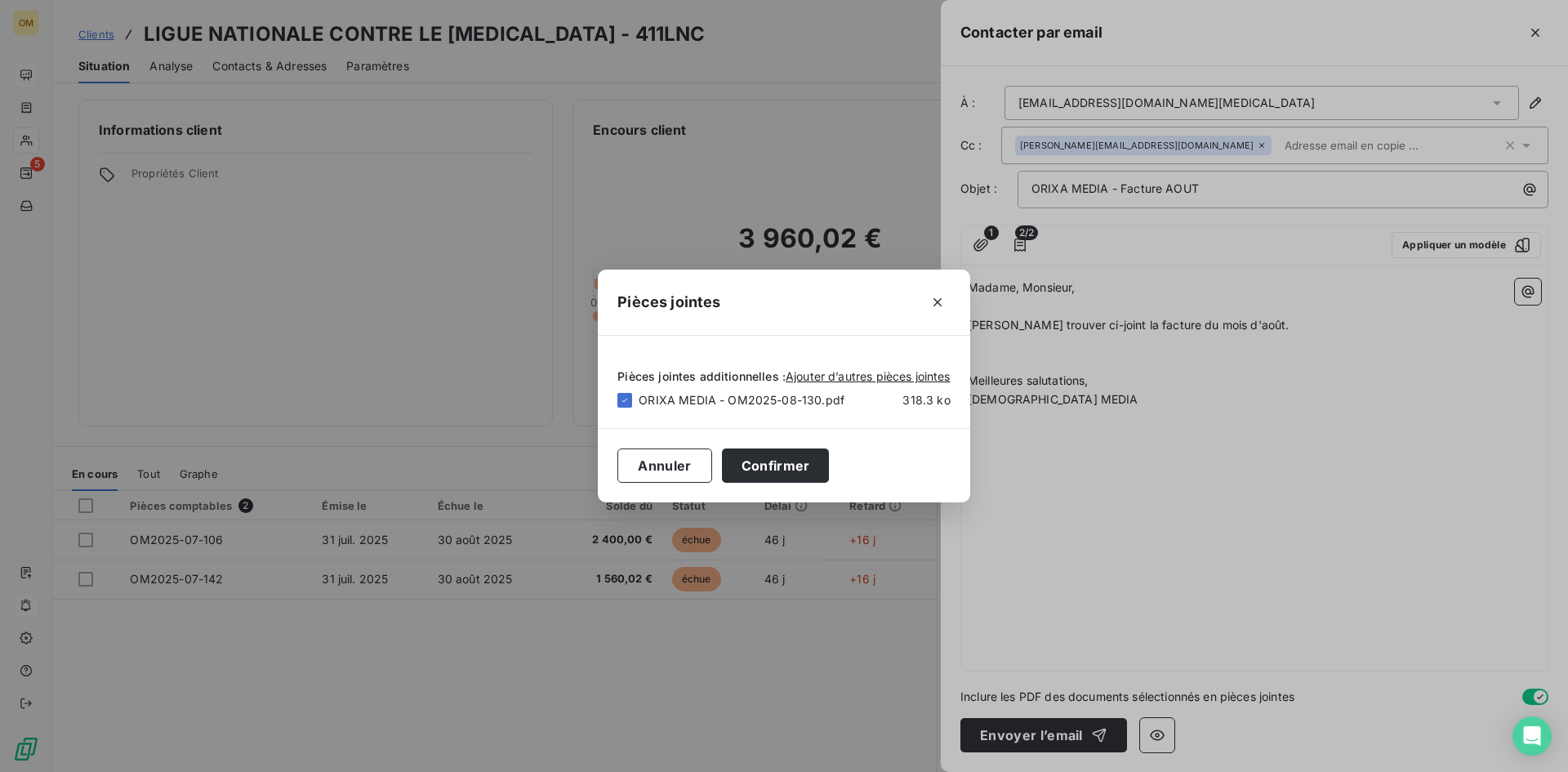
click at [1177, 440] on div "Pièces jointes Pièces jointes additionnelles : Ajouter d’autres pièces jointes …" at bounding box center [784, 386] width 1568 height 772
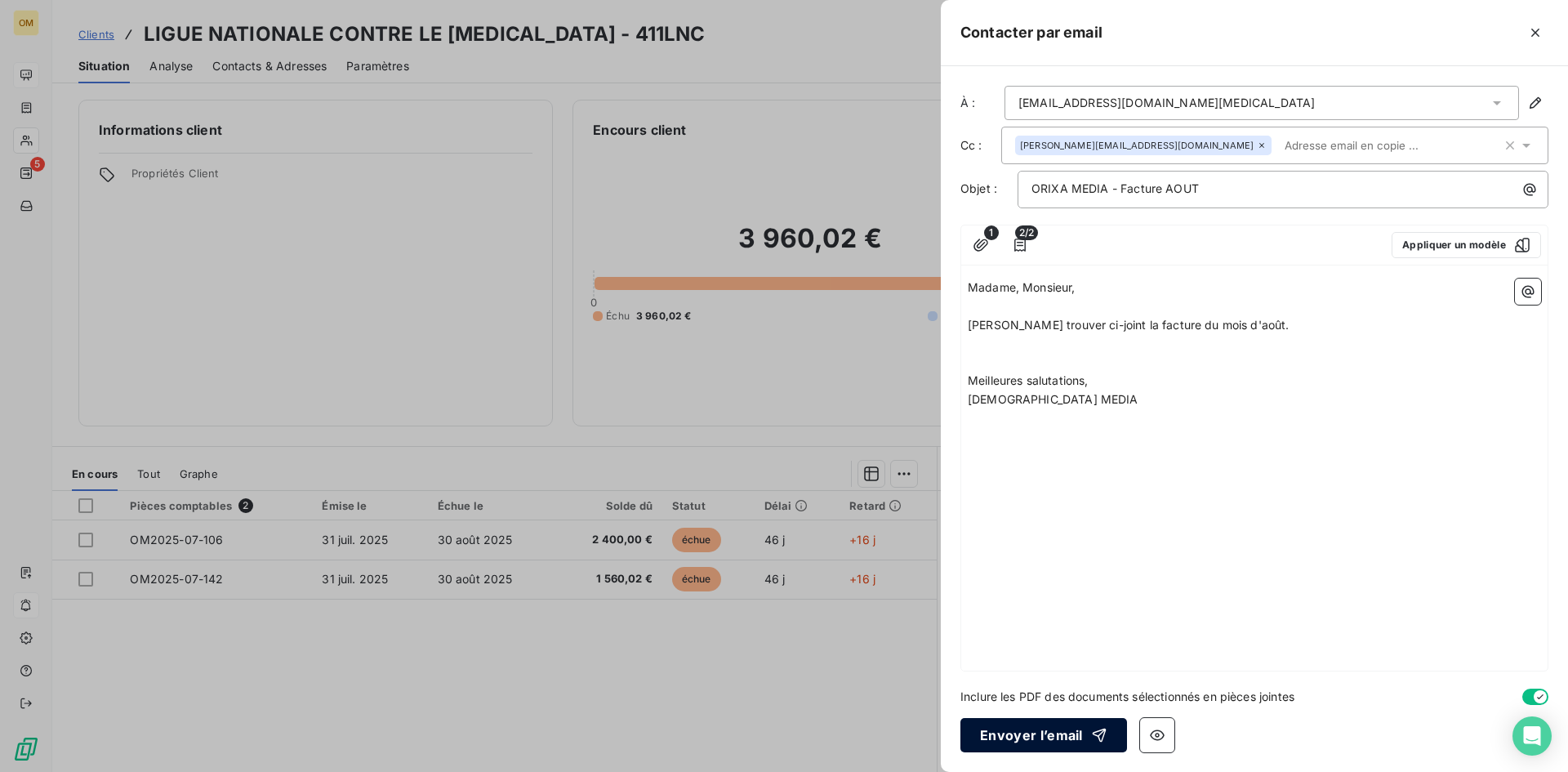
click at [1099, 731] on icon "button" at bounding box center [1098, 735] width 14 height 14
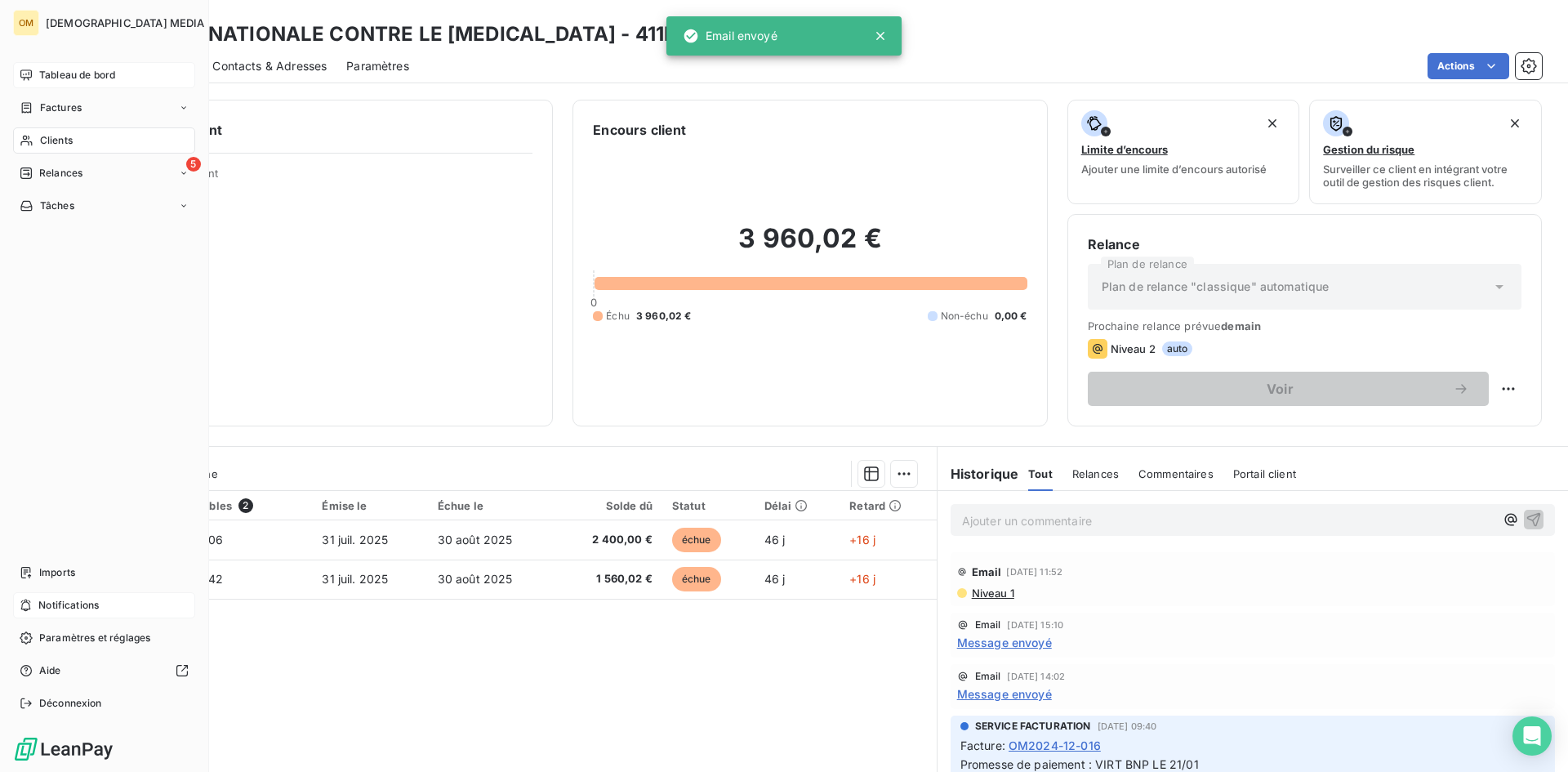
click at [28, 69] on icon at bounding box center [26, 75] width 13 height 13
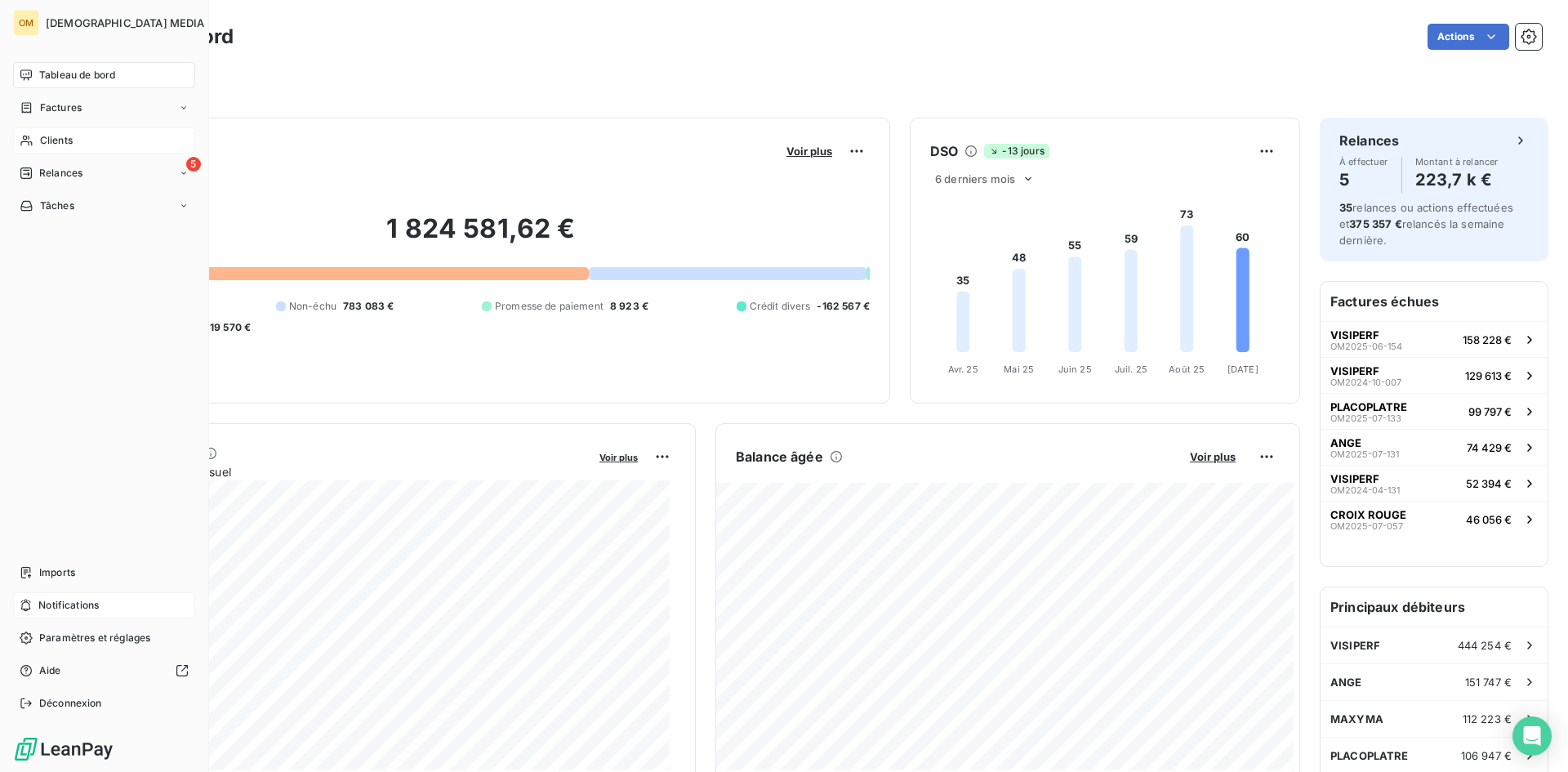
click at [33, 141] on icon at bounding box center [26, 140] width 14 height 13
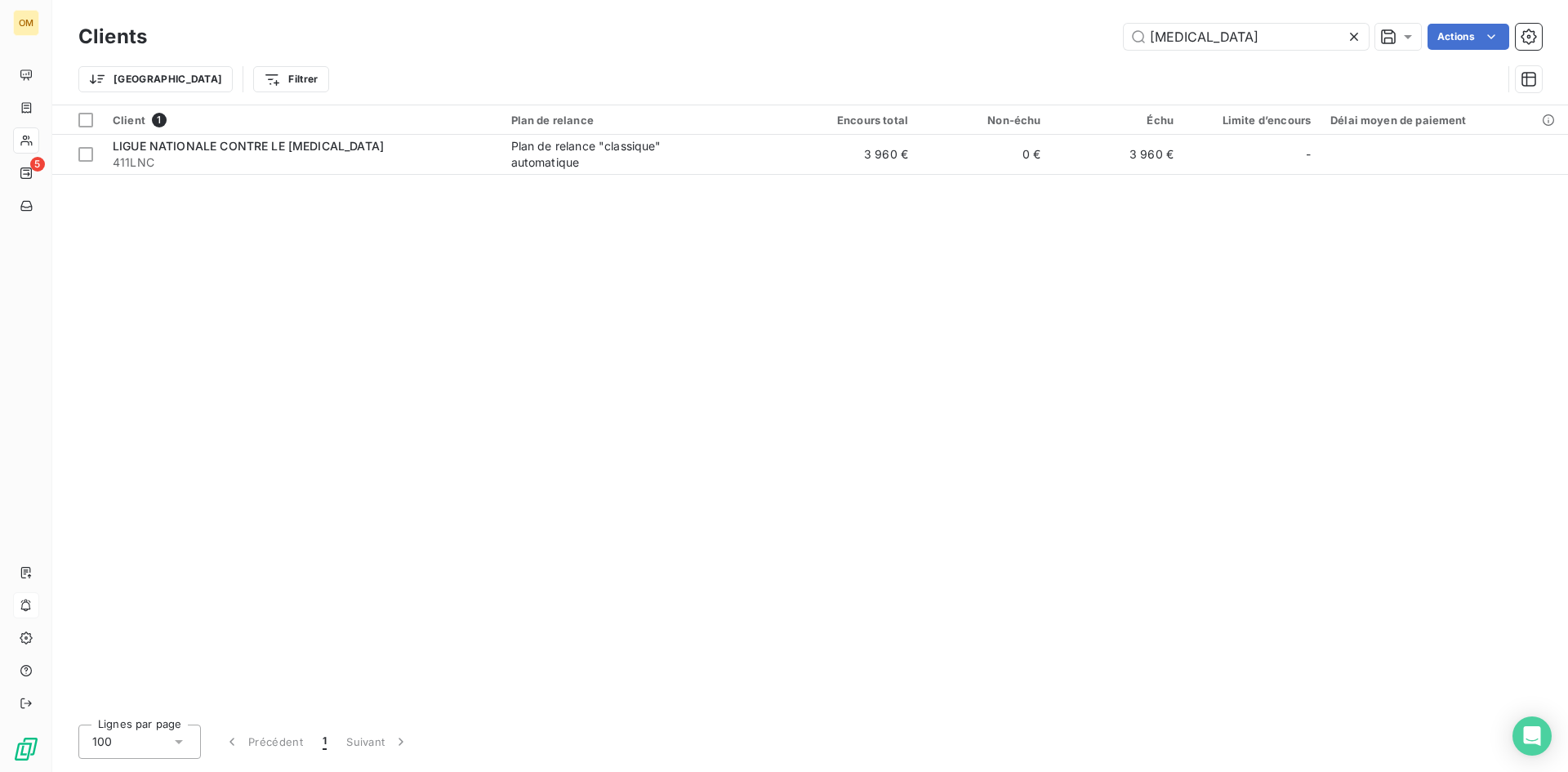
drag, startPoint x: 1198, startPoint y: 37, endPoint x: 750, endPoint y: 42, distance: 448.0
click at [750, 42] on div "[MEDICAL_DATA] Actions" at bounding box center [854, 37] width 1376 height 27
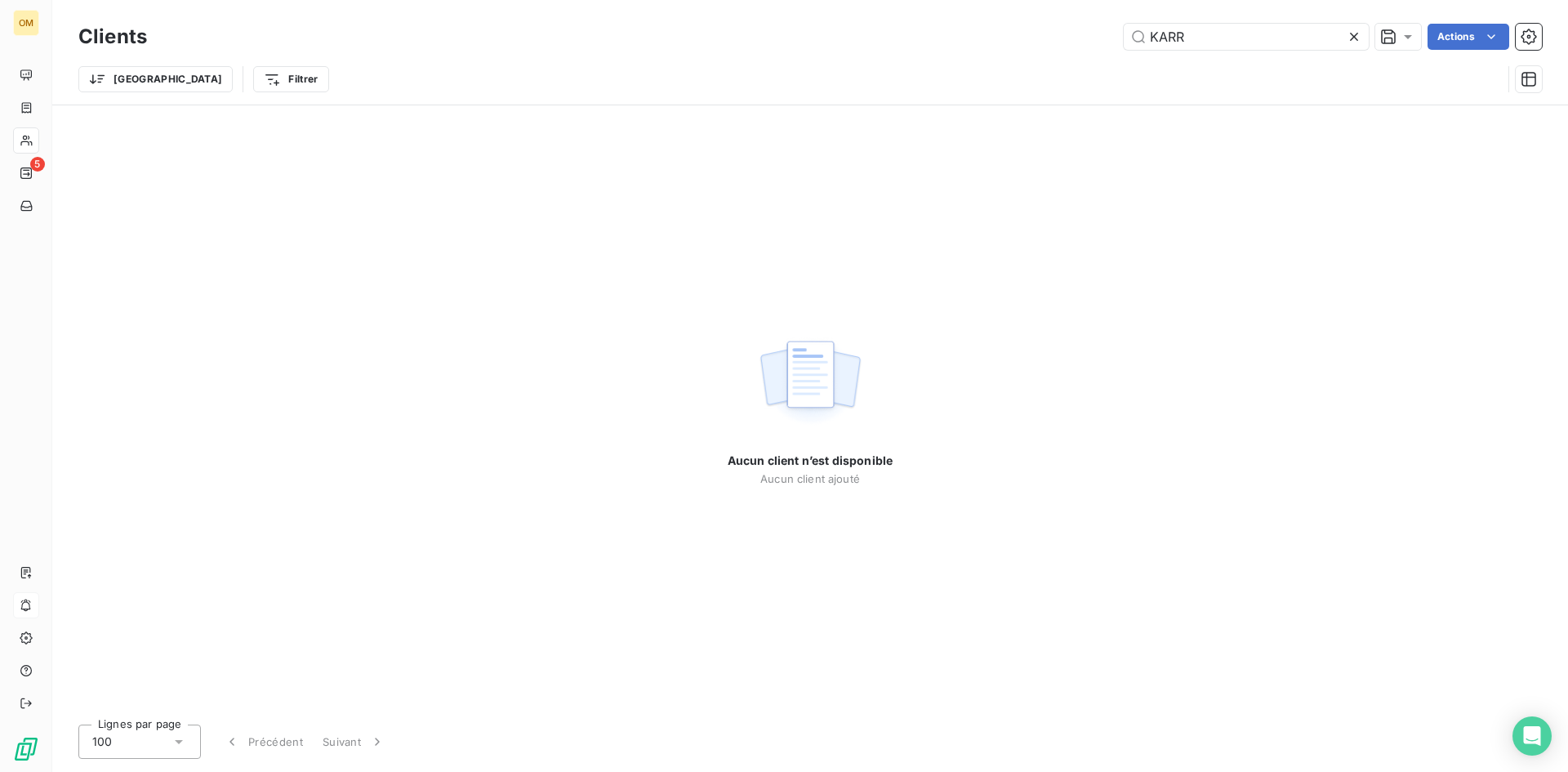
drag, startPoint x: 1202, startPoint y: 33, endPoint x: 981, endPoint y: 58, distance: 222.4
click at [982, 58] on div "Clients KARR Actions Trier Filtrer" at bounding box center [810, 61] width 1464 height 85
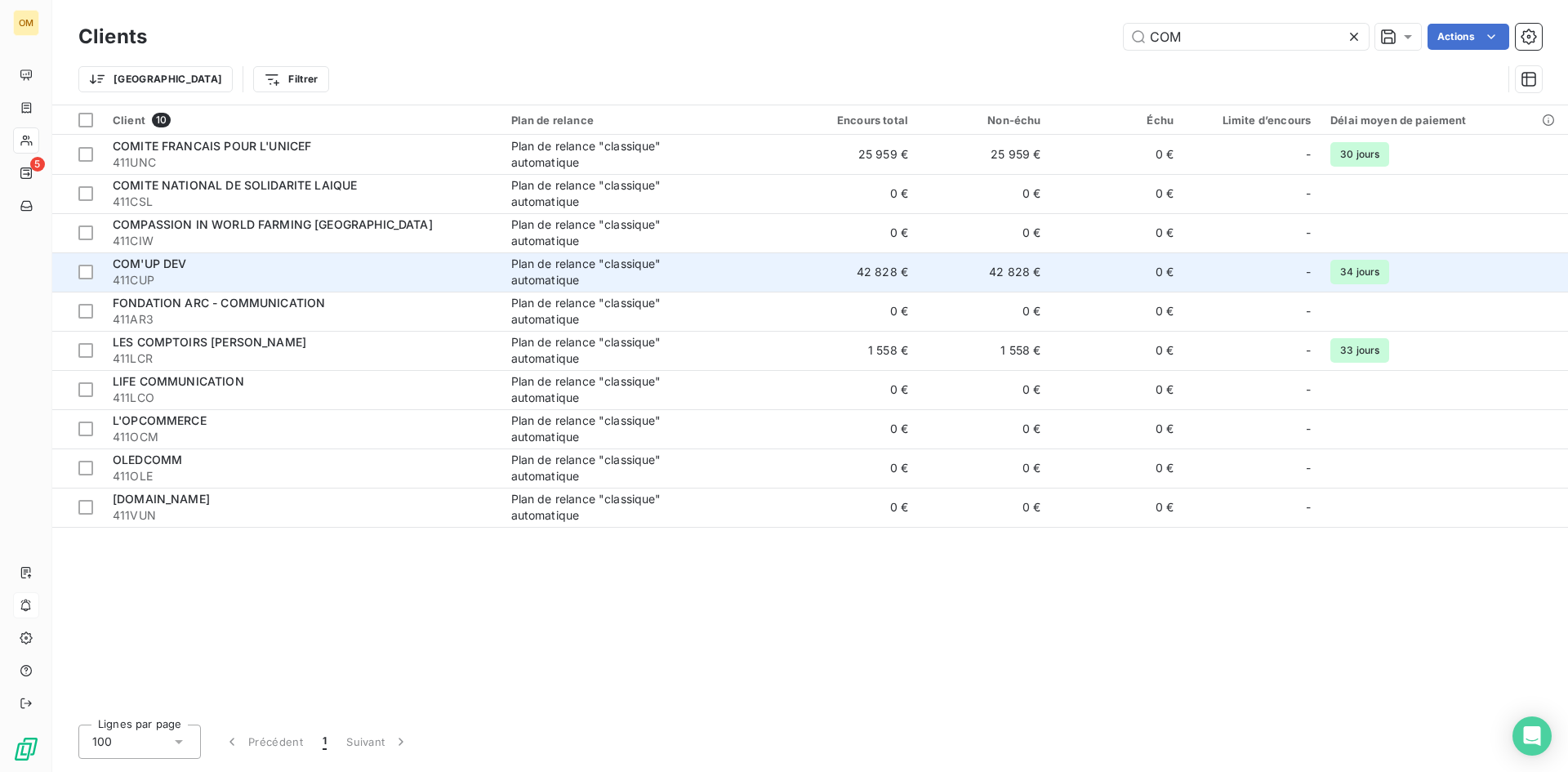
type input "COM"
click at [350, 281] on span "411CUP" at bounding box center [302, 280] width 379 height 16
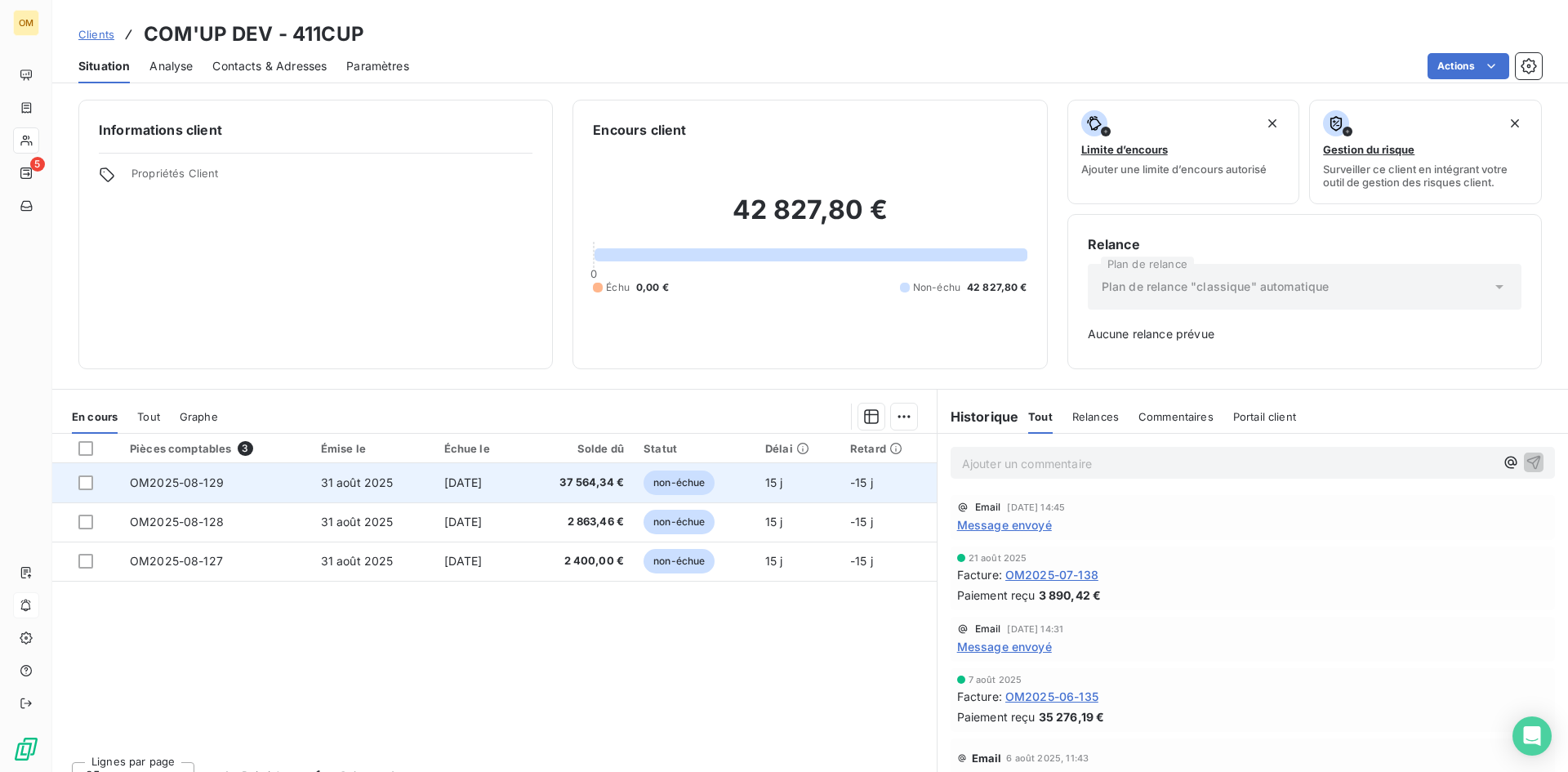
click at [224, 469] on td "OM2025-08-129" at bounding box center [215, 483] width 191 height 39
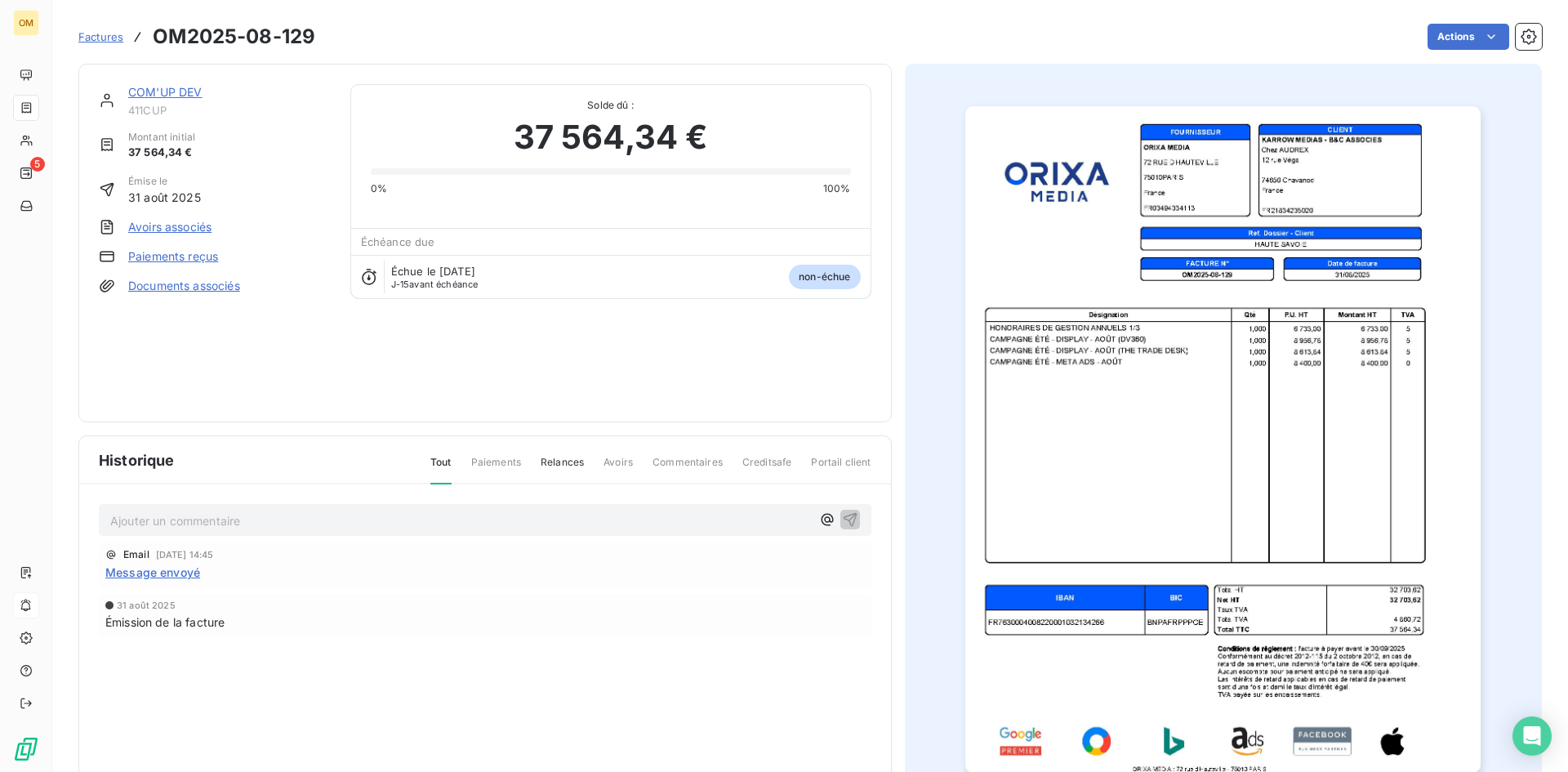
click at [160, 86] on link "COM'UP DEV" at bounding box center [165, 92] width 74 height 14
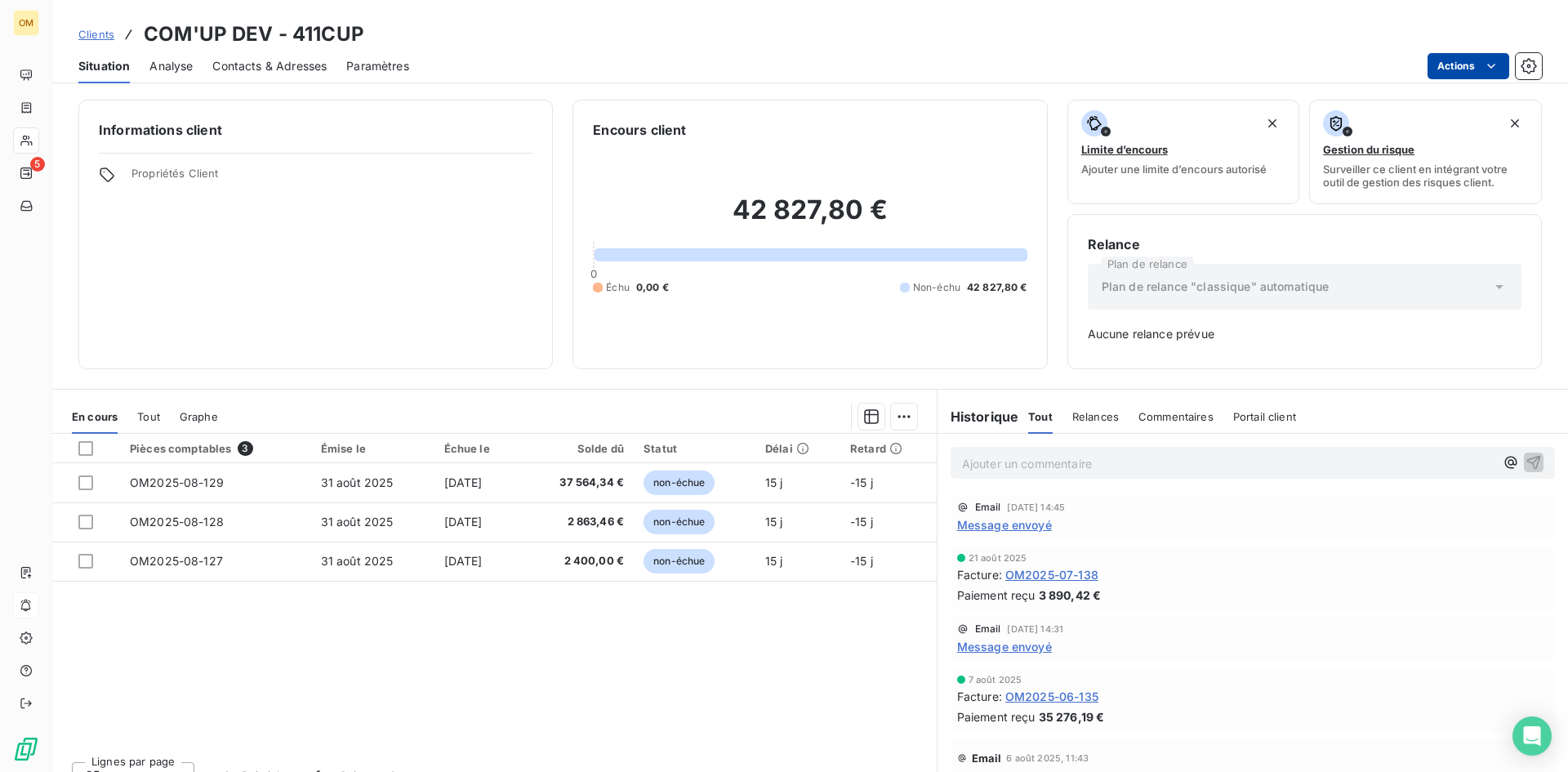
click at [1453, 61] on html "OM 5 Clients COM'UP DEV - 411CUP Situation Analyse Contacts & Adresses Paramètr…" at bounding box center [784, 386] width 1568 height 772
click at [81, 27] on html "OM 5 Clients COM'UP DEV - 411CUP Situation Analyse Contacts & Adresses Paramètr…" at bounding box center [784, 386] width 1568 height 772
click at [85, 34] on span "Clients" at bounding box center [96, 34] width 36 height 13
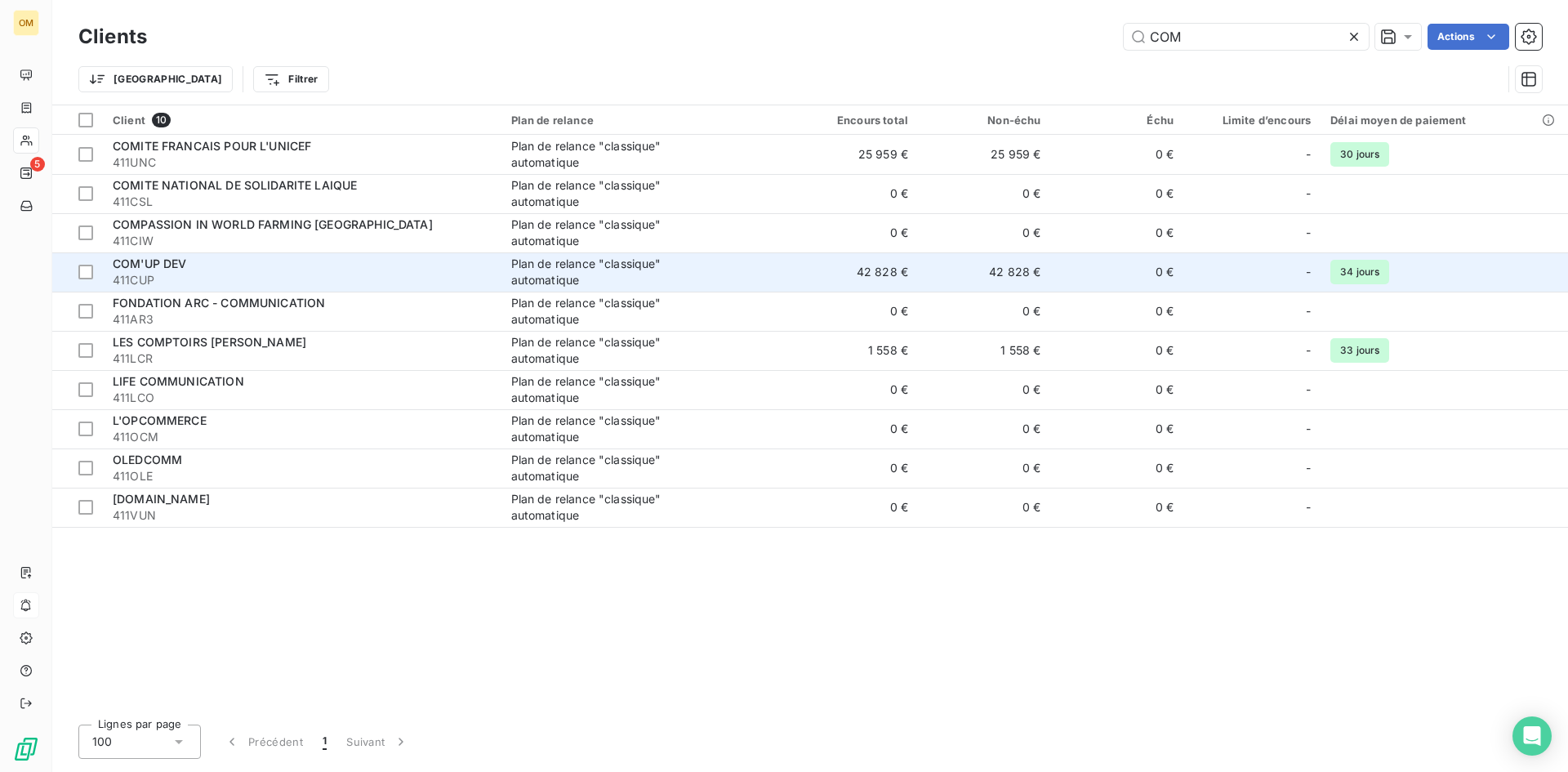
click at [759, 278] on span "Plan de relance "classique" automatique" at bounding box center [643, 272] width 265 height 33
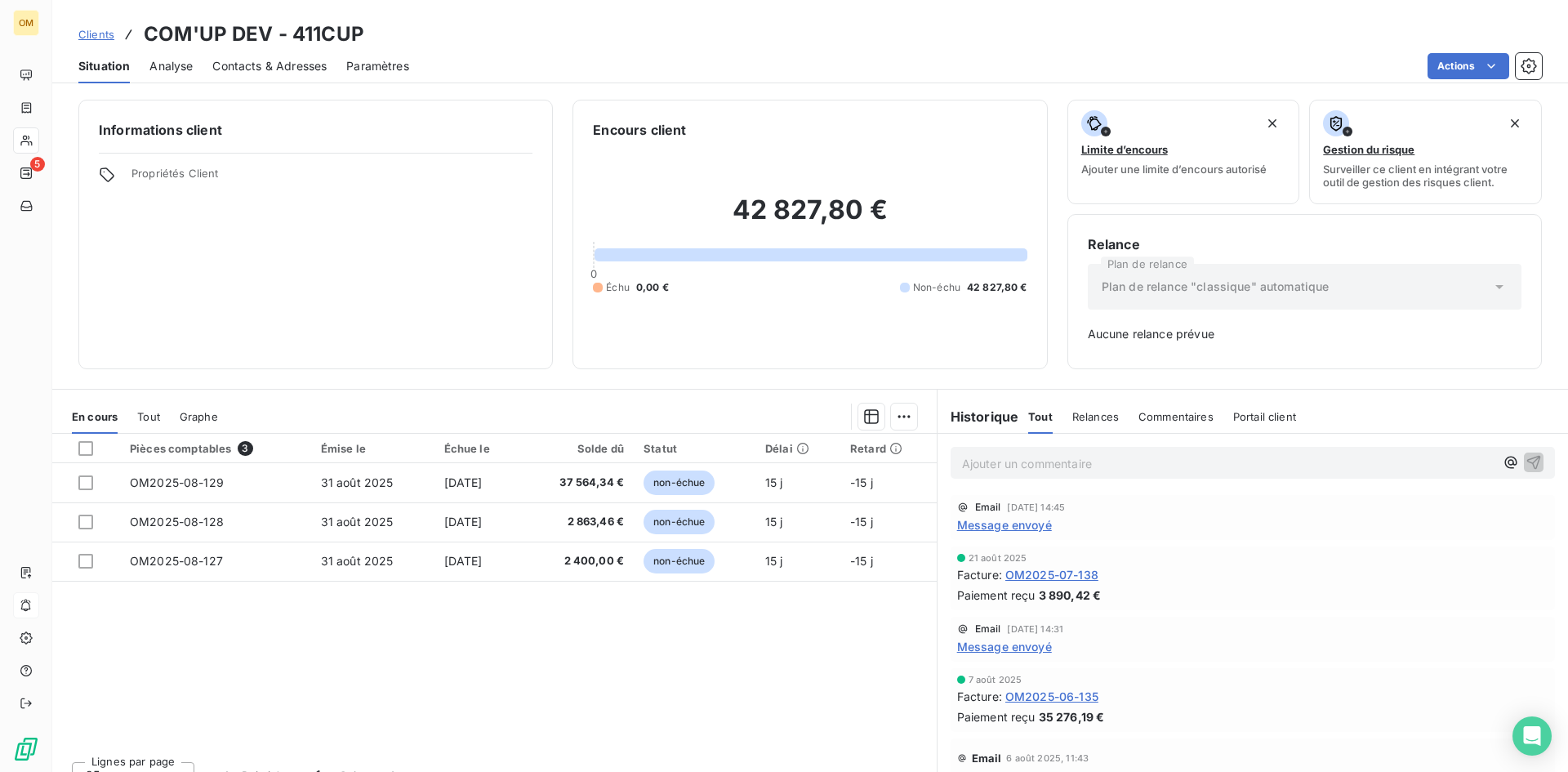
click at [258, 65] on span "Contacts & Adresses" at bounding box center [269, 66] width 114 height 16
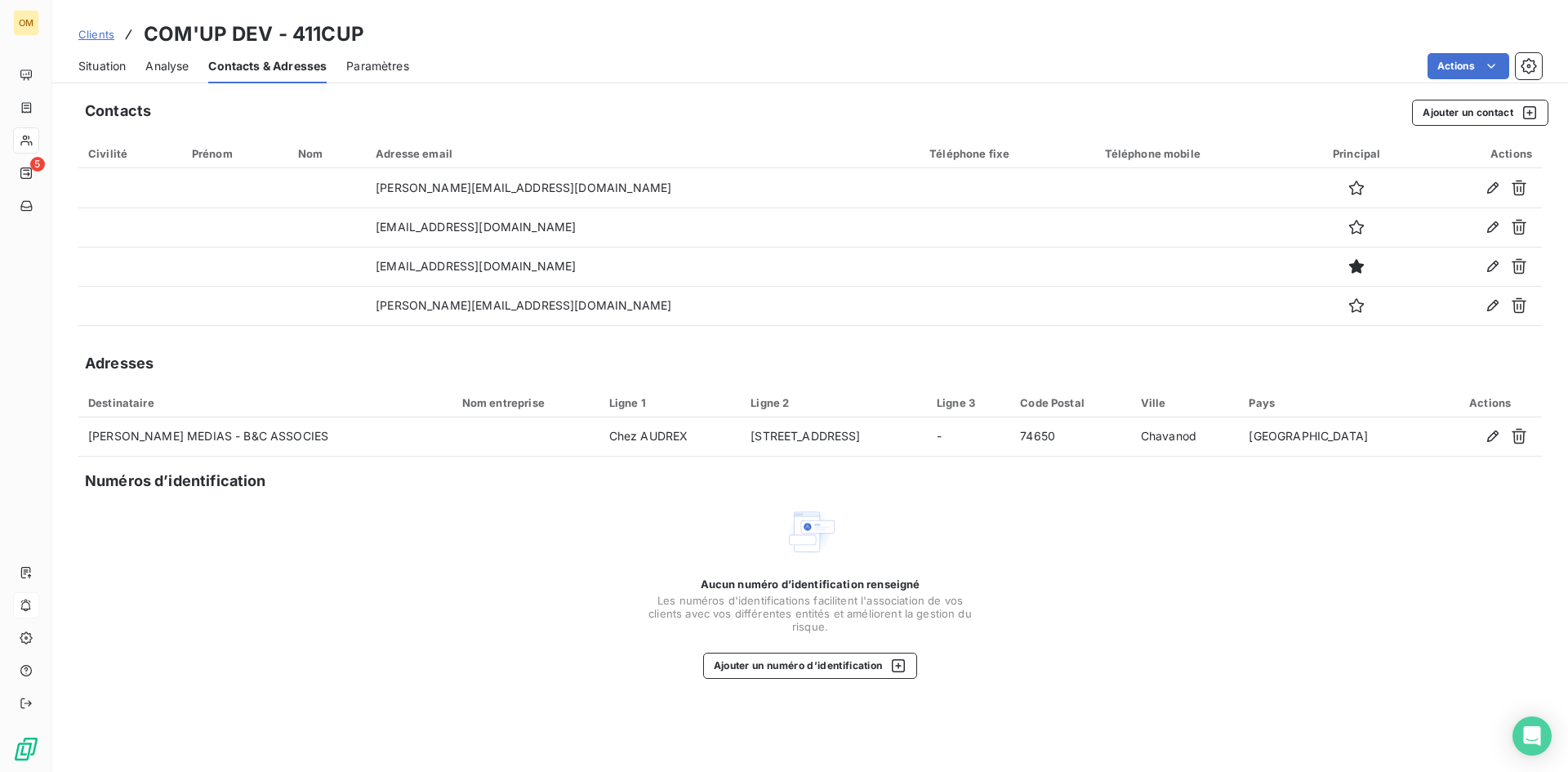
click at [294, 32] on h3 "COM'UP DEV - 411CUP" at bounding box center [254, 34] width 221 height 29
click at [298, 38] on h3 "COM'UP DEV - 411CUP" at bounding box center [254, 34] width 221 height 29
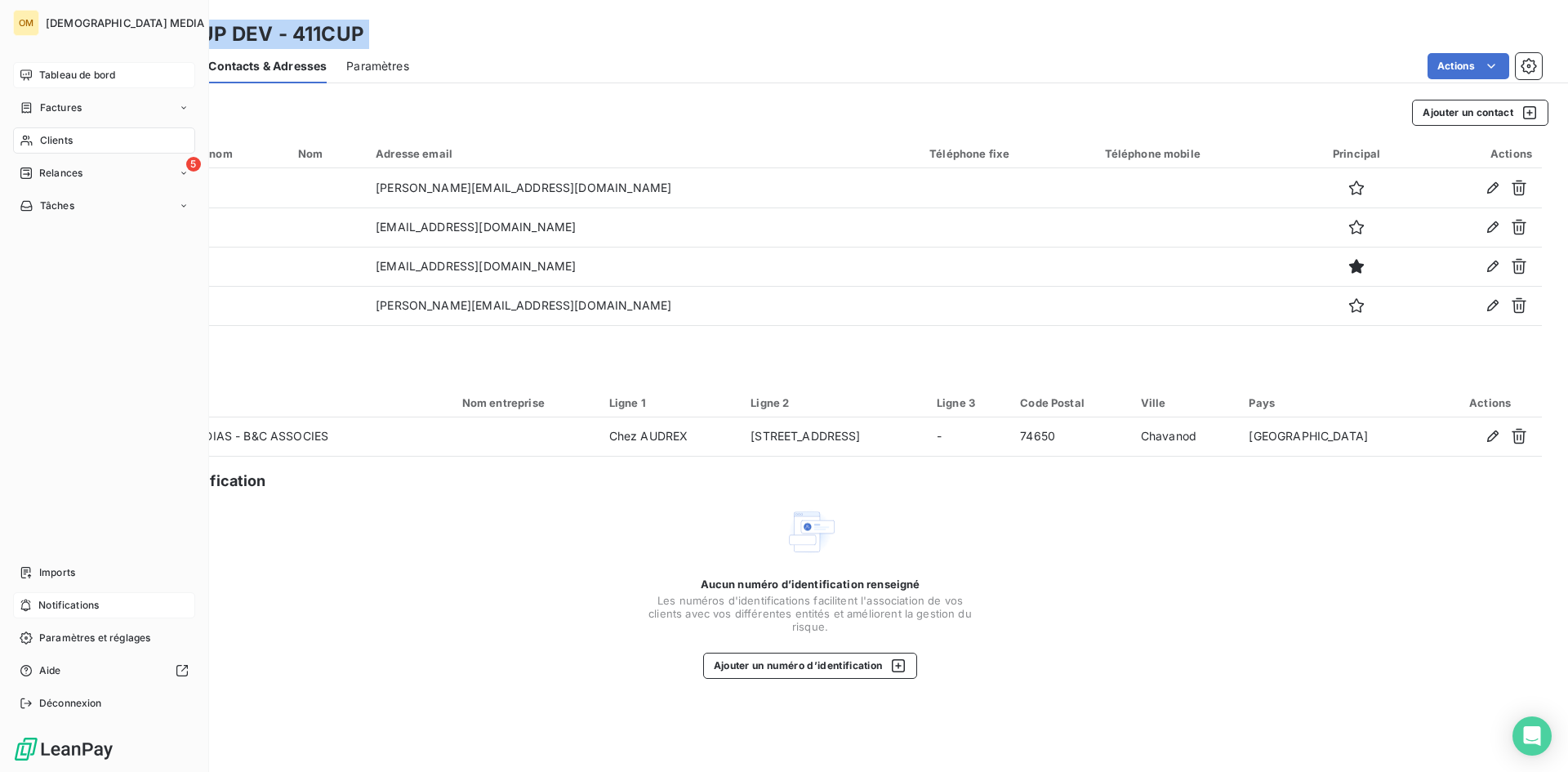
click at [33, 67] on div "Tableau de bord" at bounding box center [103, 75] width 182 height 27
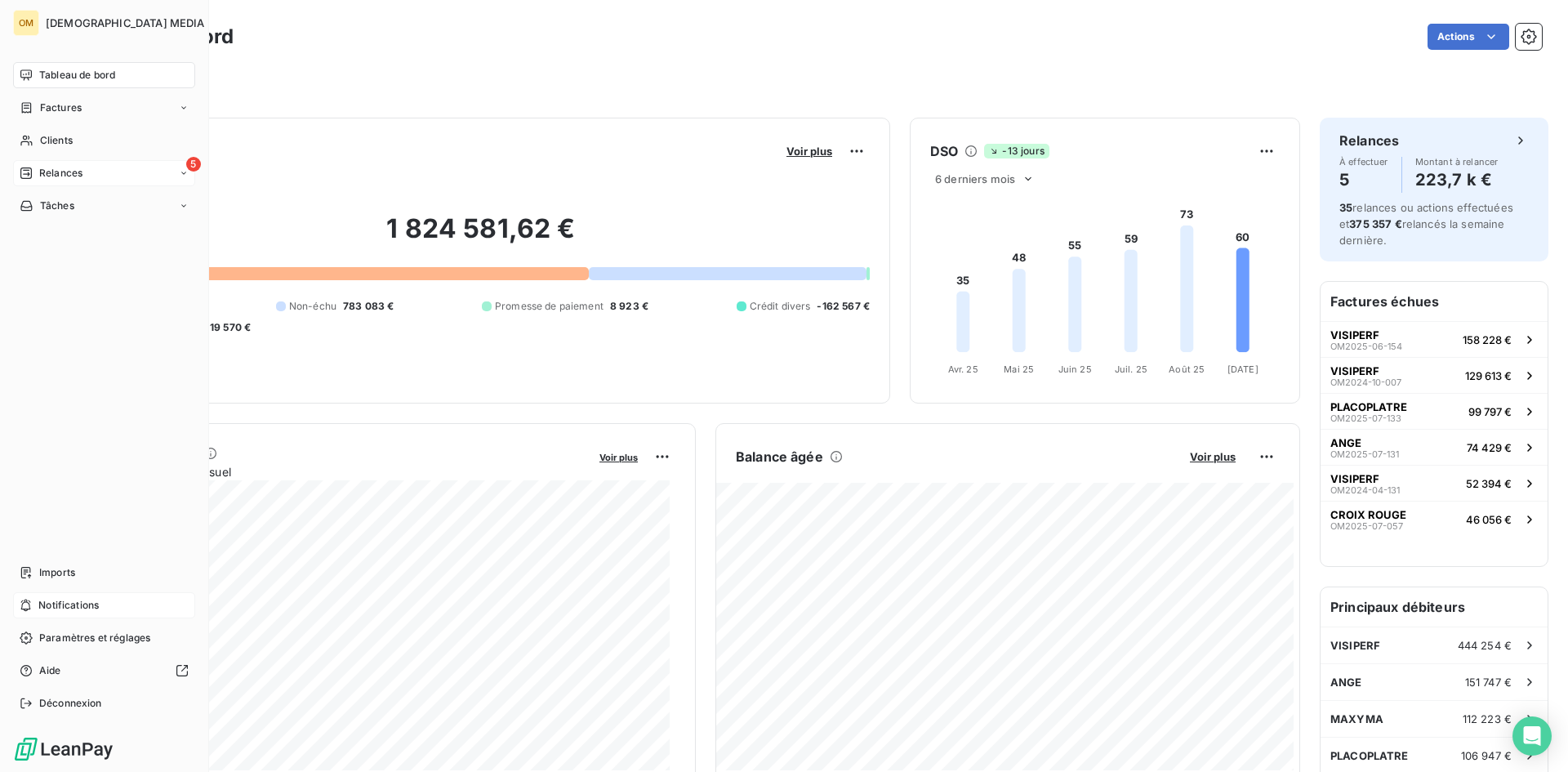
click at [111, 172] on div "5 Relances" at bounding box center [103, 173] width 182 height 27
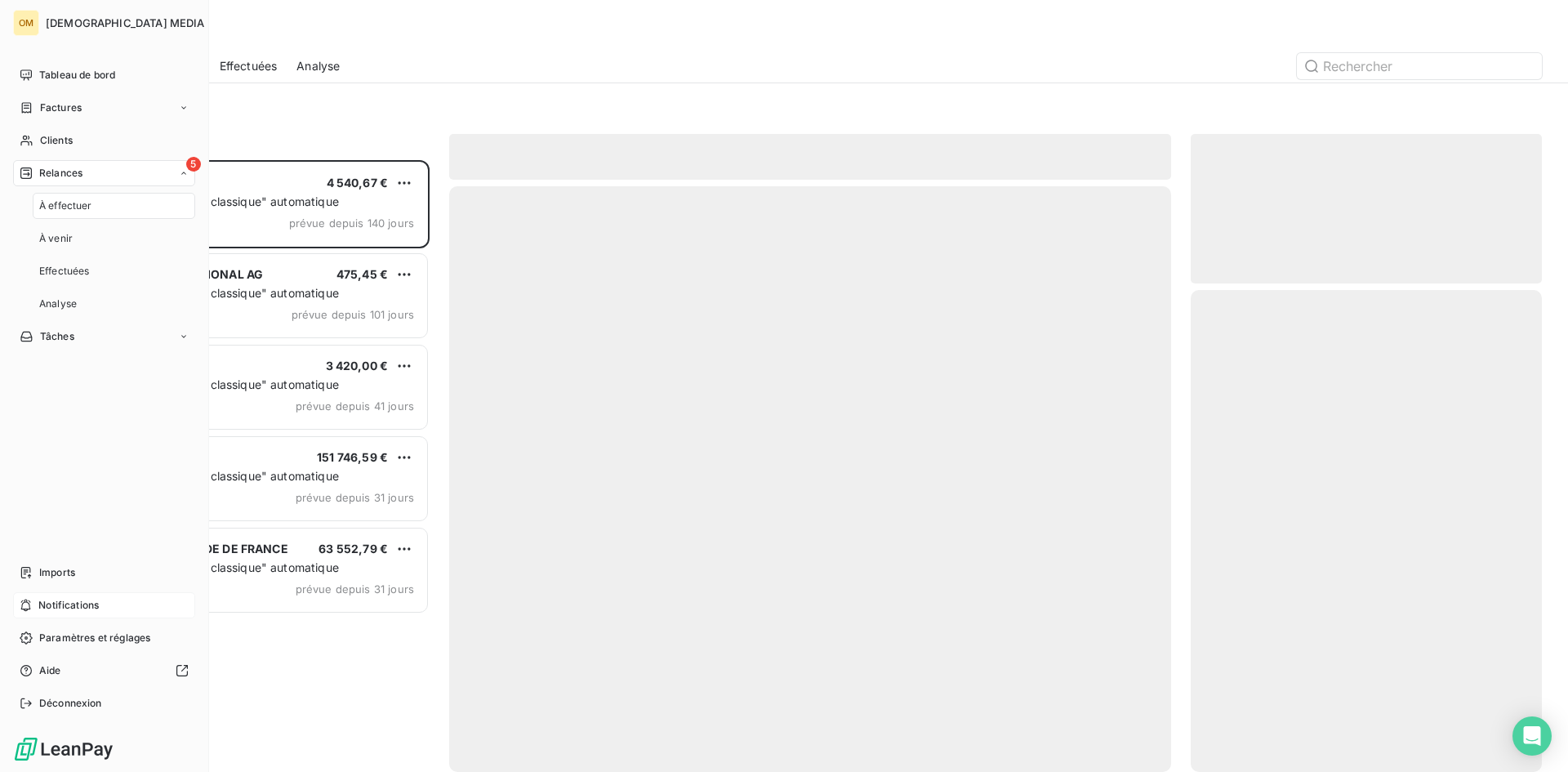
scroll to position [600, 339]
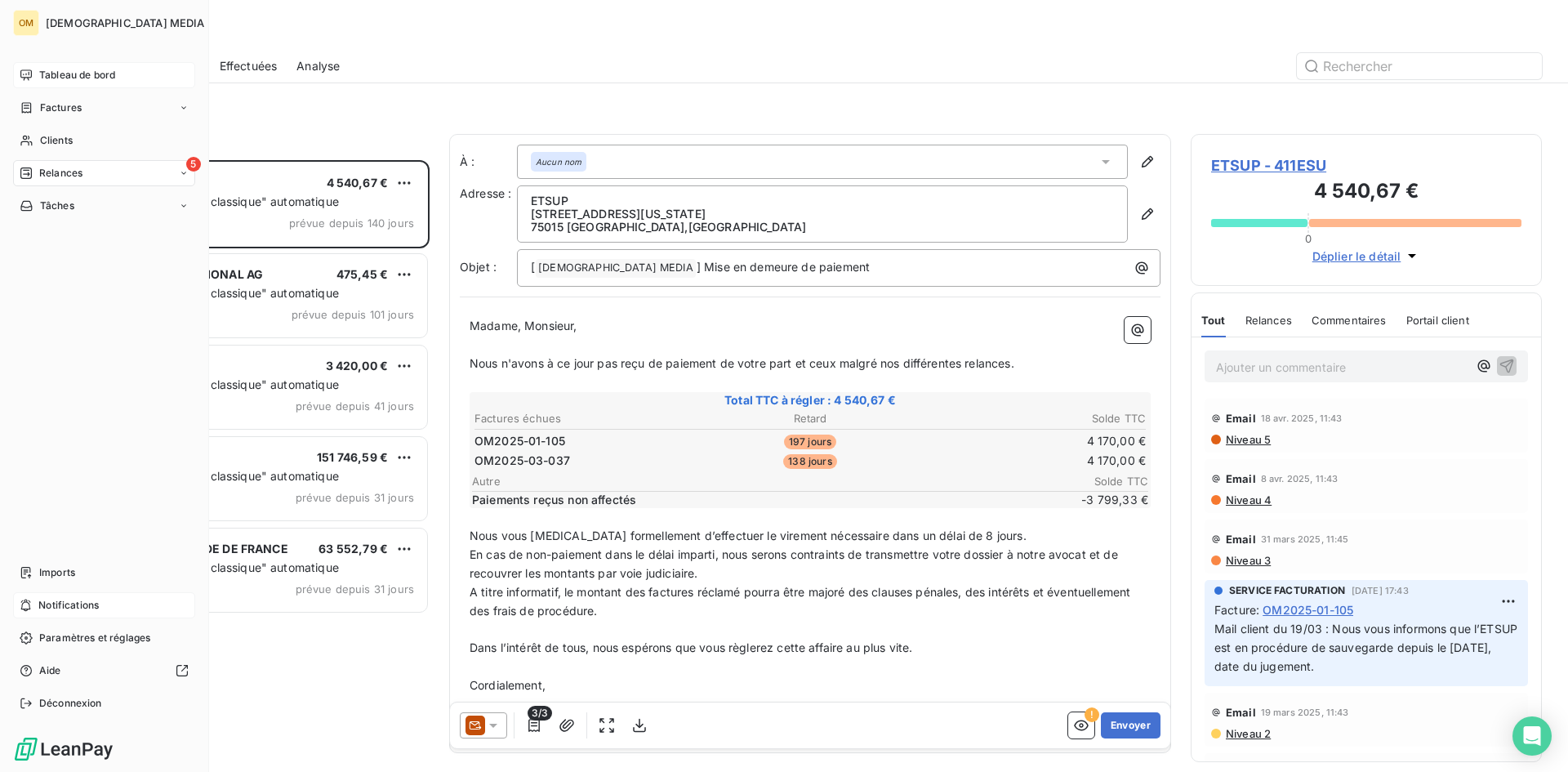
click at [62, 82] on div "Tableau de bord" at bounding box center [103, 75] width 182 height 27
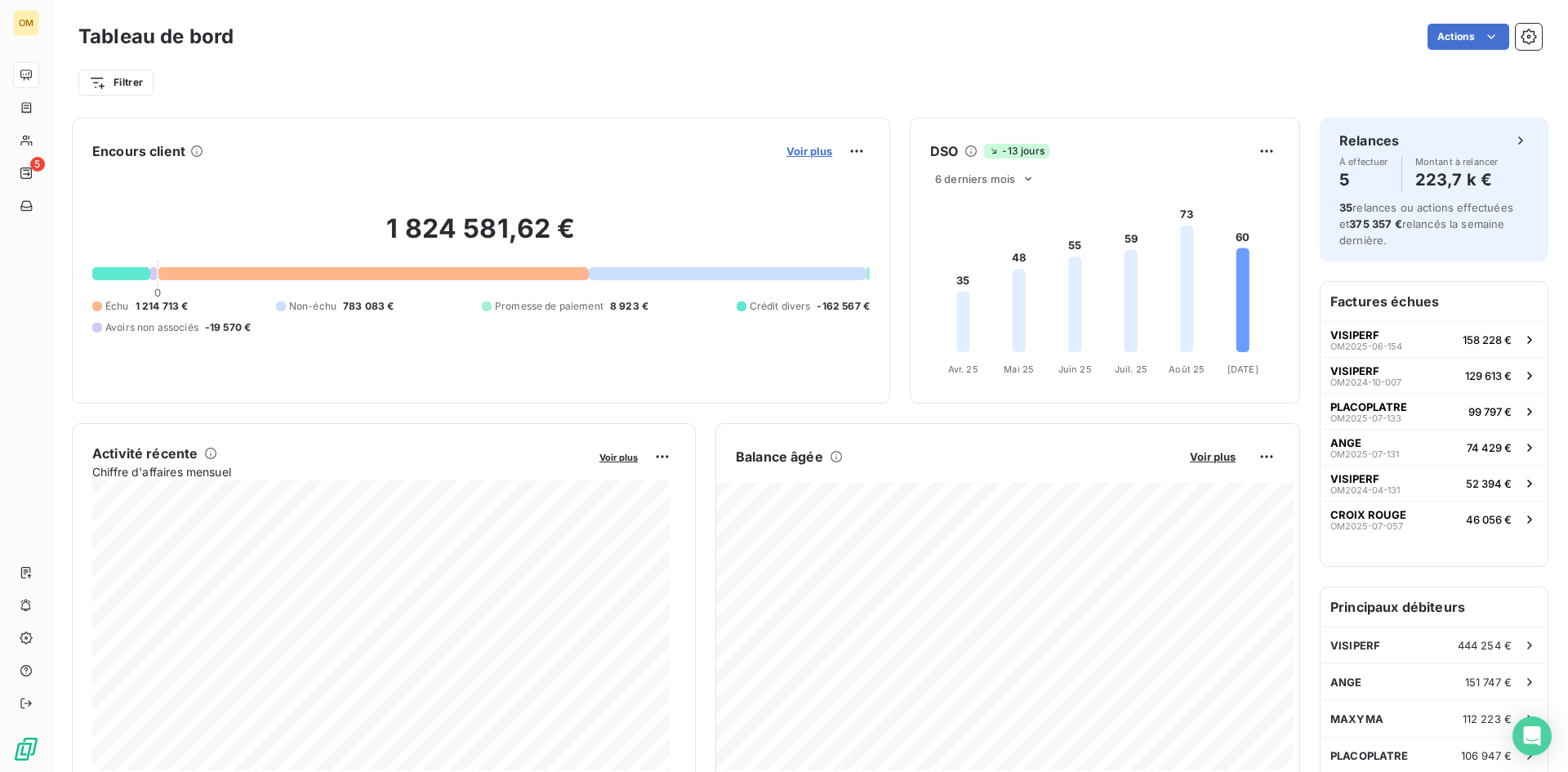
click at [806, 153] on span "Voir plus" at bounding box center [809, 151] width 46 height 13
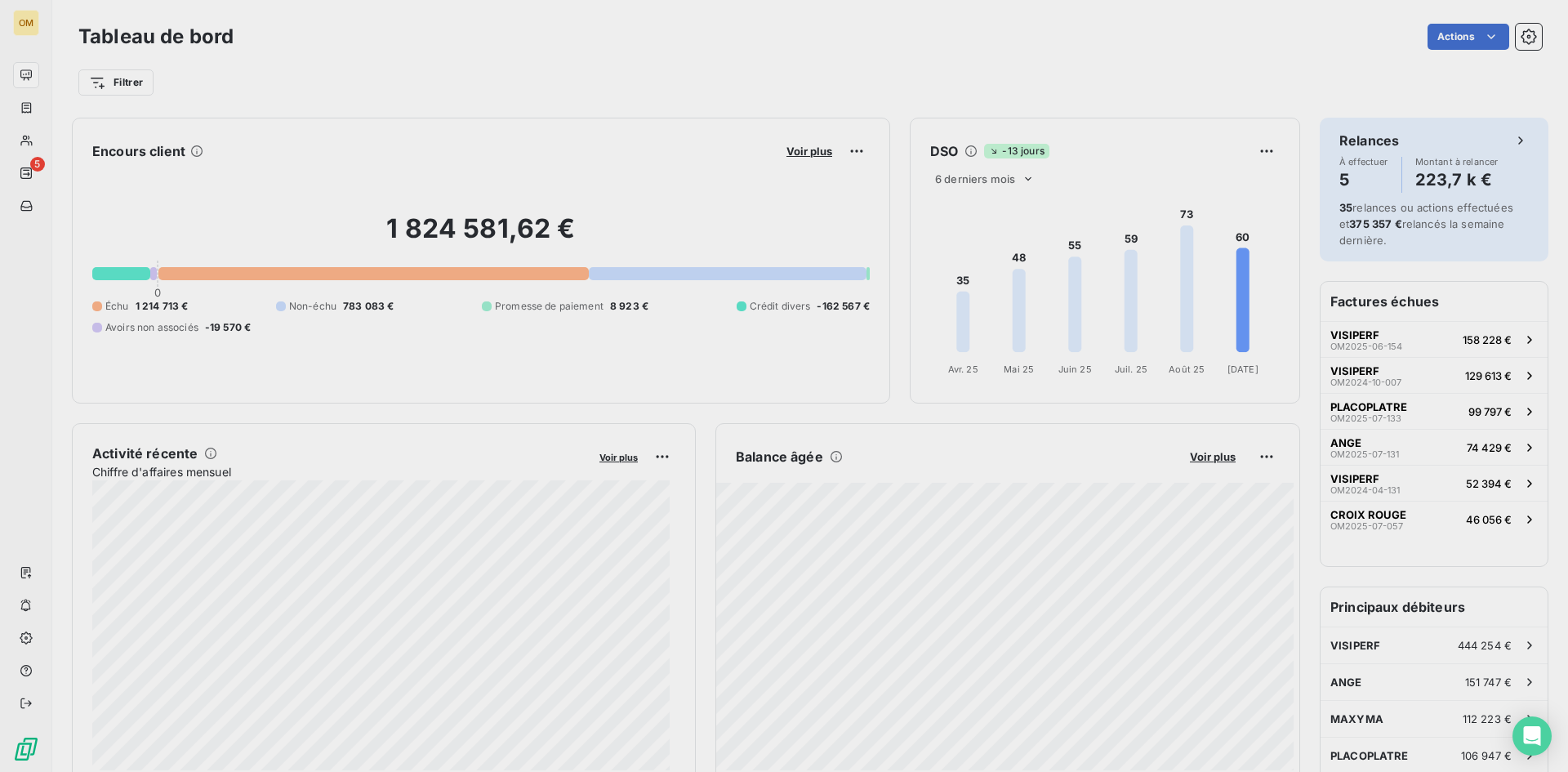
scroll to position [527, 615]
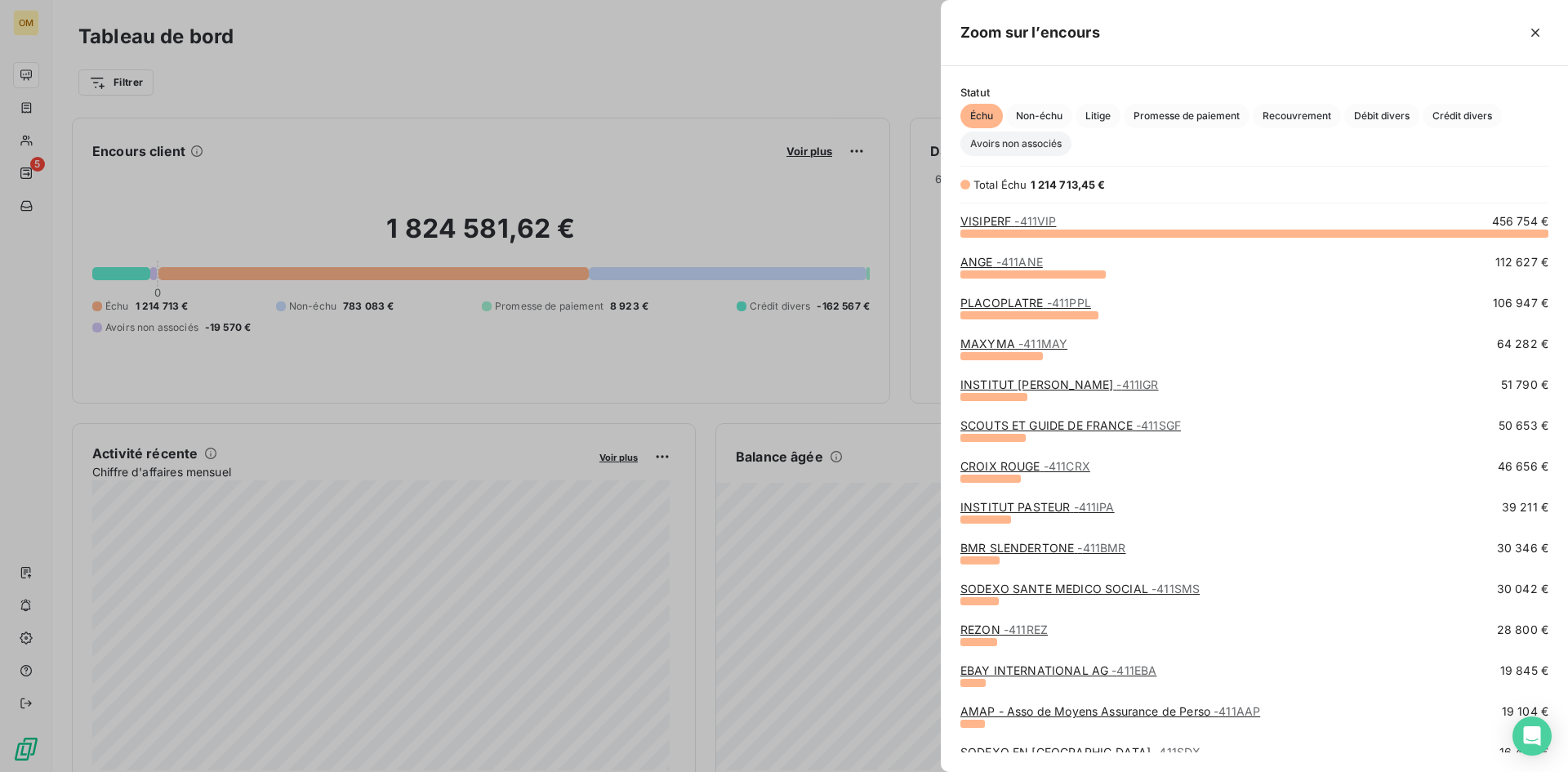
click at [1056, 147] on span "Avoirs non associés" at bounding box center [1015, 144] width 111 height 25
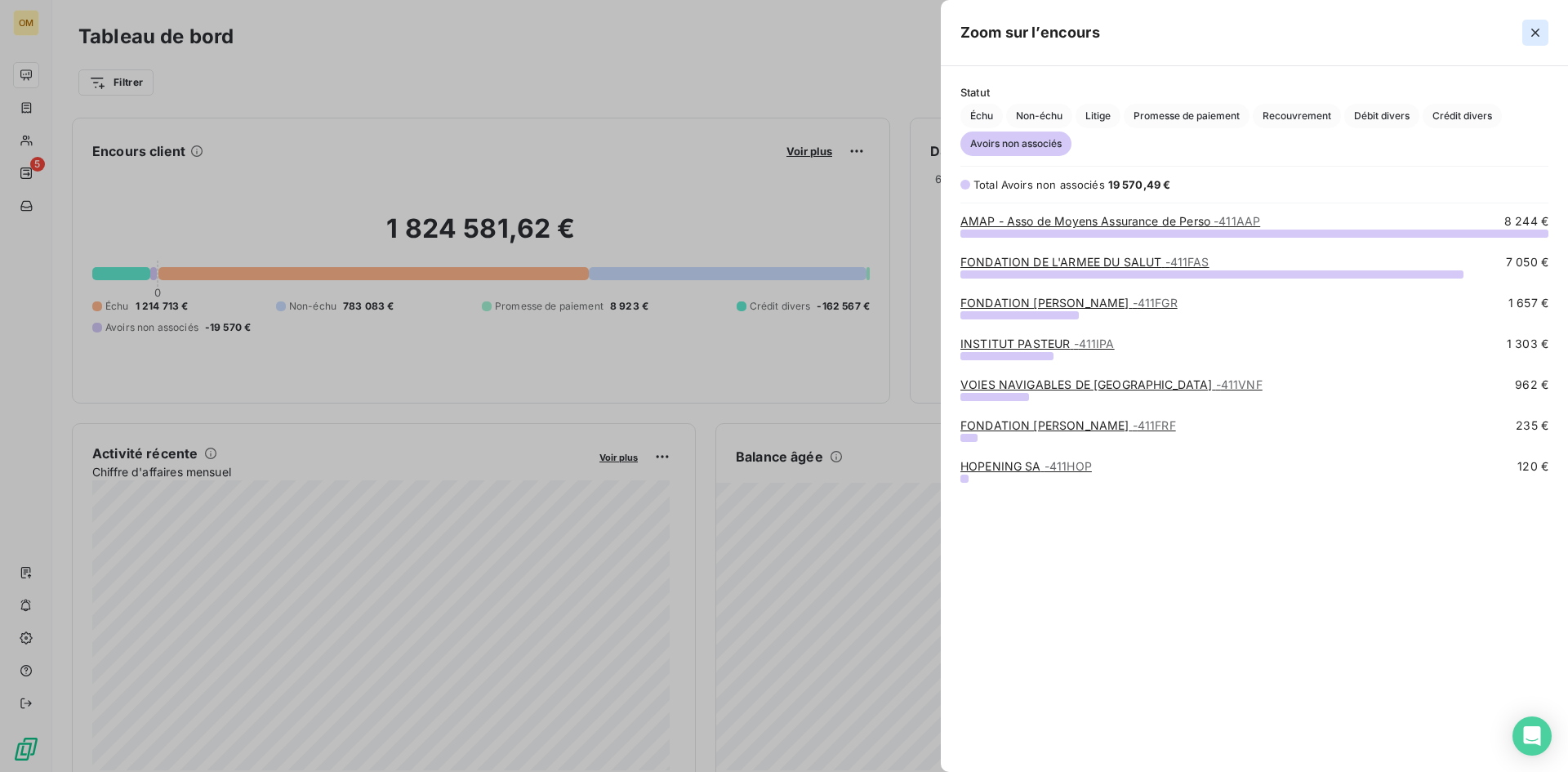
click at [1542, 35] on icon "button" at bounding box center [1536, 33] width 16 height 16
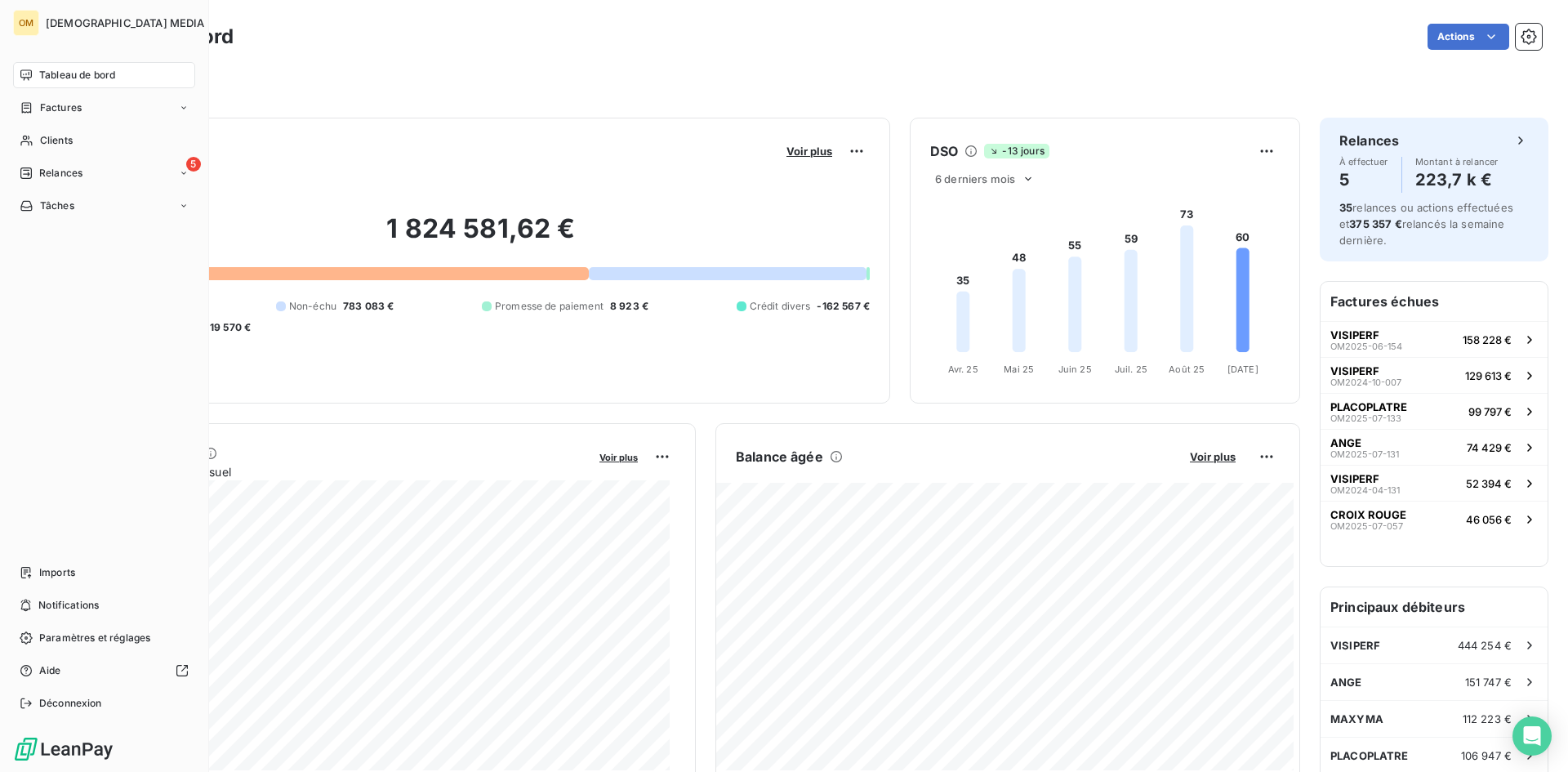
click at [47, 71] on span "Tableau de bord" at bounding box center [77, 75] width 76 height 15
